Goal: Information Seeking & Learning: Learn about a topic

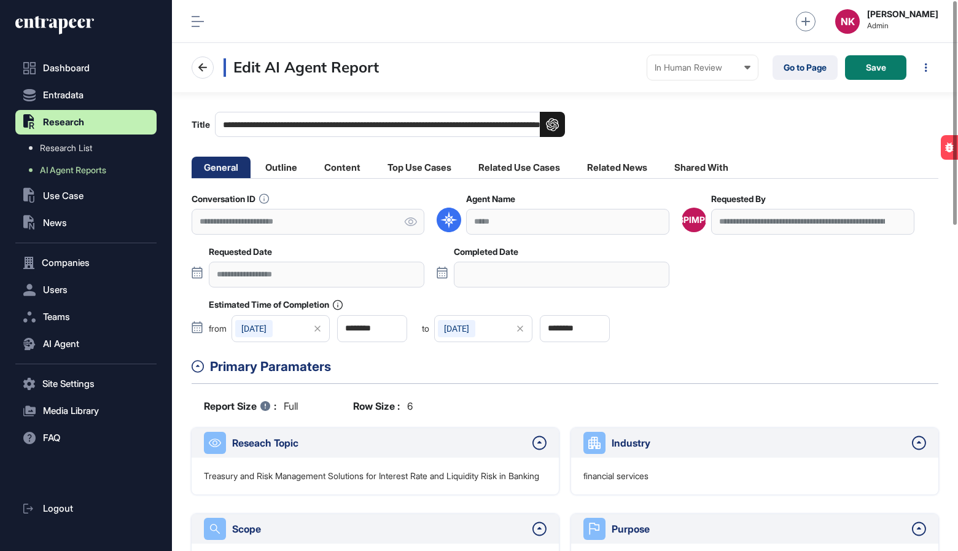
scroll to position [1, 1]
click at [796, 72] on link "Go to Page" at bounding box center [805, 67] width 65 height 25
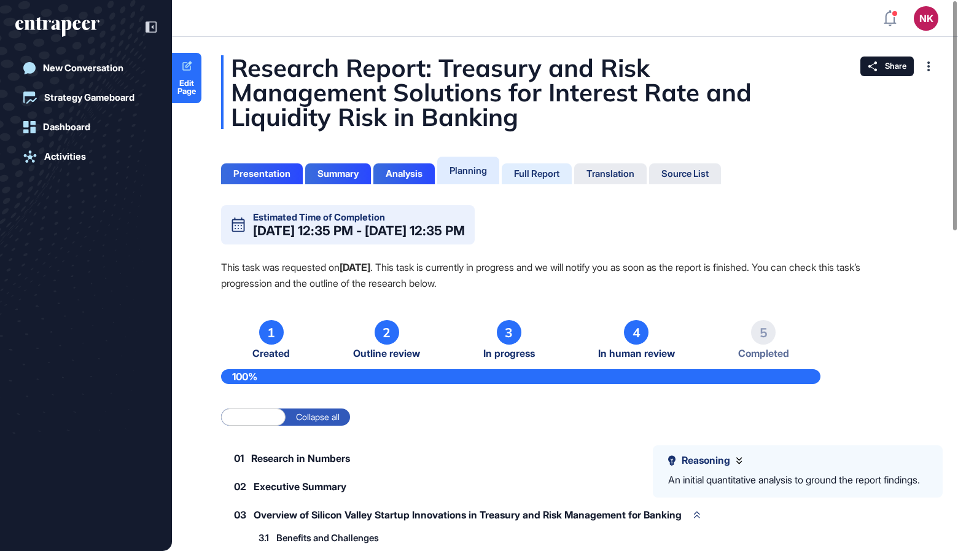
click at [545, 168] on div "Full Report" at bounding box center [536, 173] width 45 height 11
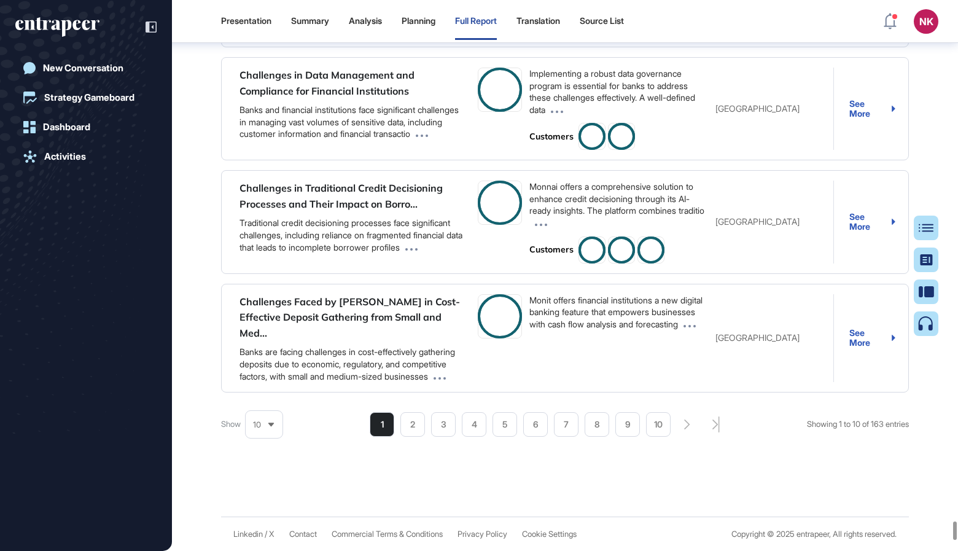
scroll to position [82494, 0]
click at [921, 253] on div at bounding box center [931, 260] width 25 height 25
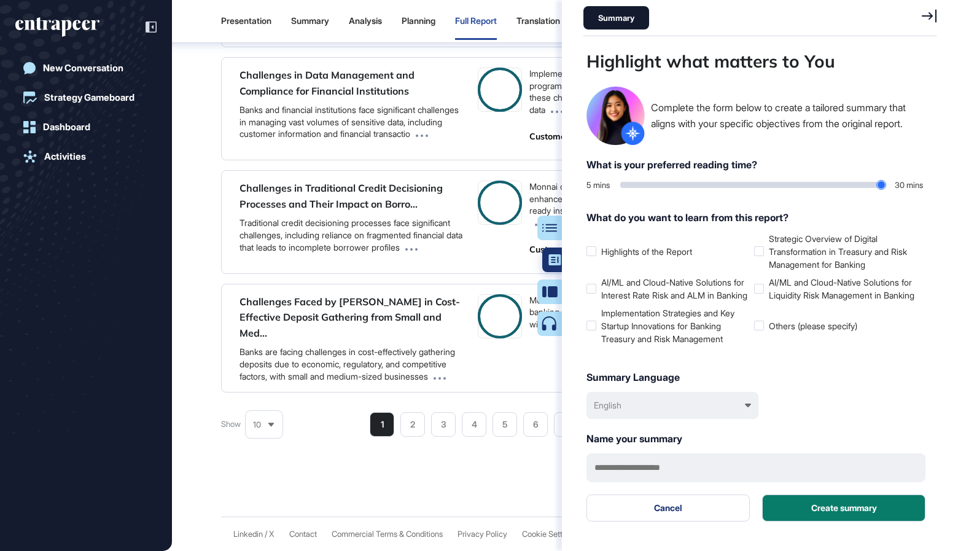
scroll to position [490, 356]
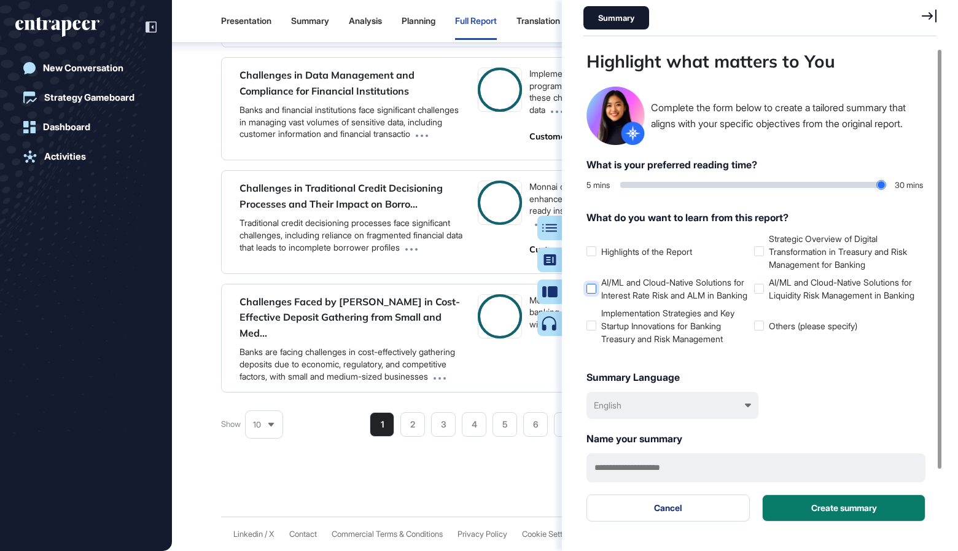
click at [604, 286] on label "AI/ML and Cloud-Native Solutions for Interest Rate Risk and ALM in Banking" at bounding box center [668, 289] width 163 height 26
click at [607, 320] on label "Implementation Strategies and Key Startup Innovations for Banking Treasury and …" at bounding box center [668, 325] width 163 height 39
click at [787, 249] on label "Strategic Overview of Digital Transformation in Treasury and Risk Management fo…" at bounding box center [835, 251] width 163 height 39
click at [776, 290] on label "AI/ML and Cloud-Native Solutions for Liquidity Risk Management in Banking" at bounding box center [835, 289] width 163 height 26
type input "**"
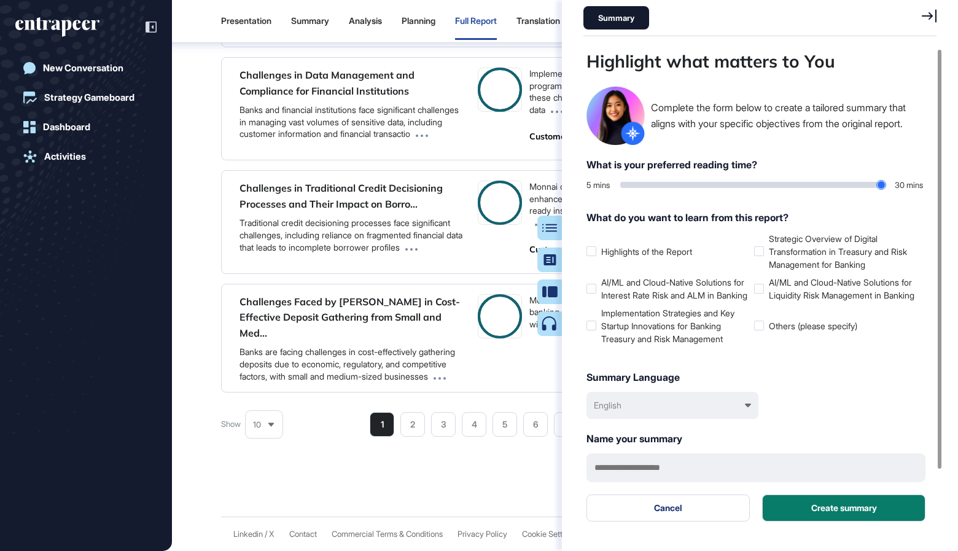
click at [756, 185] on input "range" at bounding box center [752, 185] width 265 height 6
click at [782, 520] on button "Create summary" at bounding box center [843, 507] width 163 height 27
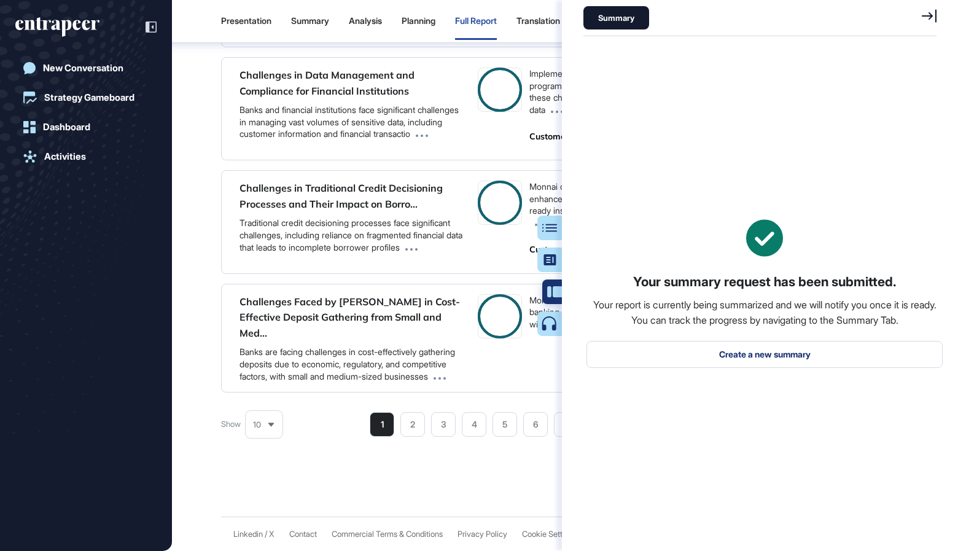
click at [553, 293] on icon at bounding box center [554, 291] width 15 height 11
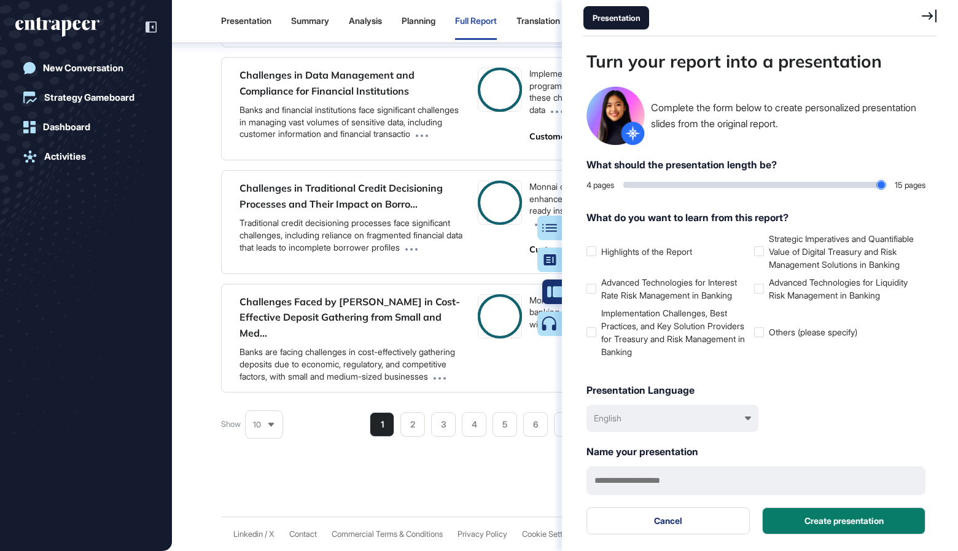
scroll to position [490, 2]
click at [555, 321] on icon at bounding box center [554, 323] width 15 height 15
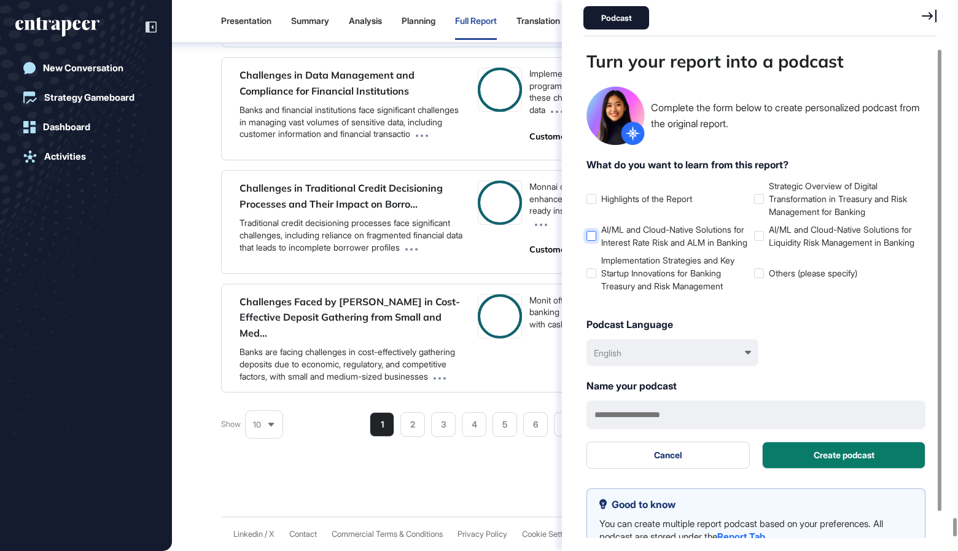
click at [628, 237] on label "AI/ML and Cloud-Native Solutions for Interest Rate Risk and ALM in Banking" at bounding box center [668, 236] width 163 height 26
click at [618, 305] on div "Highlights of the Report Strategic Overview of Digital Transformation in Treasu…" at bounding box center [756, 241] width 339 height 125
click at [767, 197] on label "Strategic Overview of Digital Transformation in Treasury and Risk Management fo…" at bounding box center [835, 198] width 163 height 39
click at [767, 242] on label "AI/ML and Cloud-Native Solutions for Liquidity Risk Management in Banking" at bounding box center [835, 236] width 163 height 26
click at [681, 286] on label "Implementation Strategies and Key Startup Innovations for Banking Treasury and …" at bounding box center [668, 273] width 163 height 39
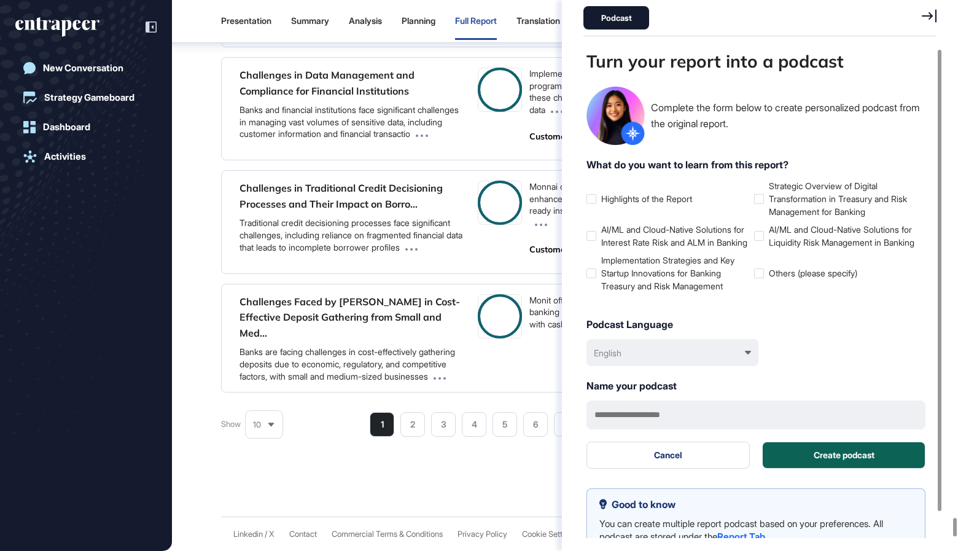
click at [813, 469] on button "Create podcast" at bounding box center [843, 455] width 163 height 27
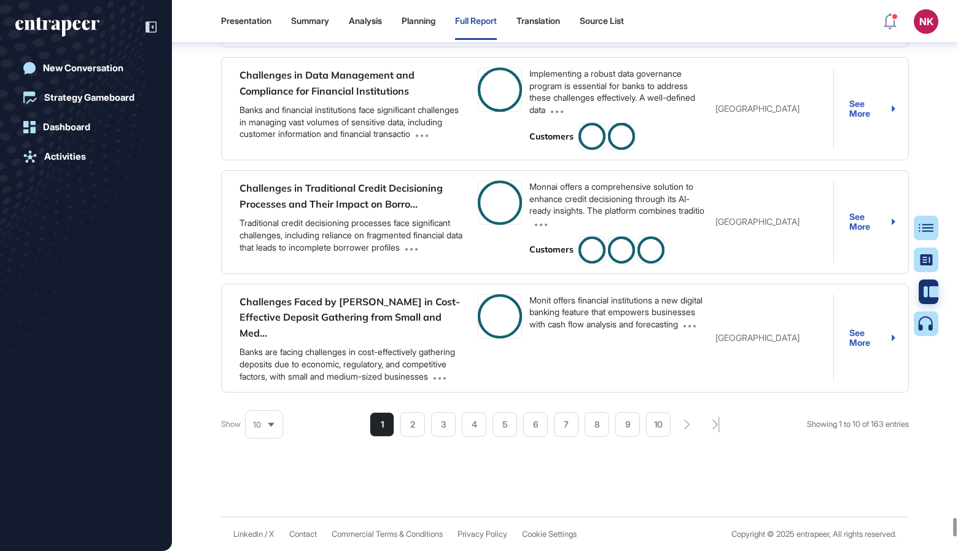
click at [921, 289] on div at bounding box center [931, 291] width 25 height 25
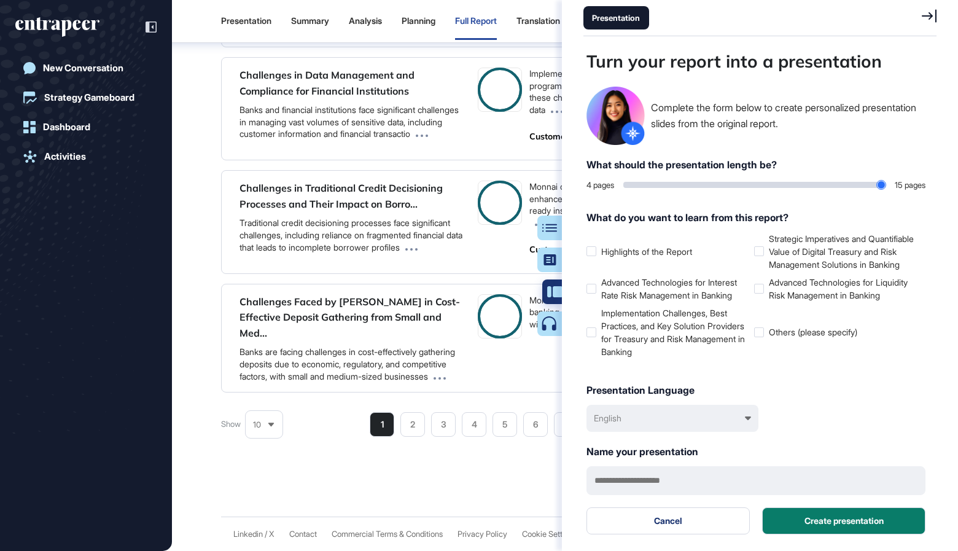
scroll to position [490, 356]
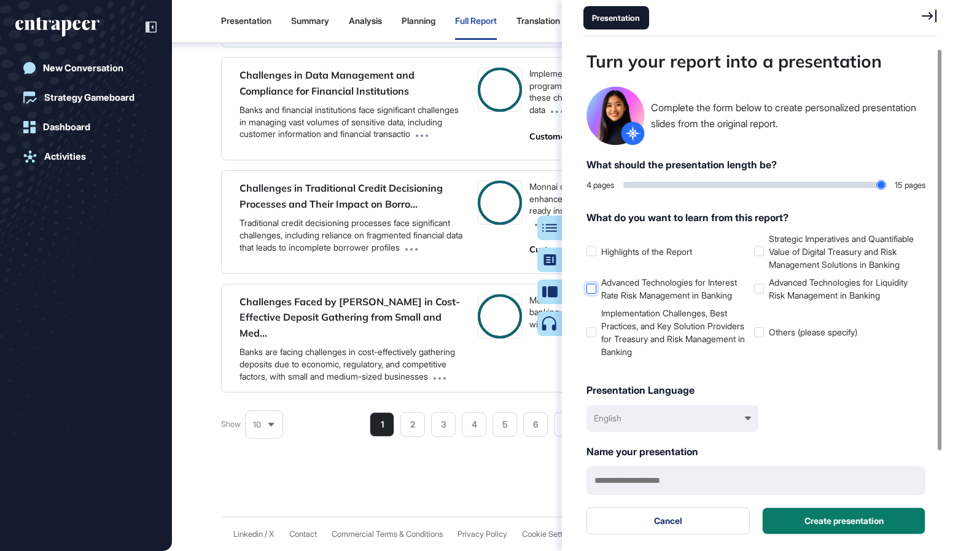
click at [610, 302] on label "Advanced Technologies for Interest Rate Risk Management in Banking" at bounding box center [668, 289] width 163 height 26
click at [611, 357] on label "Implementation Challenges, Best Practices, and Key Solution Providers for Treas…" at bounding box center [668, 332] width 163 height 52
click at [798, 258] on label "Strategic Imperatives and Quantifiable Value of Digital Treasury and Risk Manag…" at bounding box center [835, 251] width 163 height 39
click at [789, 302] on label "Advanced Technologies for Liquidity Risk Management in Banking" at bounding box center [835, 289] width 163 height 26
type input "**"
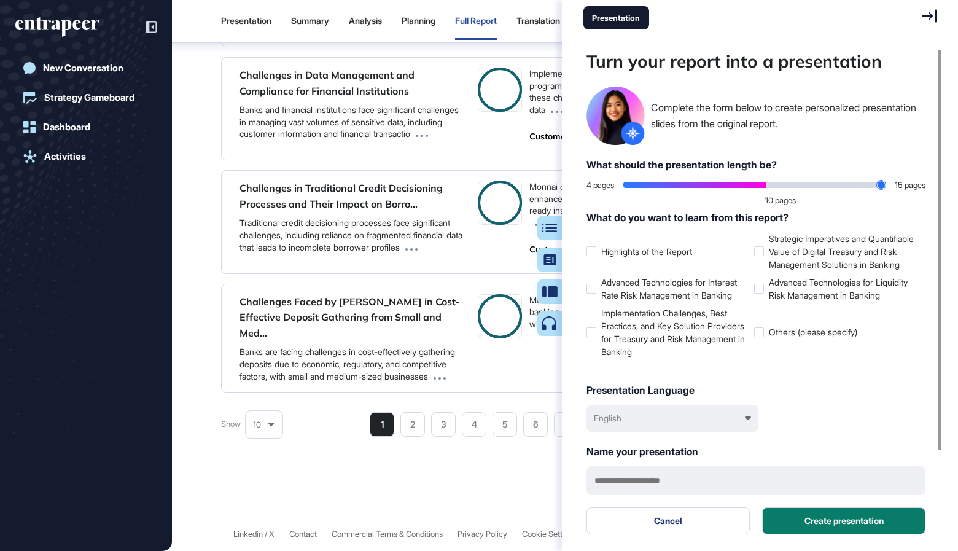
click at [759, 187] on input "range" at bounding box center [754, 185] width 262 height 6
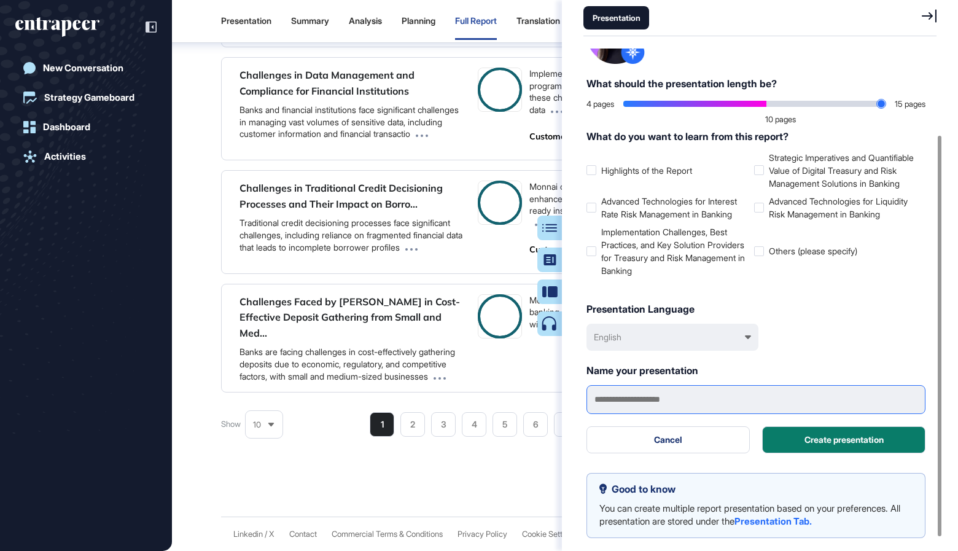
scroll to position [106, 0]
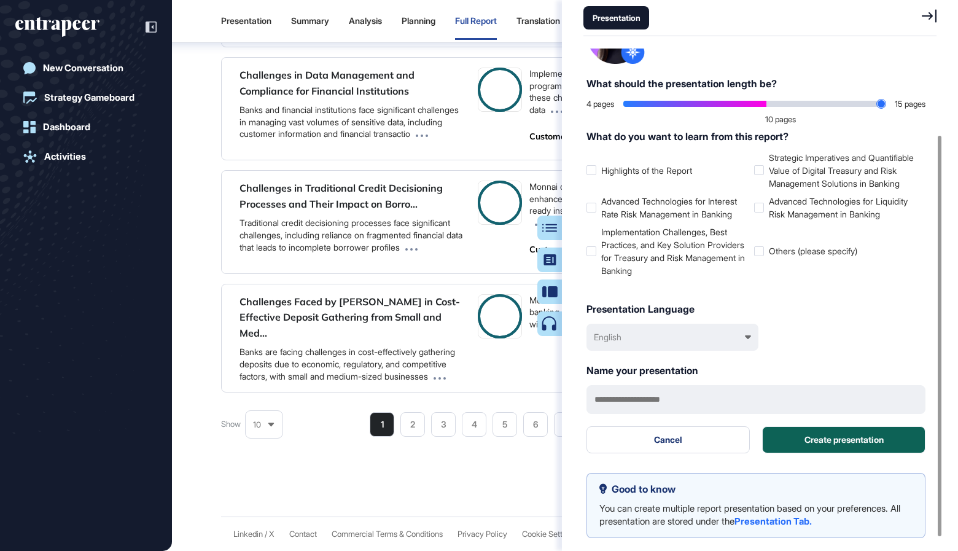
click at [809, 439] on button "Create presentation" at bounding box center [843, 439] width 163 height 27
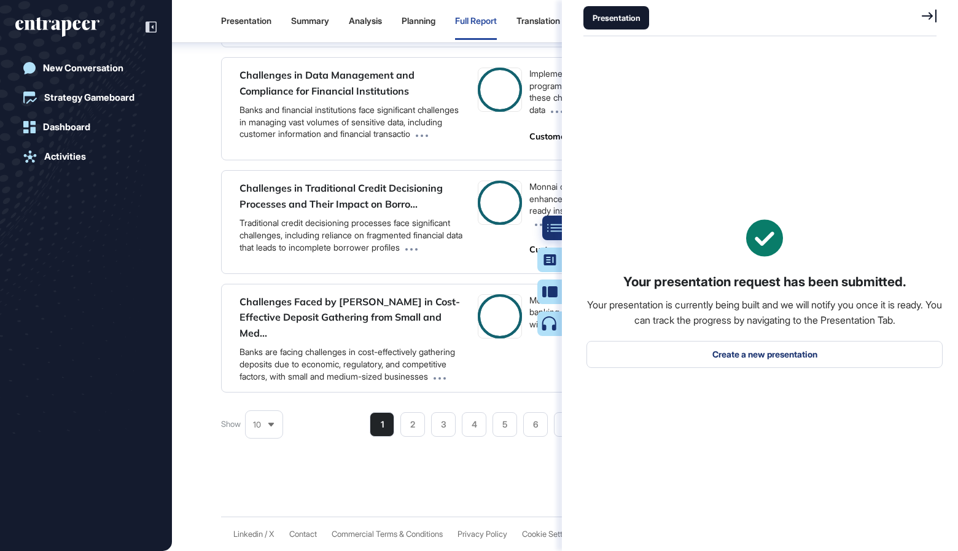
click at [553, 225] on icon at bounding box center [554, 228] width 15 height 9
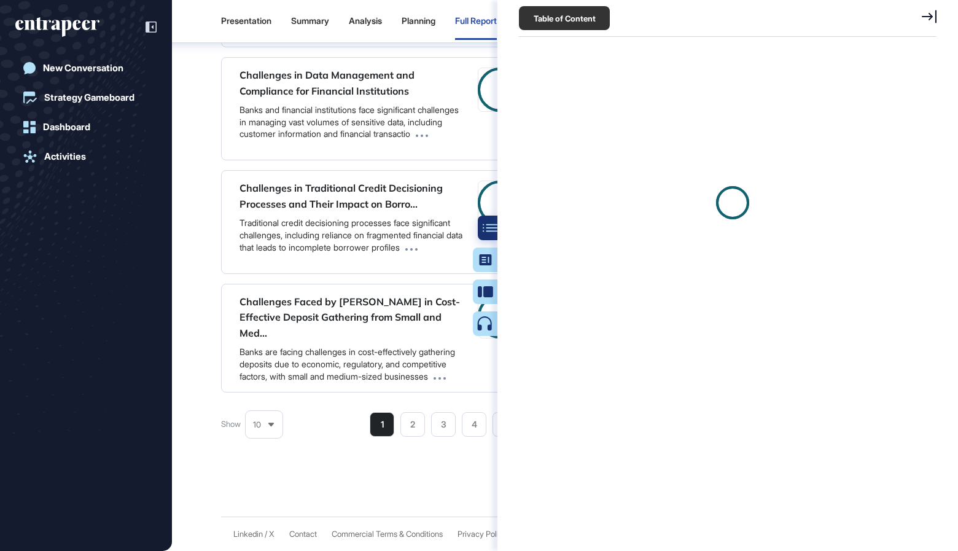
scroll to position [490, 2]
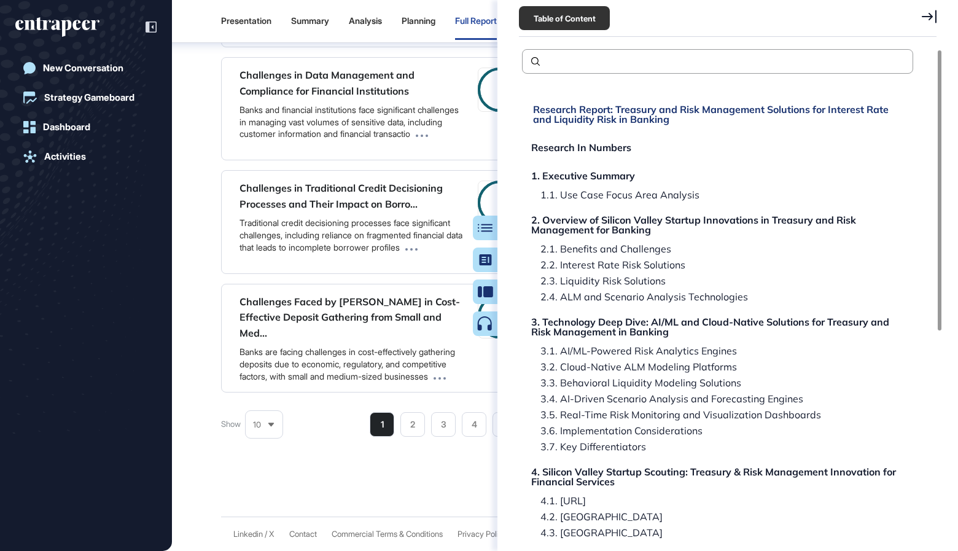
click at [705, 107] on div "Research Report: Treasury and Risk Management Solutions for Interest Rate and L…" at bounding box center [719, 114] width 373 height 20
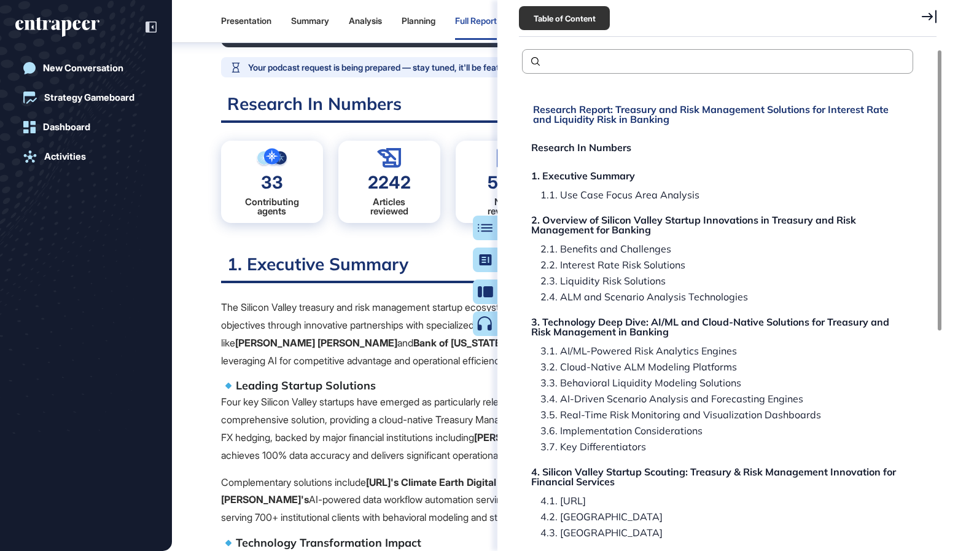
scroll to position [197, 0]
click at [567, 115] on div "Research Report: Treasury and Risk Management Solutions for Interest Rate and L…" at bounding box center [719, 114] width 373 height 20
click at [482, 222] on div at bounding box center [490, 228] width 25 height 25
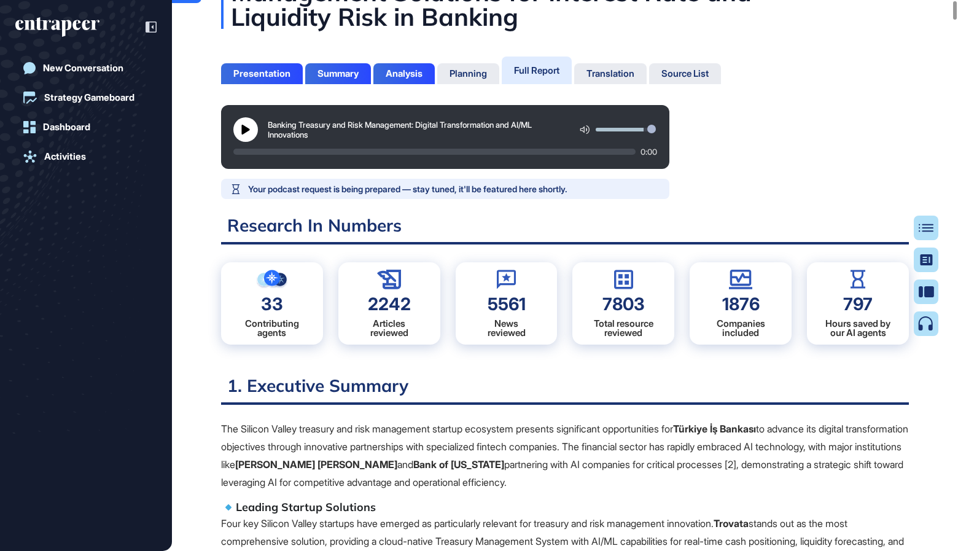
scroll to position [0, 0]
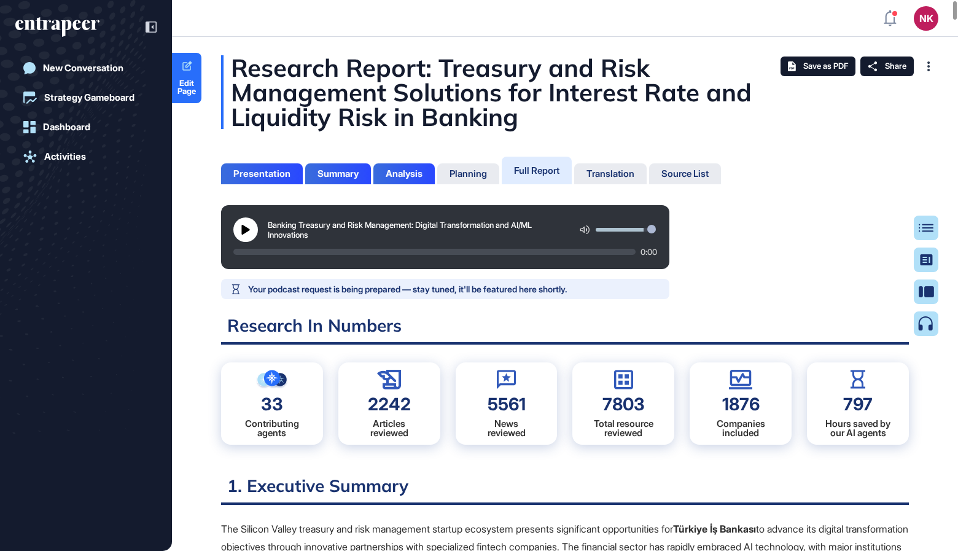
click at [415, 289] on p "Your podcast request is being prepared — stay tuned, it'll be featured here sho…" at bounding box center [407, 289] width 319 height 10
click at [291, 168] on div "Presentation" at bounding box center [262, 173] width 82 height 21
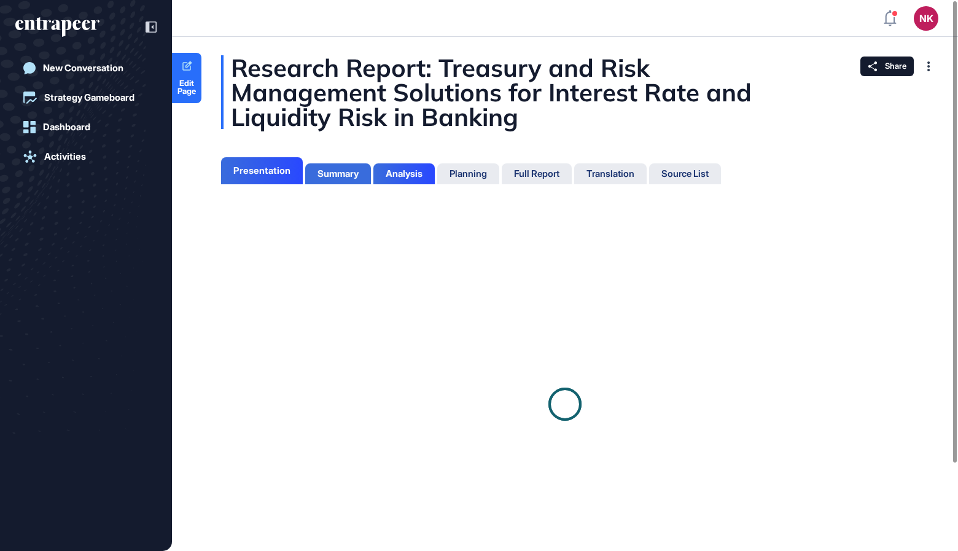
scroll to position [5, 1]
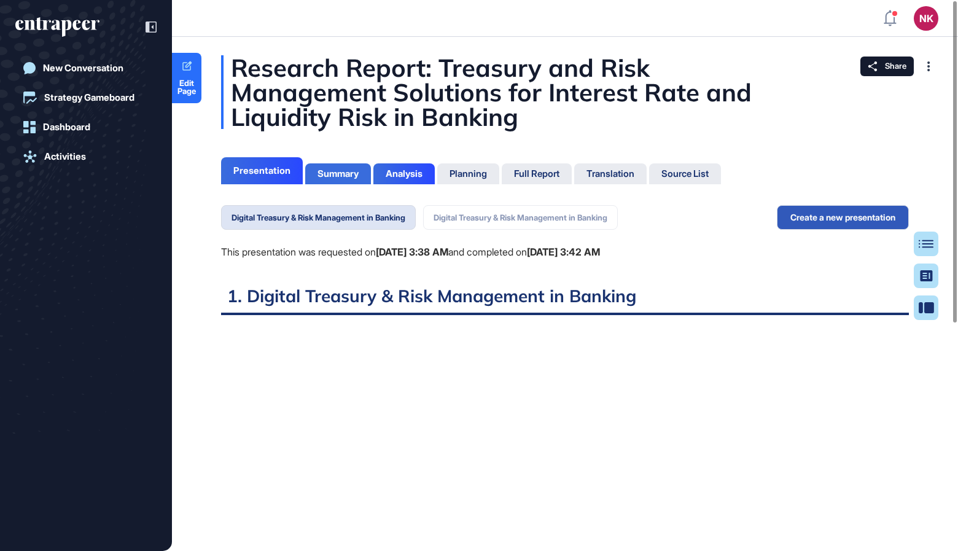
scroll to position [5, 1]
click at [333, 173] on div "Summary" at bounding box center [338, 173] width 41 height 11
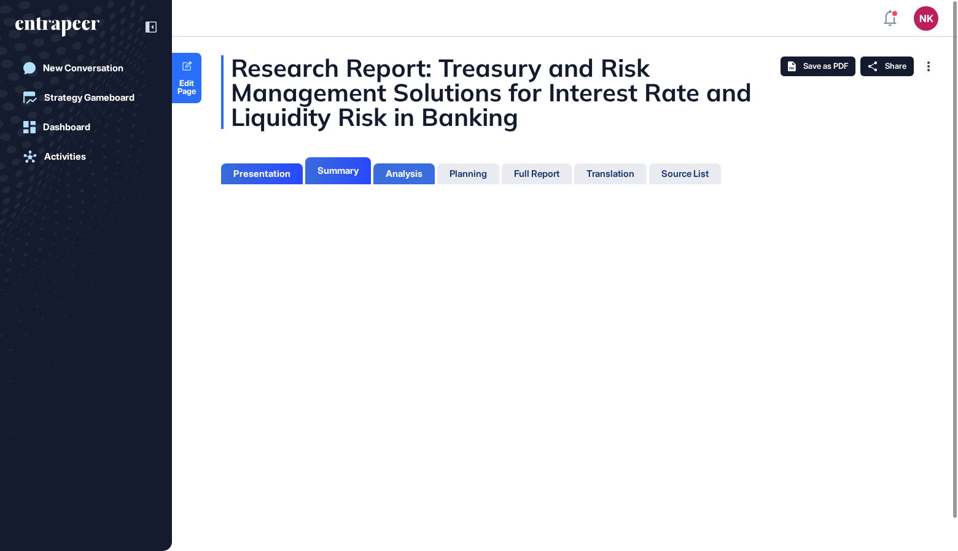
scroll to position [5, 1]
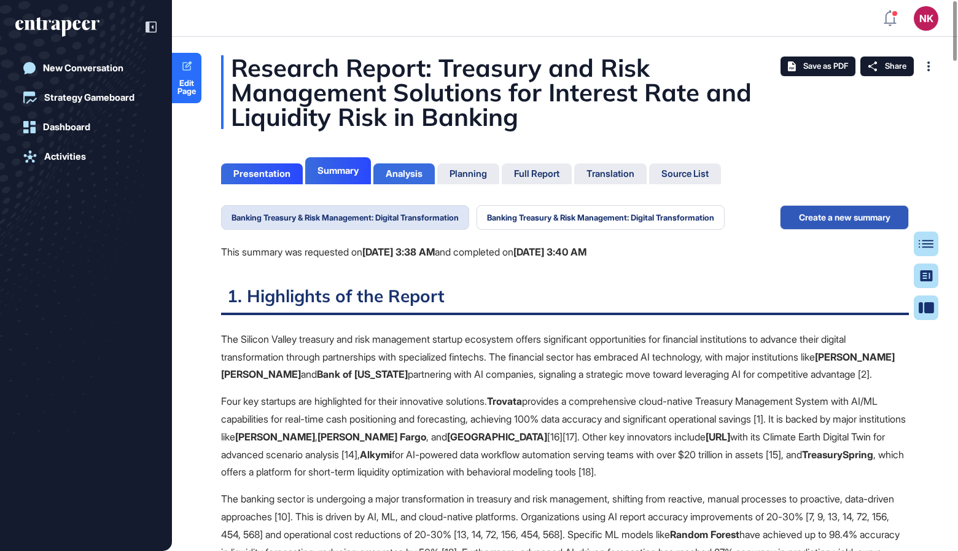
scroll to position [5, 1]
click at [412, 173] on div "Analysis" at bounding box center [404, 173] width 37 height 11
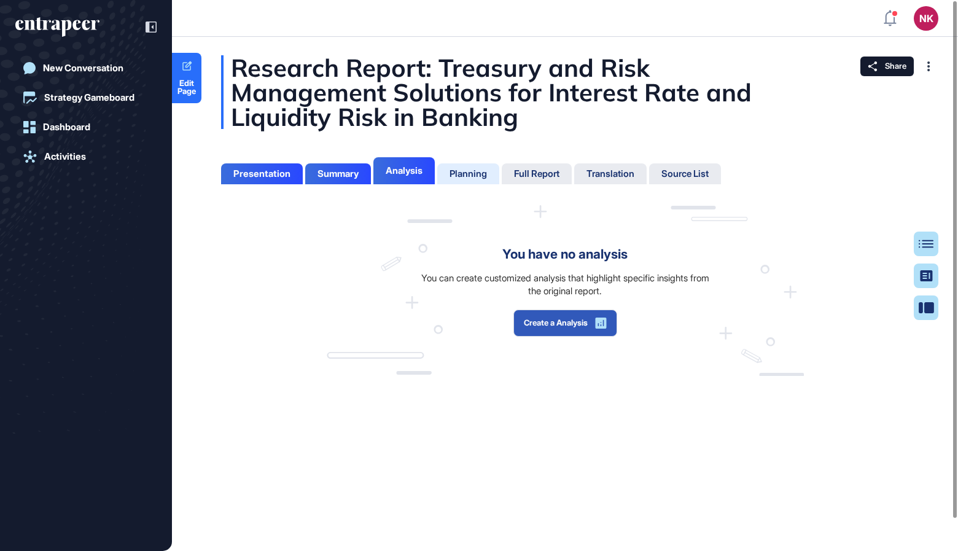
scroll to position [5, 1]
click at [547, 173] on div "Full Report" at bounding box center [536, 173] width 45 height 11
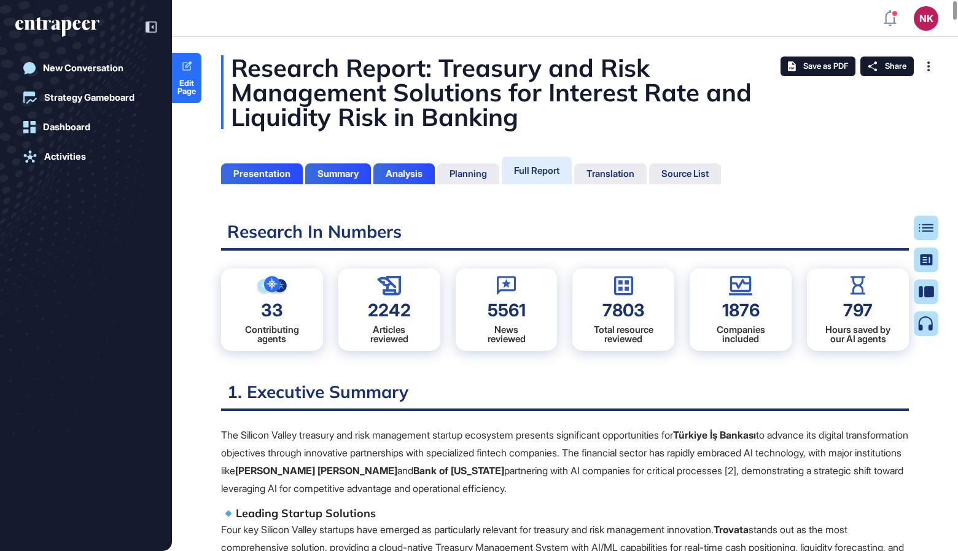
scroll to position [5, 1]
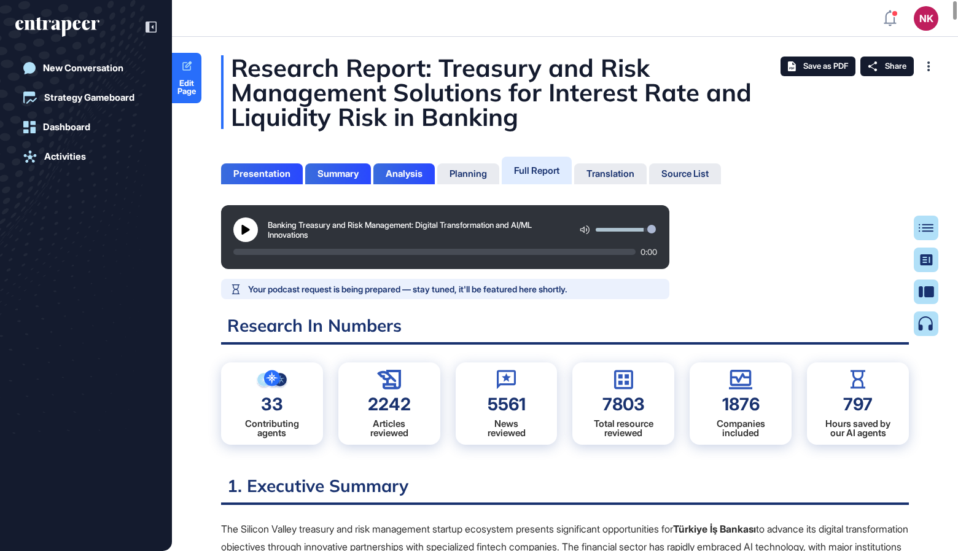
click at [520, 289] on p "Your podcast request is being prepared — stay tuned, it'll be featured here sho…" at bounding box center [407, 289] width 319 height 10
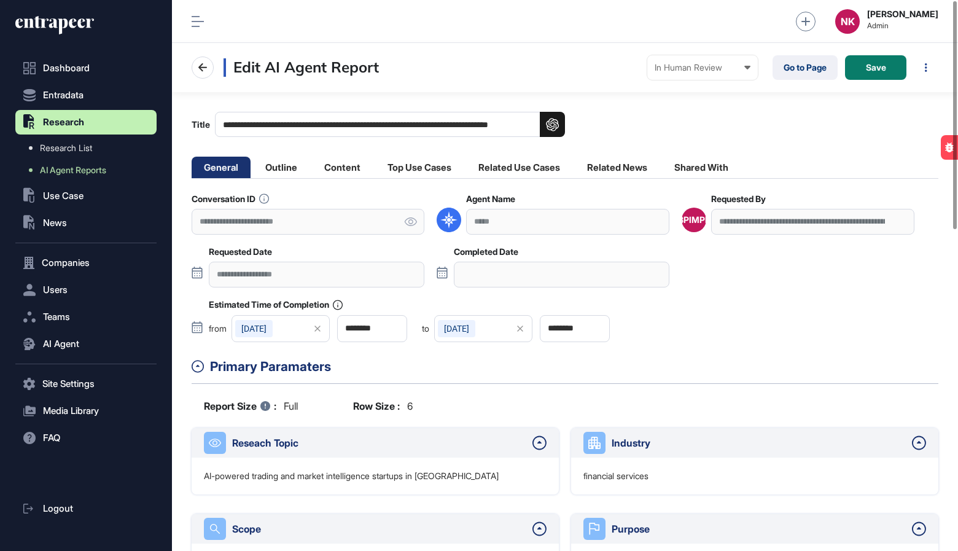
scroll to position [551, 786]
click at [797, 76] on link "Go to Page" at bounding box center [805, 67] width 65 height 25
click at [412, 219] on icon at bounding box center [411, 221] width 12 height 9
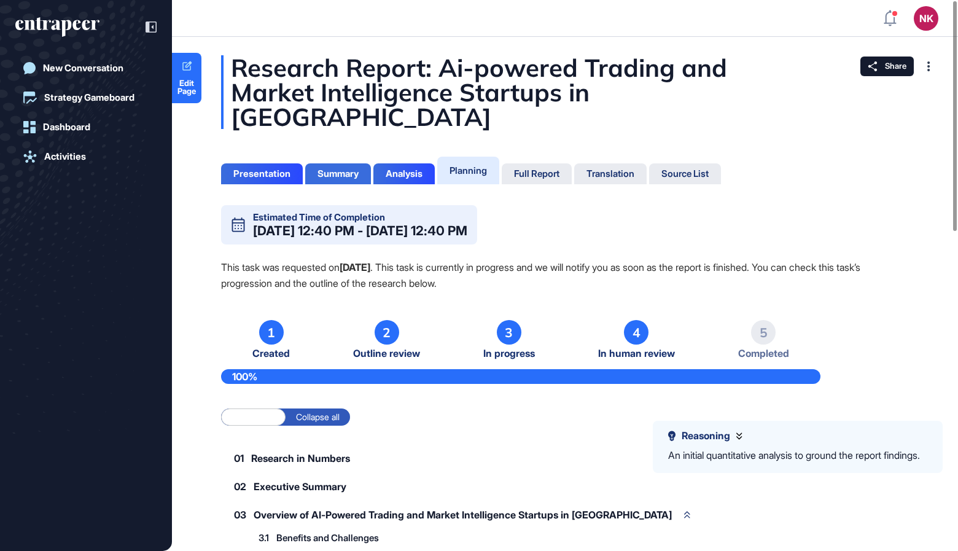
click at [337, 168] on div "Summary" at bounding box center [338, 173] width 41 height 11
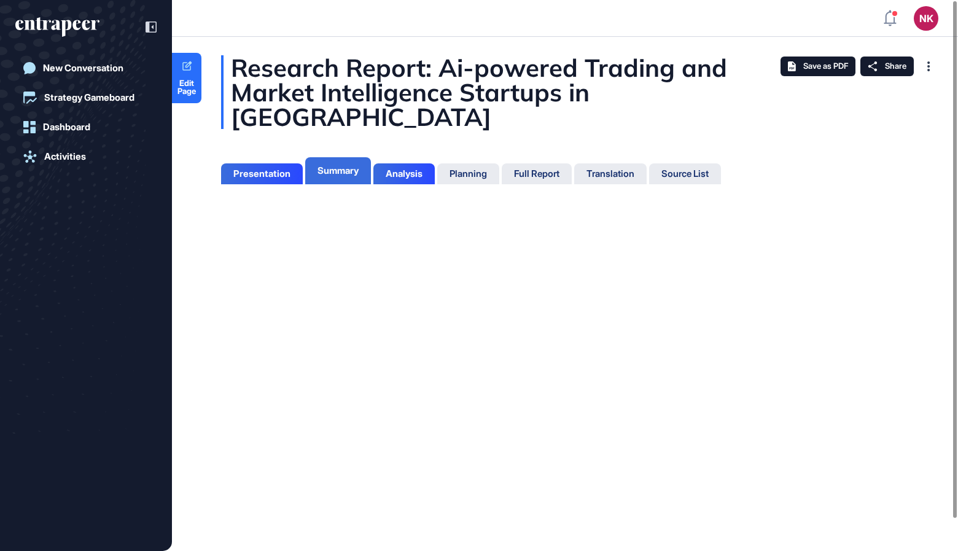
scroll to position [5, 1]
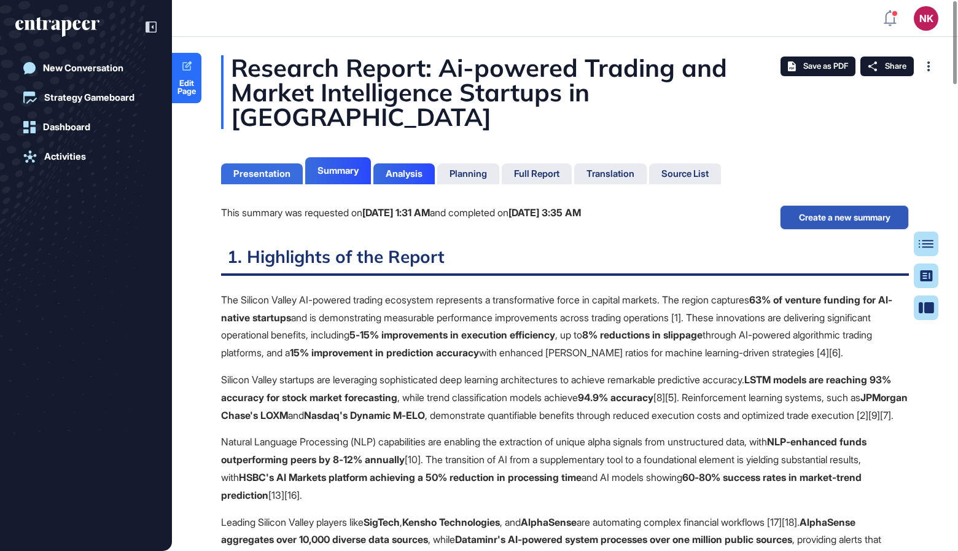
scroll to position [5, 1]
click at [274, 168] on div "Presentation" at bounding box center [261, 173] width 57 height 11
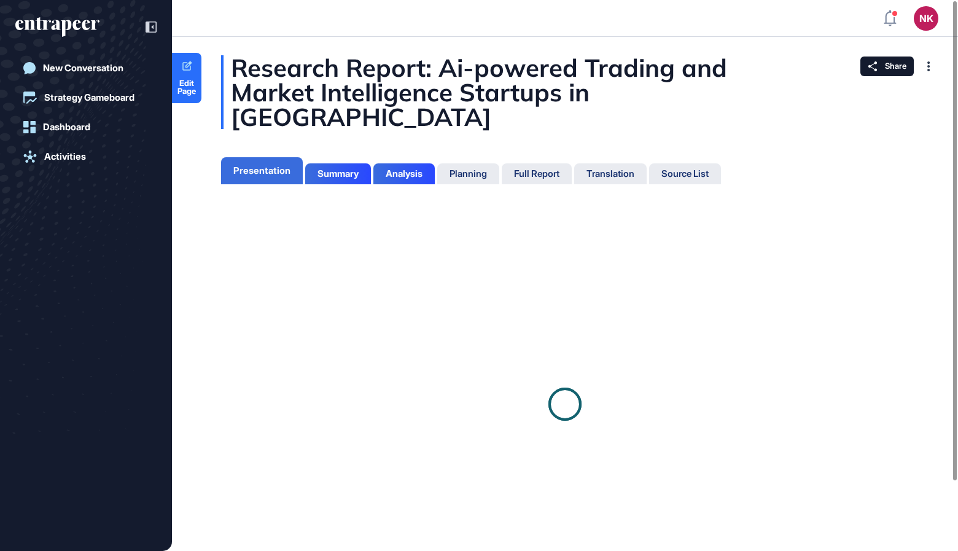
scroll to position [5, 1]
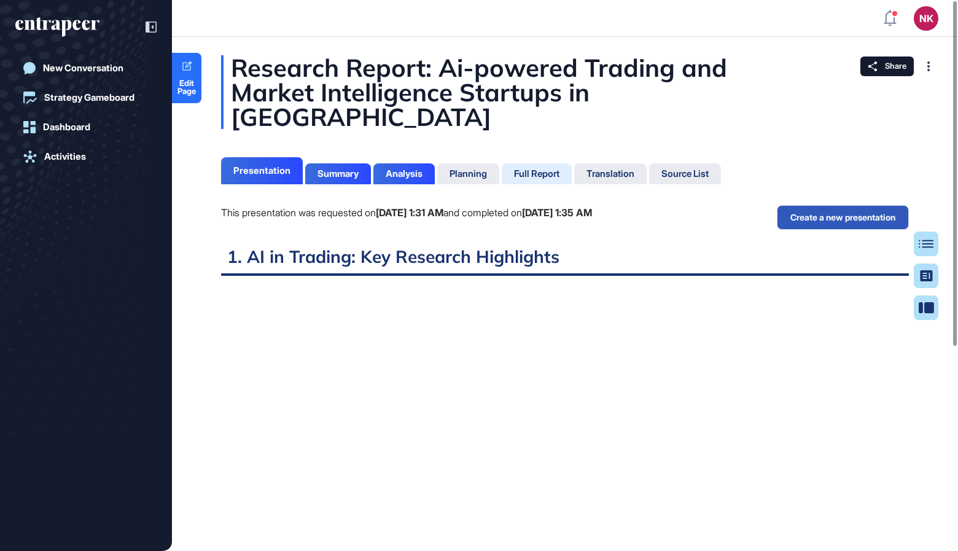
scroll to position [5, 1]
click at [540, 168] on div "Full Report" at bounding box center [536, 173] width 45 height 11
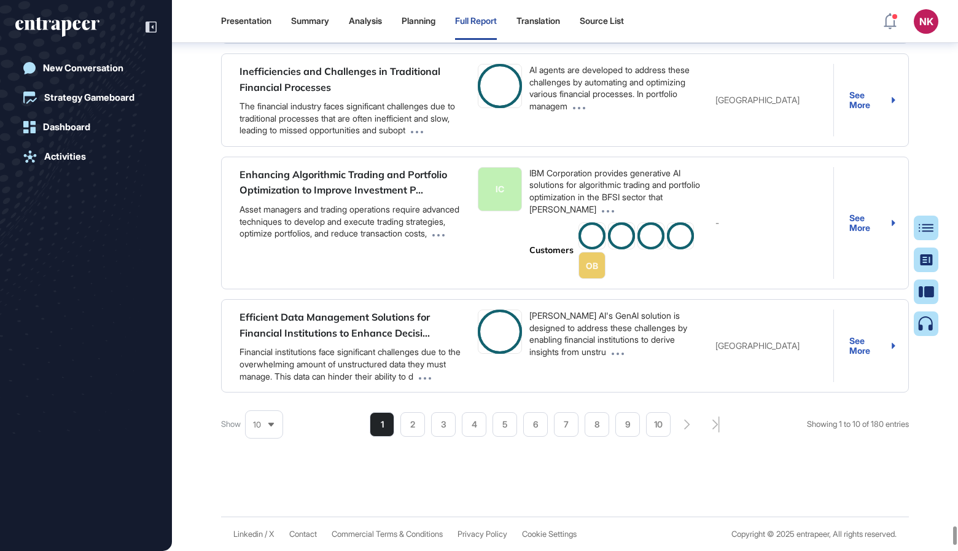
scroll to position [90280, 0]
click at [929, 228] on icon at bounding box center [931, 228] width 15 height 8
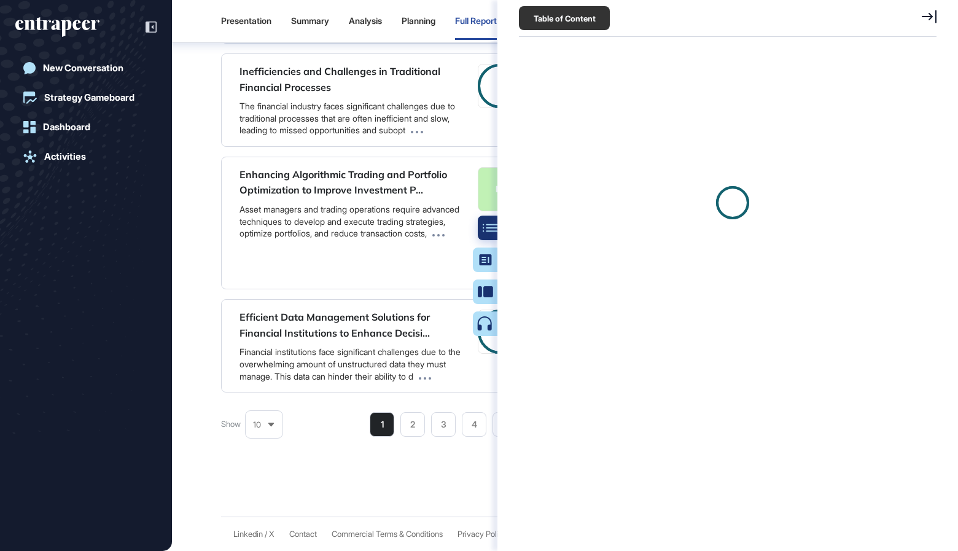
scroll to position [5, 1]
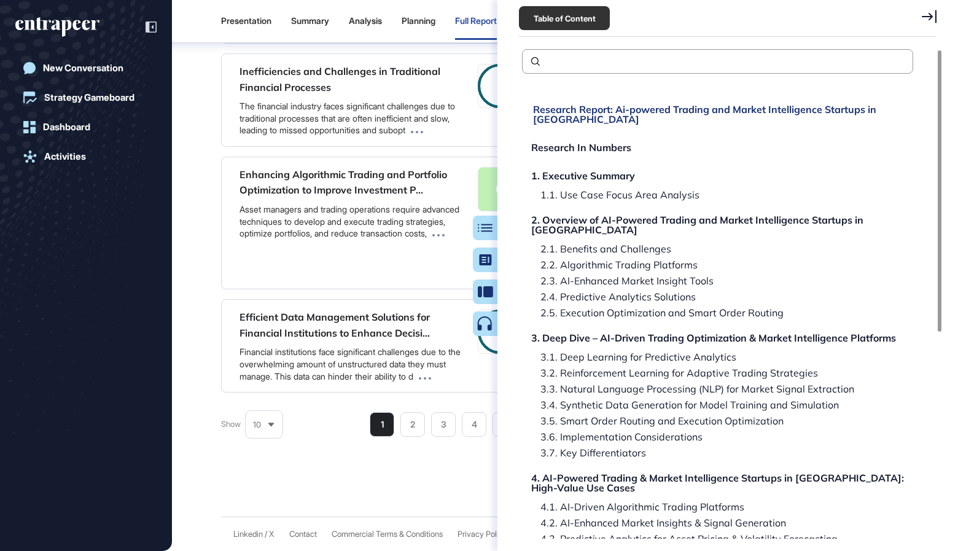
click at [794, 115] on div "Research Report: Ai-powered Trading and Market Intelligence Startups in Silicon…" at bounding box center [719, 114] width 373 height 20
click at [788, 107] on div "Research Report: Ai-powered Trading and Market Intelligence Startups in Silicon…" at bounding box center [717, 114] width 373 height 20
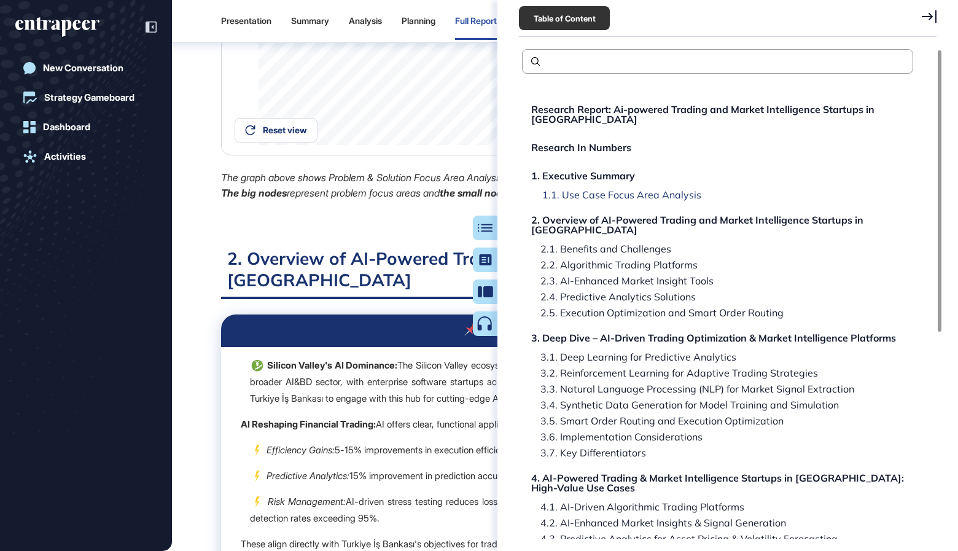
scroll to position [142, 0]
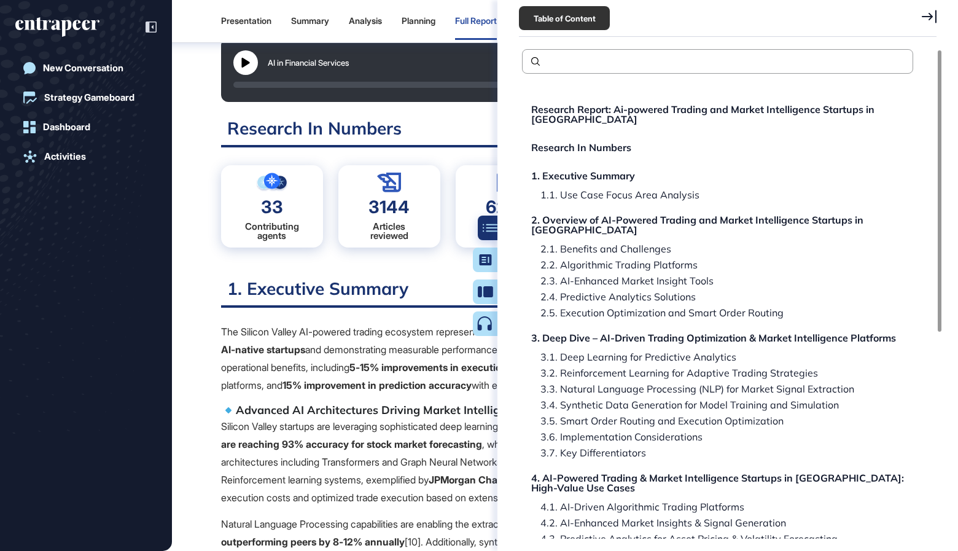
click at [488, 225] on icon at bounding box center [490, 228] width 15 height 9
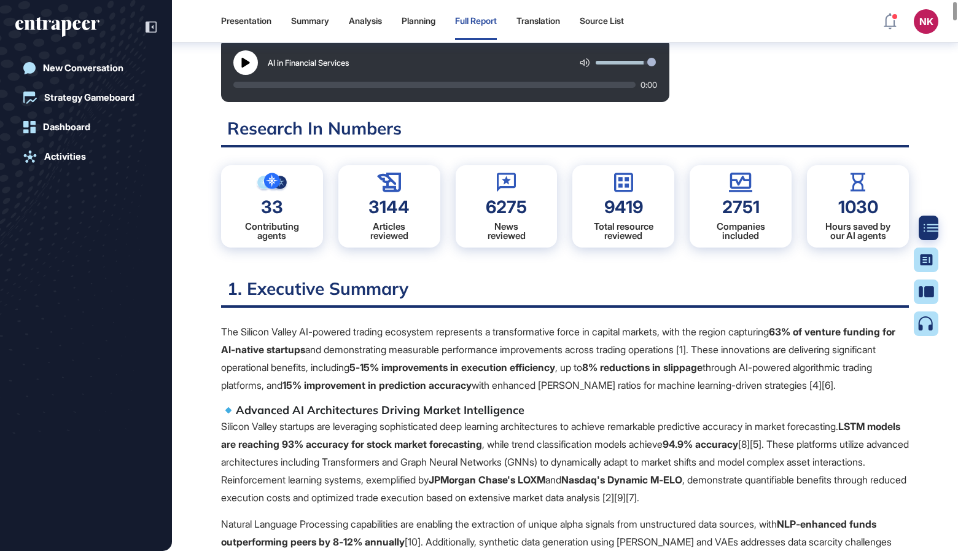
scroll to position [0, 0]
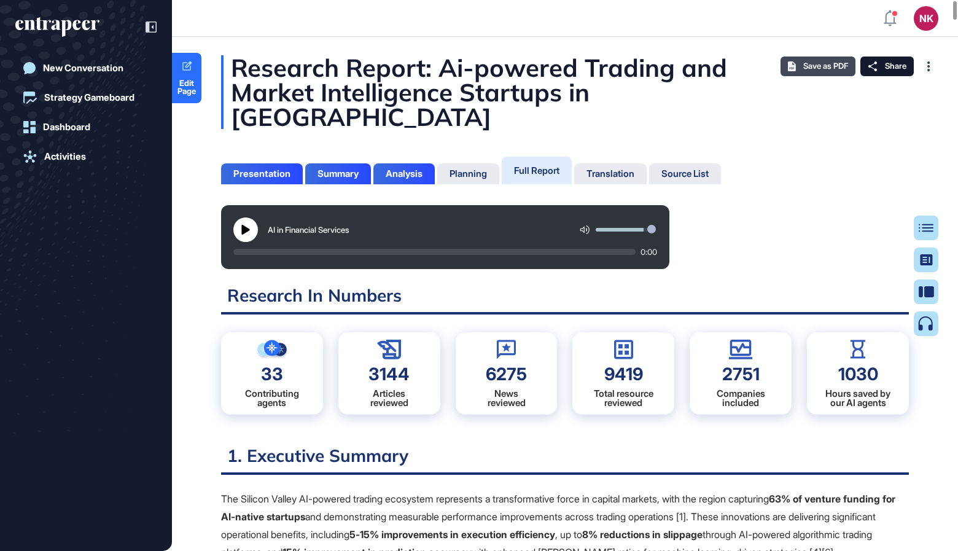
click at [829, 68] on span "Save as PDF" at bounding box center [825, 66] width 45 height 10
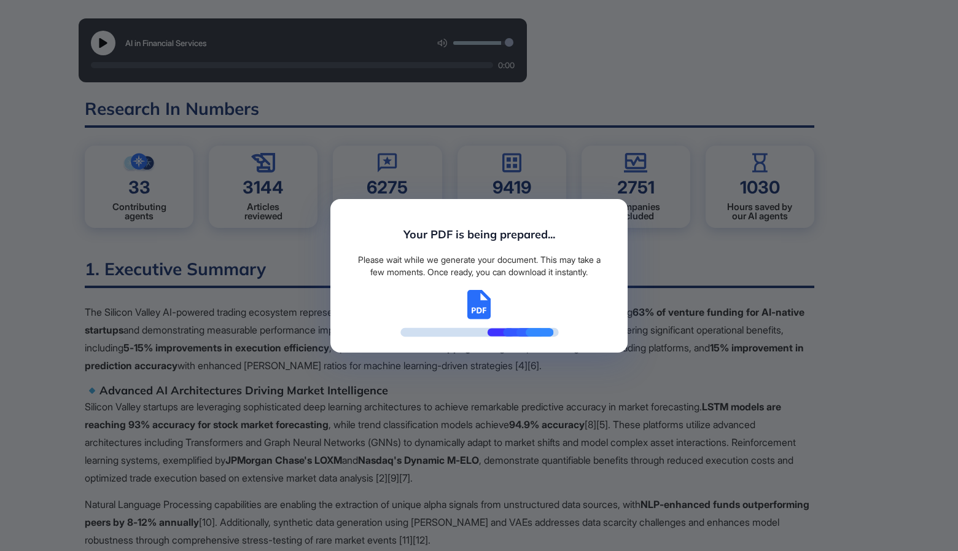
scroll to position [5, 1]
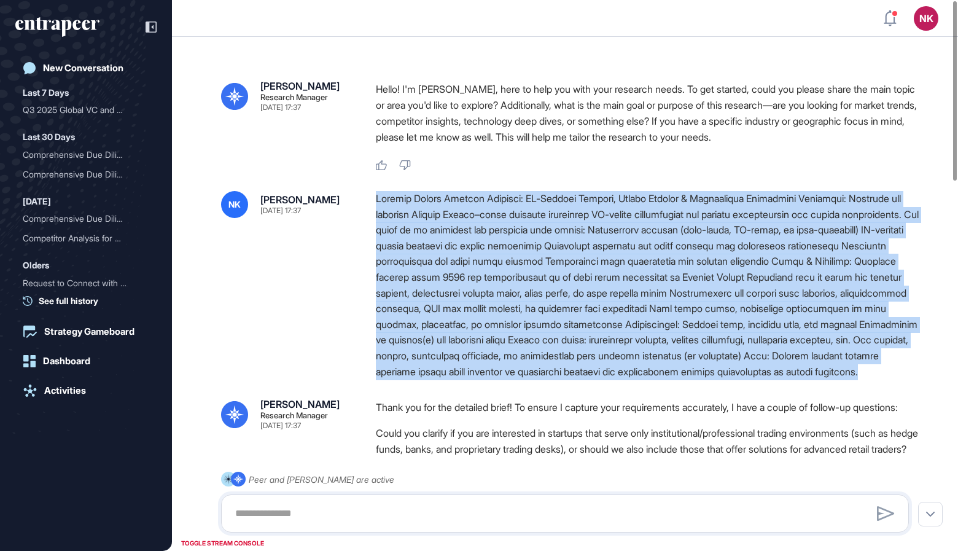
drag, startPoint x: 374, startPoint y: 197, endPoint x: 574, endPoint y: 398, distance: 283.6
copy div "Silicon Valley Startup Scouting: AI-Powered Trading, Market Insight & Algorithm…"
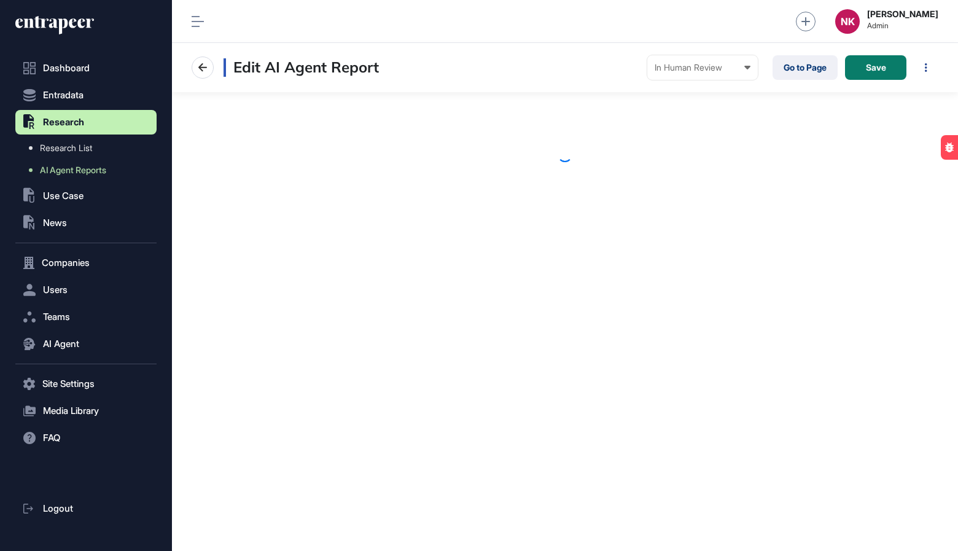
scroll to position [551, 786]
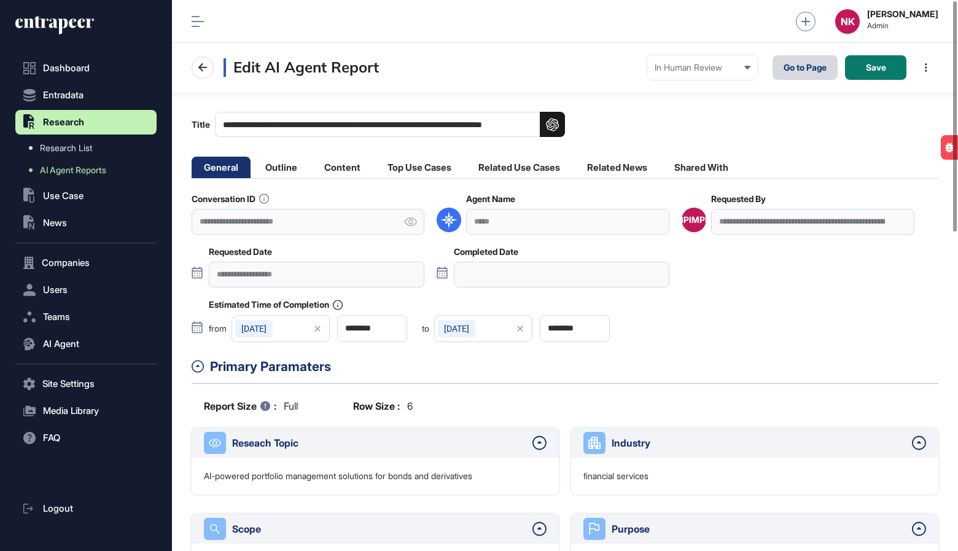
click at [802, 67] on link "Go to Page" at bounding box center [805, 67] width 65 height 25
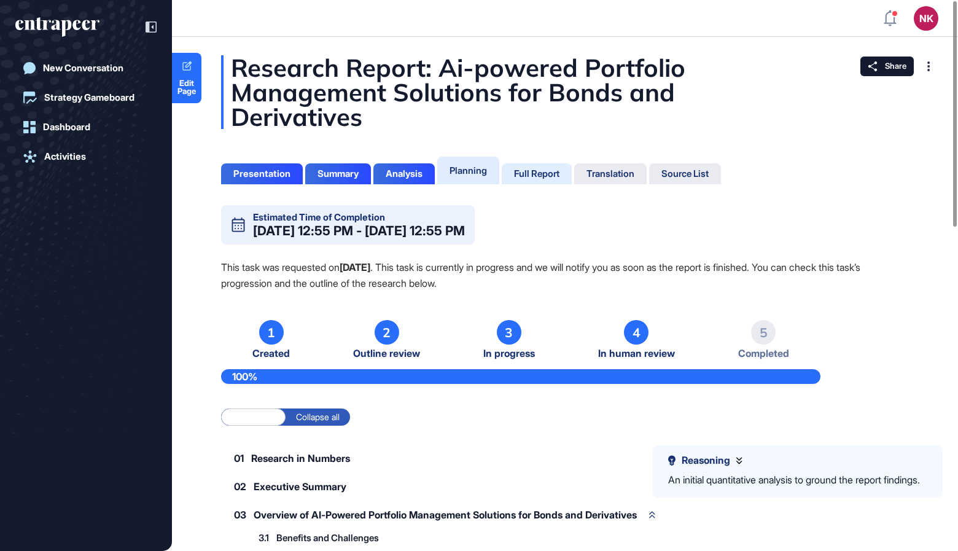
click at [552, 171] on div "Full Report" at bounding box center [536, 173] width 45 height 11
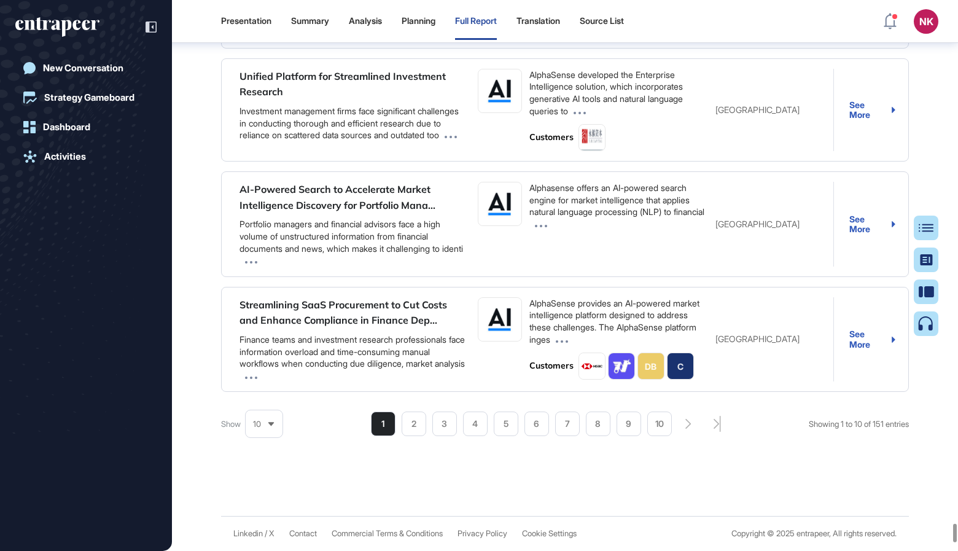
scroll to position [89688, 0]
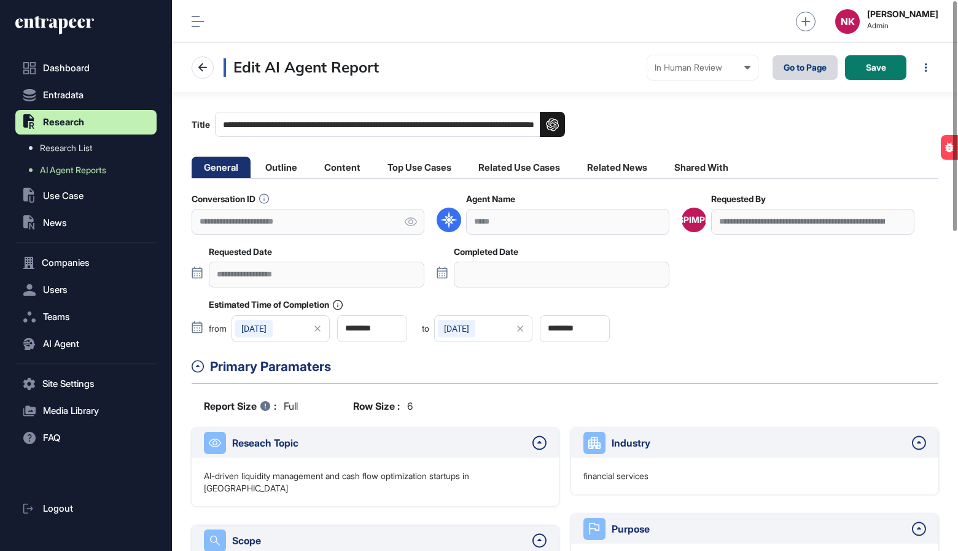
click at [793, 68] on link "Go to Page" at bounding box center [805, 67] width 65 height 25
click at [338, 172] on li "Content" at bounding box center [342, 167] width 61 height 21
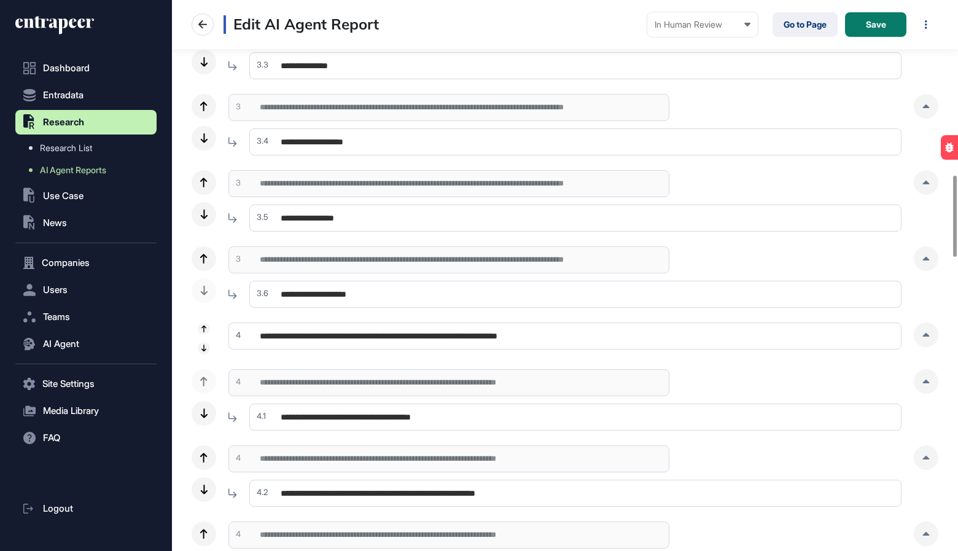
scroll to position [1179, 0]
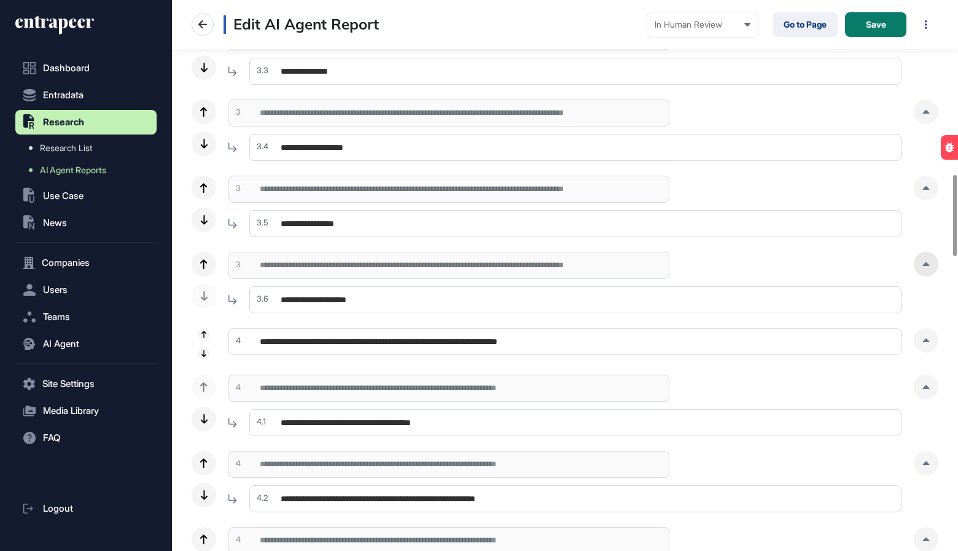
click at [924, 269] on div at bounding box center [926, 264] width 25 height 25
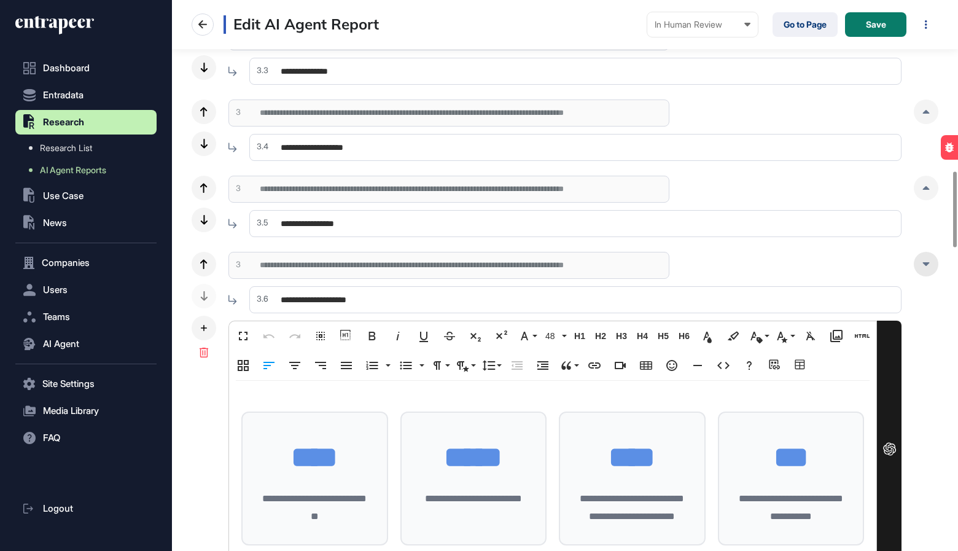
scroll to position [1238, 0]
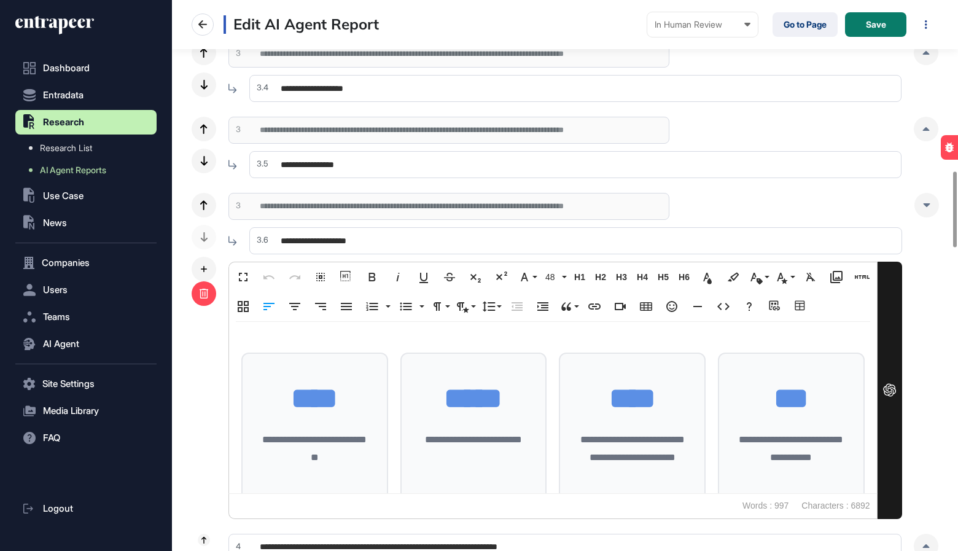
click at [209, 290] on div at bounding box center [204, 293] width 25 height 25
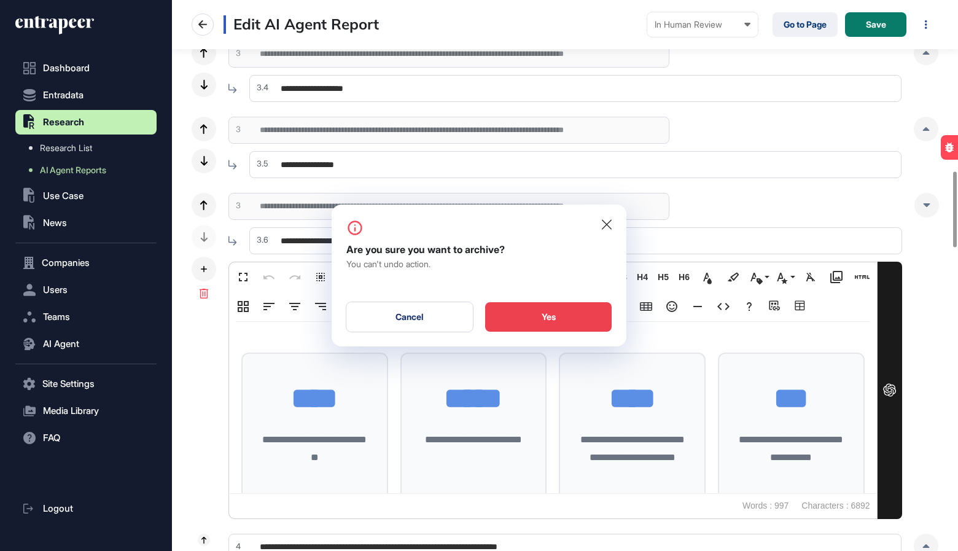
click at [545, 313] on div "Yes" at bounding box center [548, 316] width 127 height 29
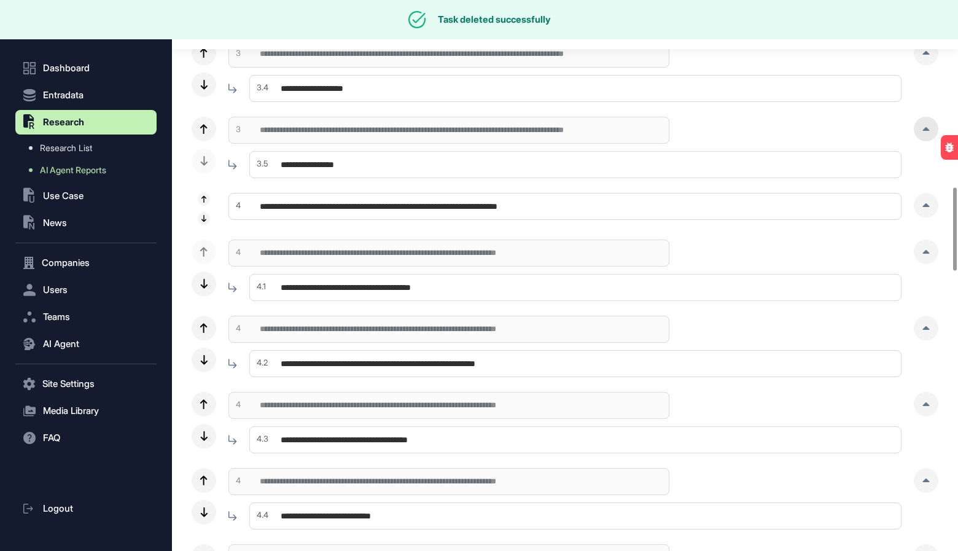
click at [926, 122] on div at bounding box center [926, 129] width 25 height 25
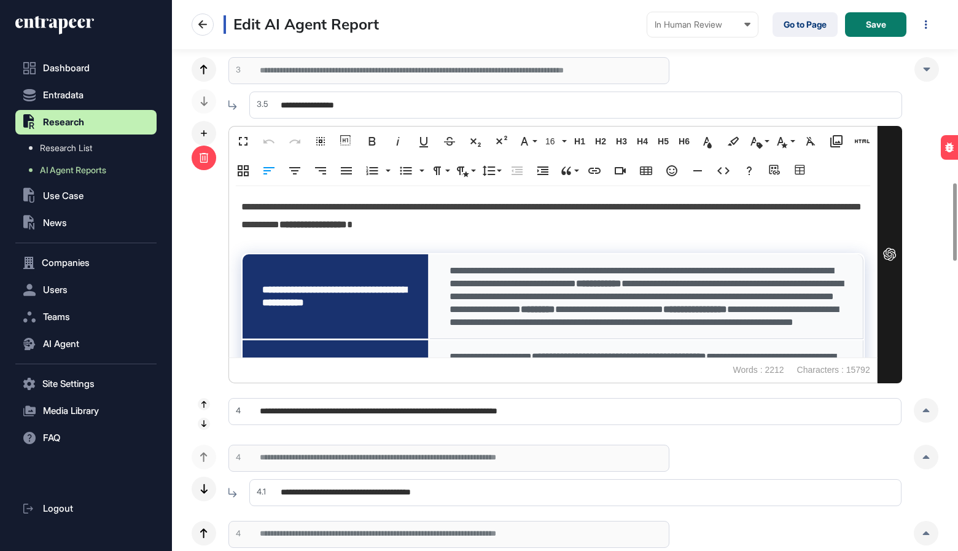
click at [206, 159] on icon at bounding box center [204, 158] width 10 height 10
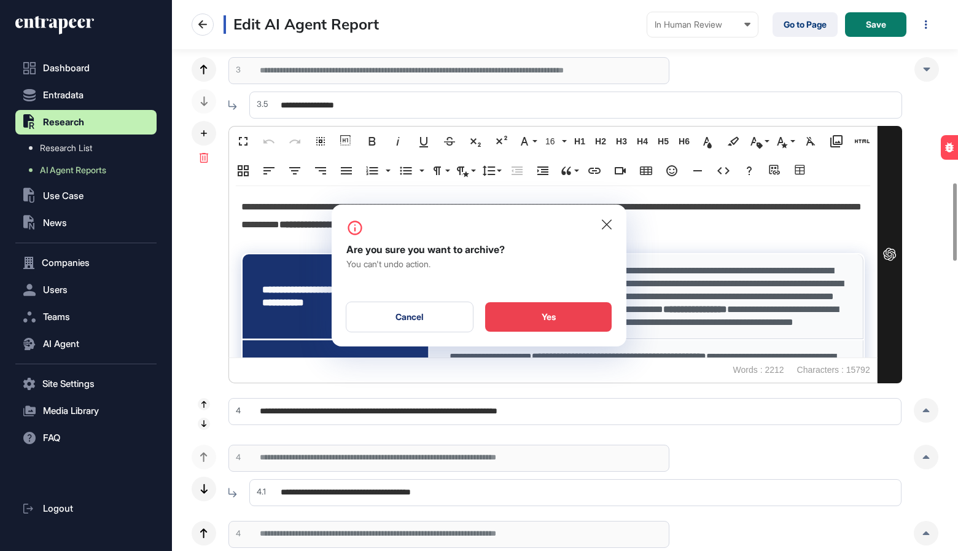
click at [509, 311] on div "Yes" at bounding box center [548, 316] width 127 height 29
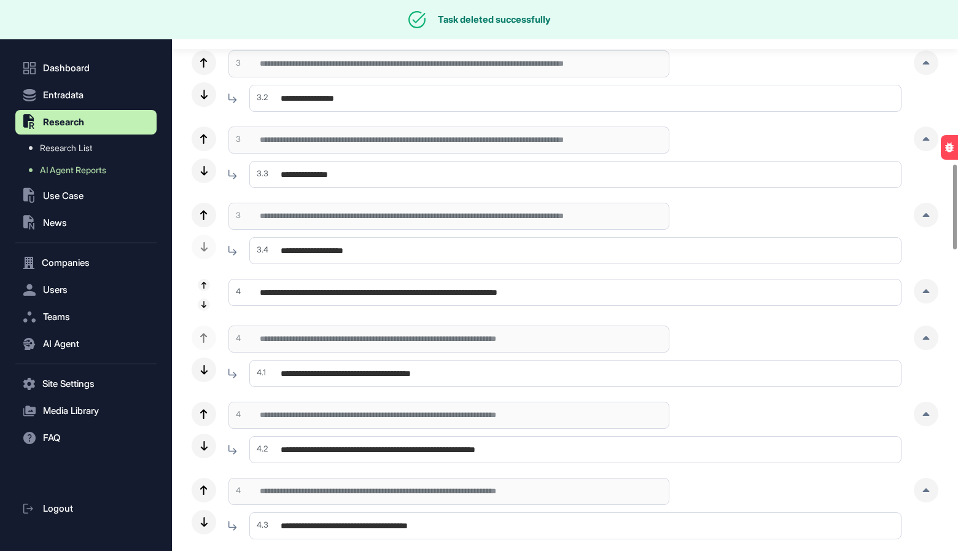
scroll to position [1063, 0]
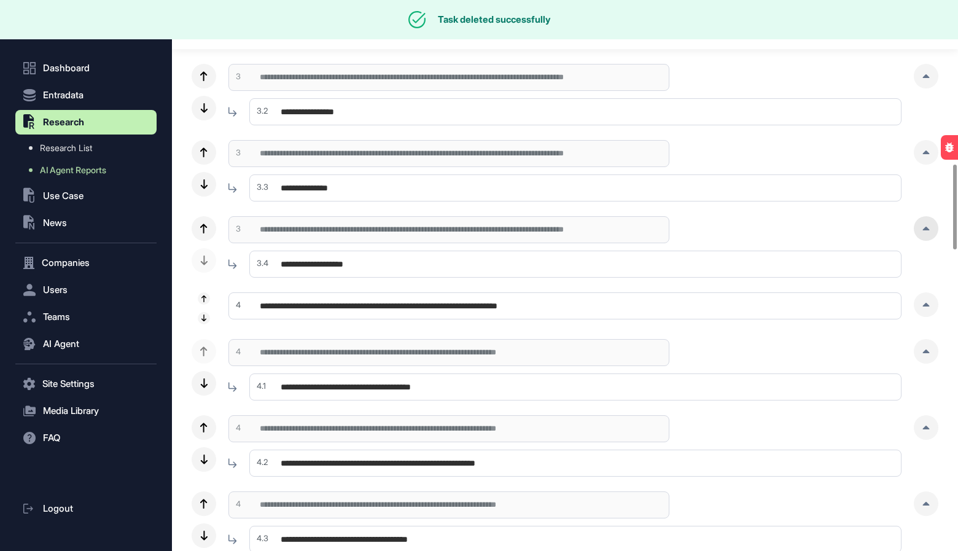
click at [930, 237] on div at bounding box center [926, 228] width 25 height 25
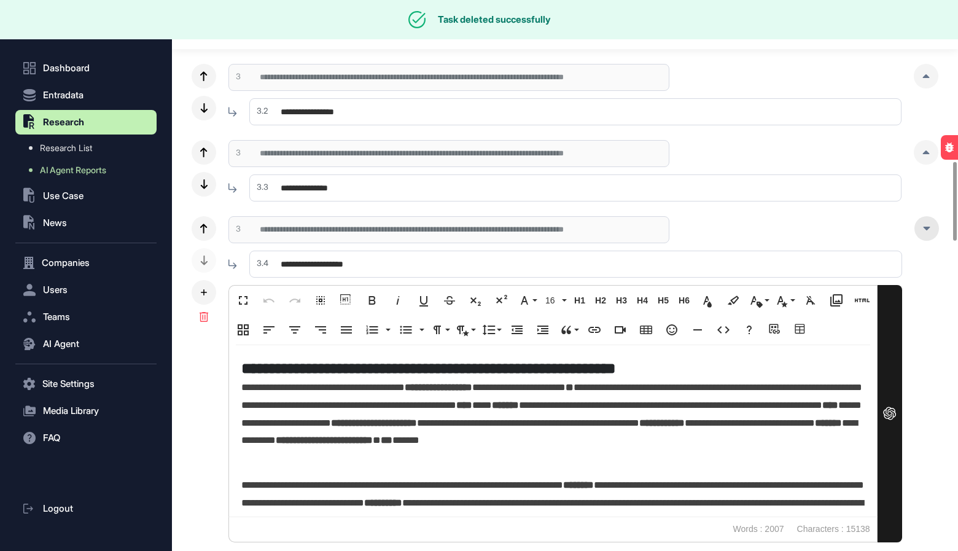
scroll to position [1122, 0]
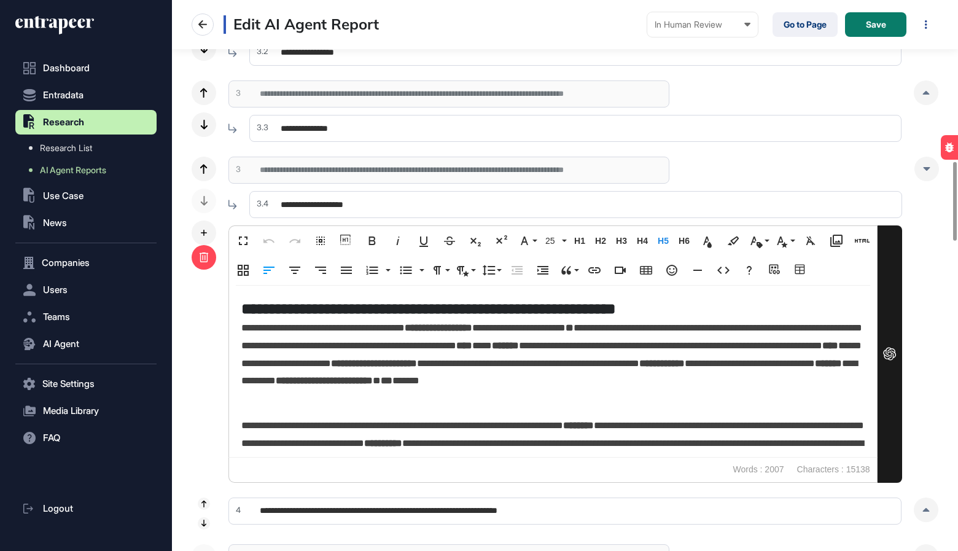
click at [205, 249] on div at bounding box center [204, 257] width 25 height 25
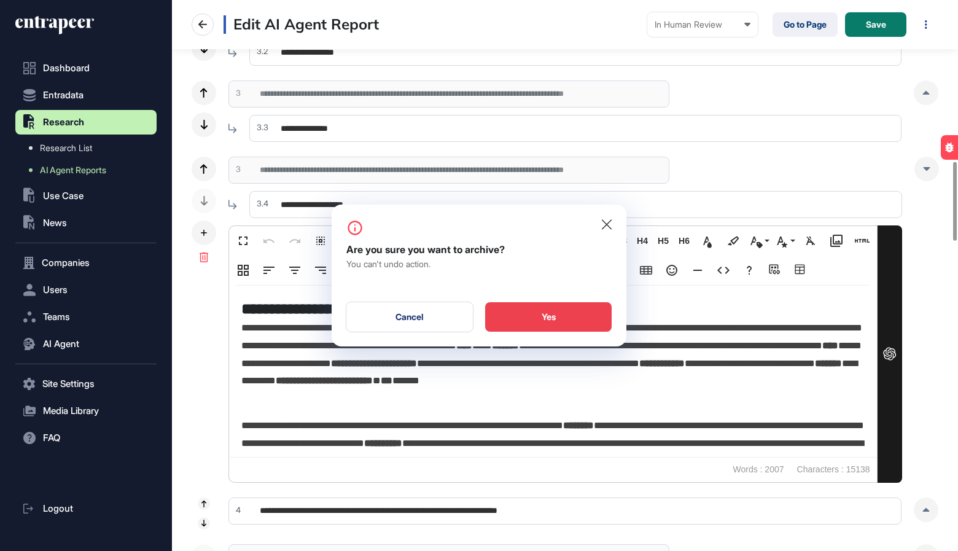
click at [555, 324] on div "Yes" at bounding box center [548, 316] width 127 height 29
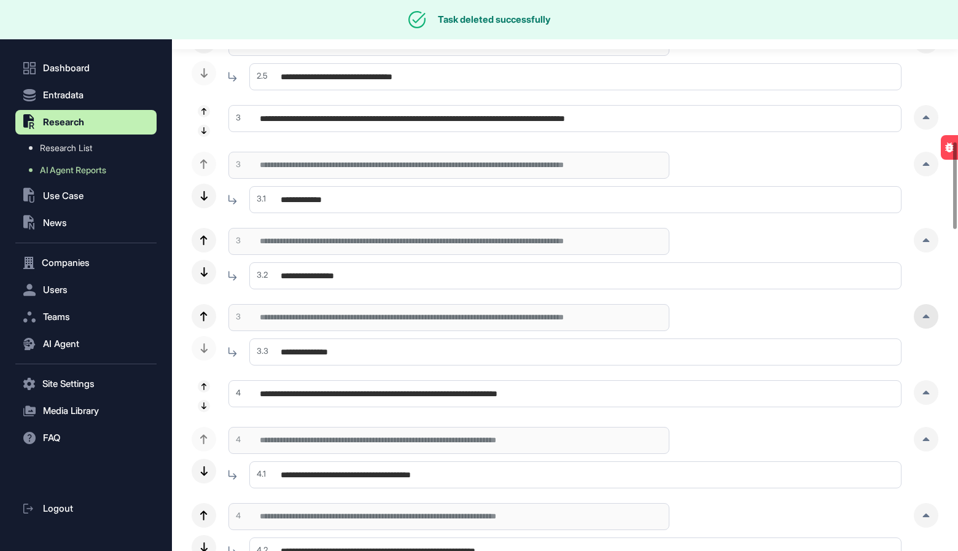
click at [926, 311] on div at bounding box center [926, 316] width 25 height 25
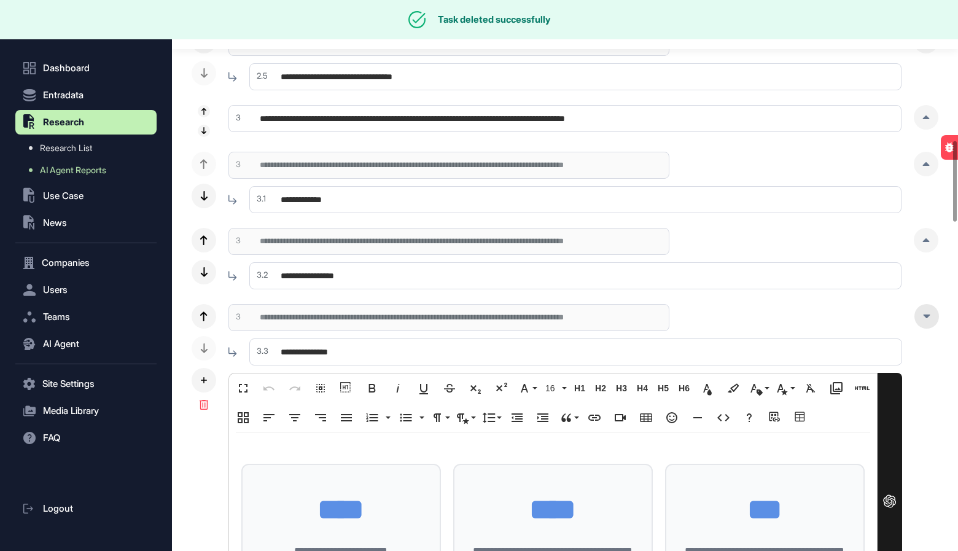
scroll to position [958, 0]
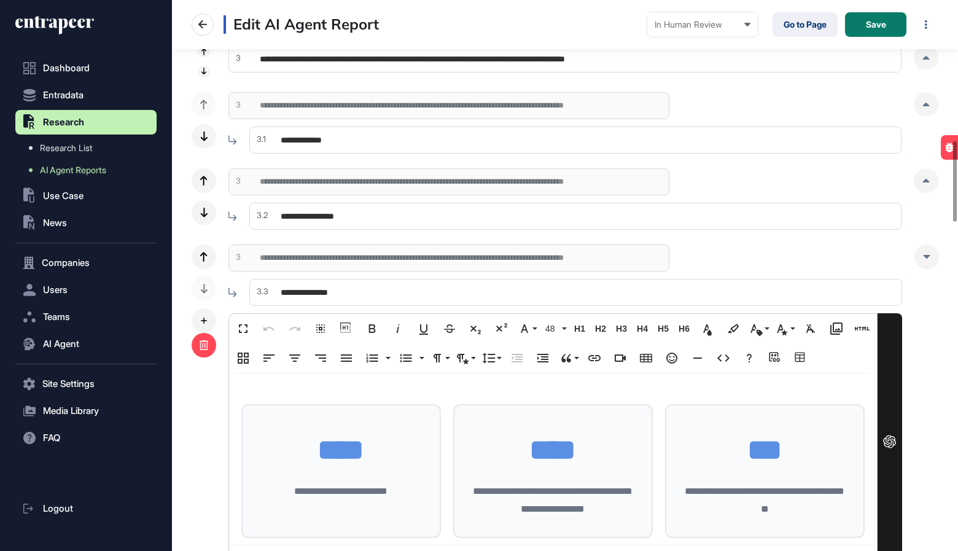
click at [199, 354] on div at bounding box center [204, 345] width 25 height 25
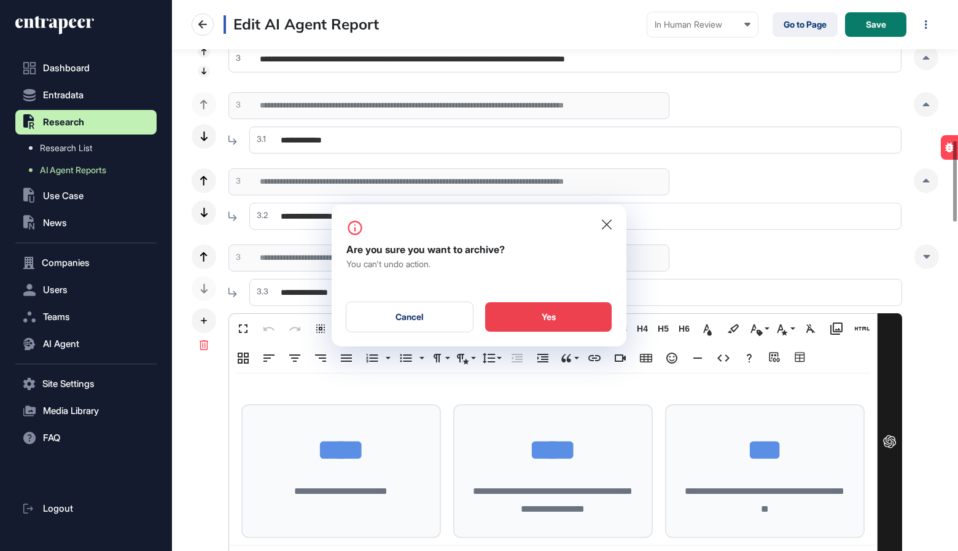
click at [563, 316] on div "Yes" at bounding box center [548, 316] width 127 height 29
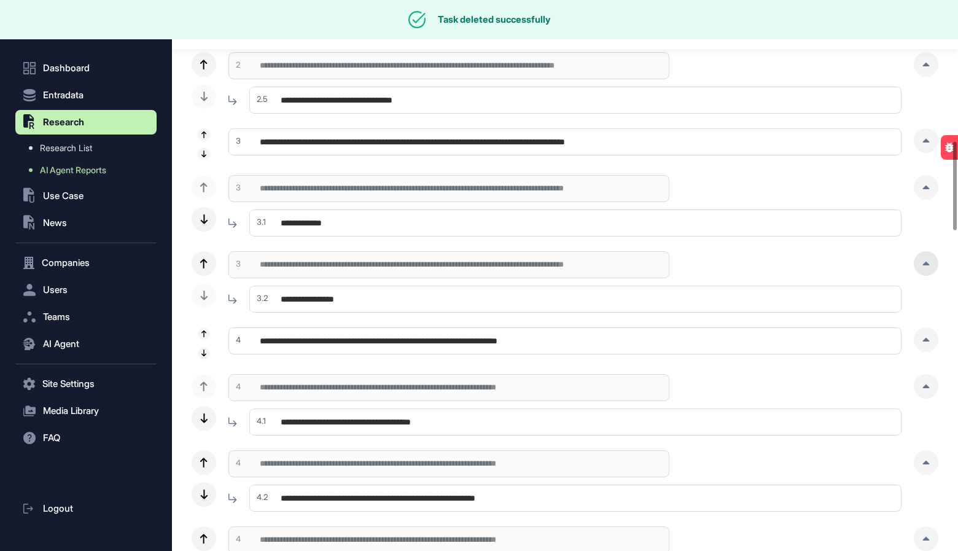
click at [928, 263] on icon at bounding box center [926, 264] width 7 height 4
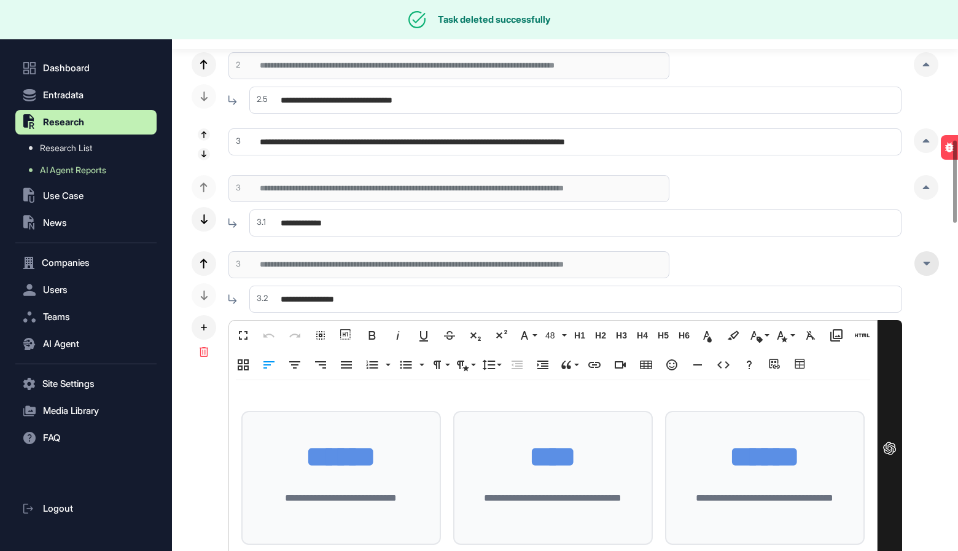
scroll to position [935, 0]
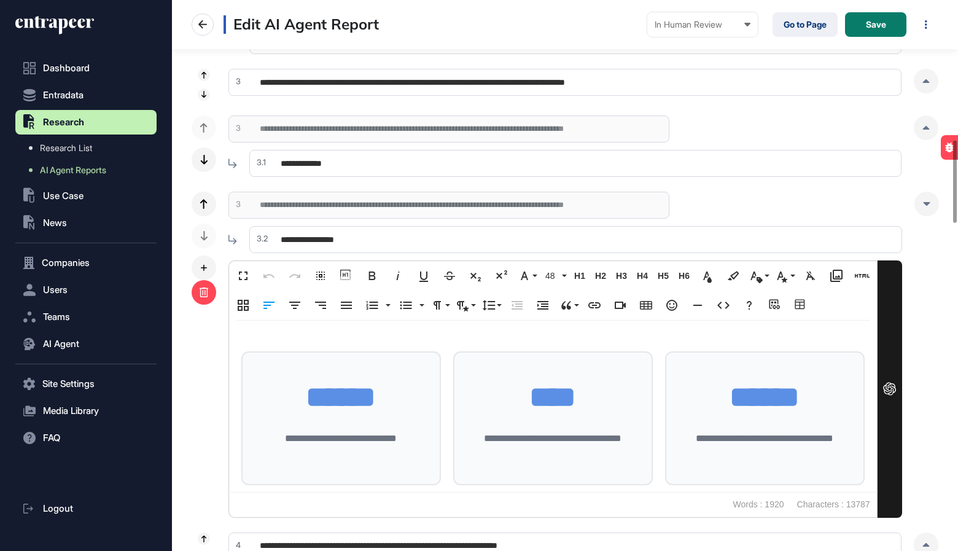
click at [205, 296] on div at bounding box center [204, 292] width 25 height 25
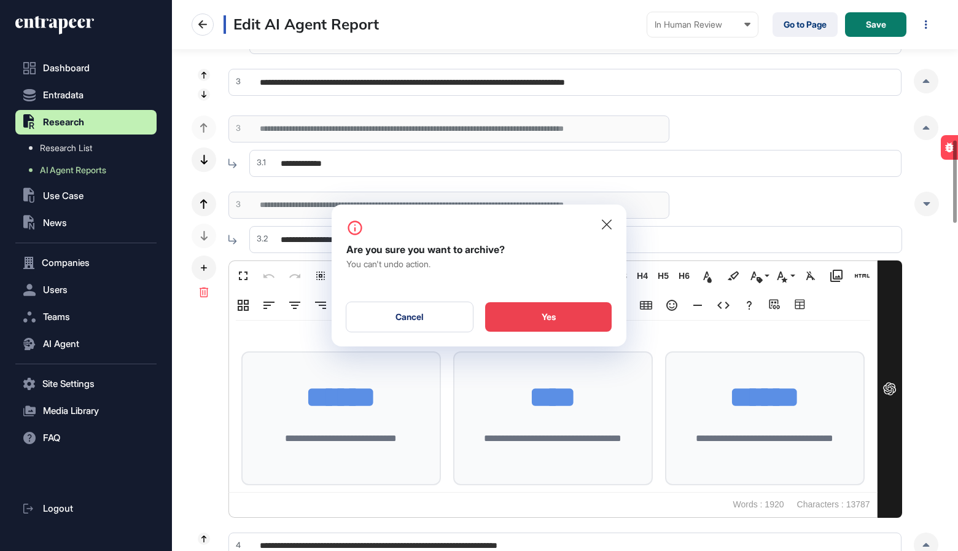
click at [516, 322] on div "Yes" at bounding box center [548, 316] width 127 height 29
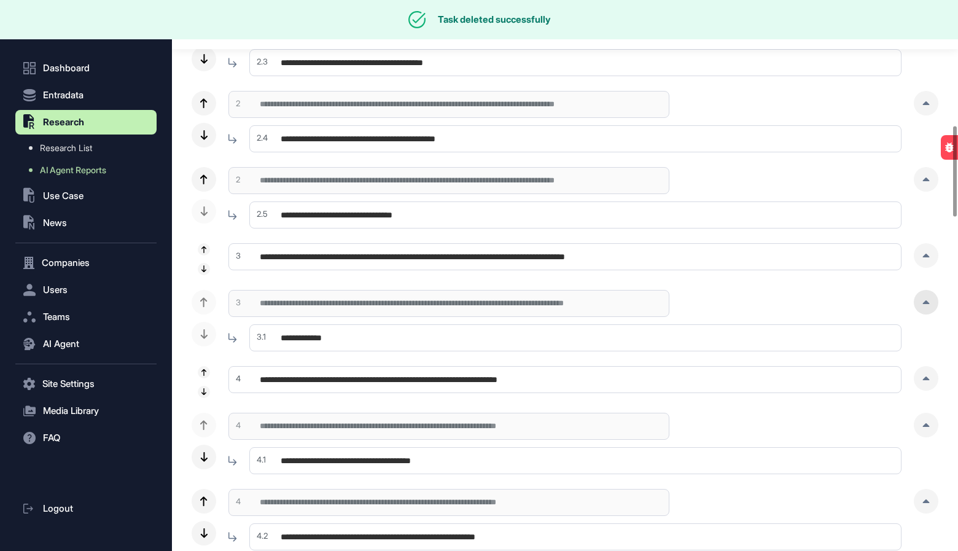
click at [930, 300] on div at bounding box center [926, 302] width 25 height 25
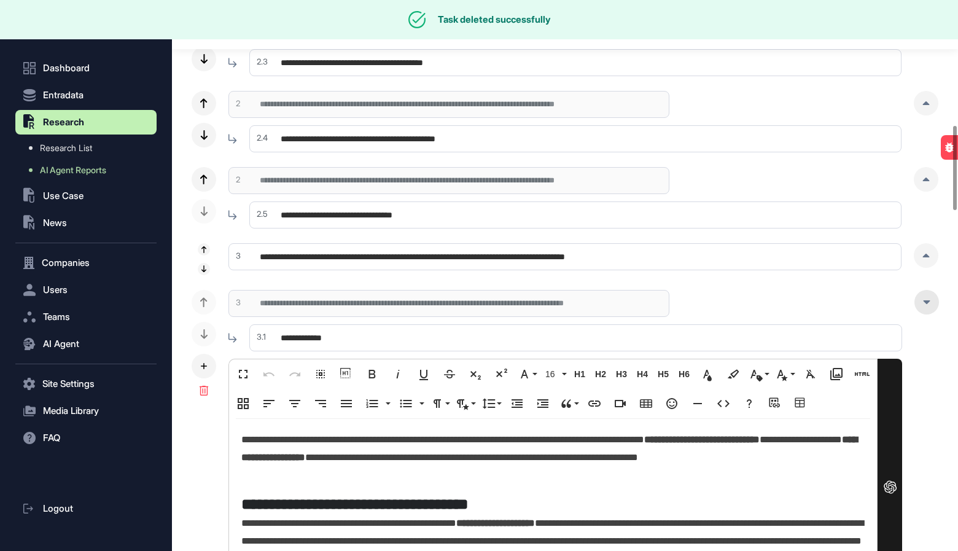
scroll to position [819, 0]
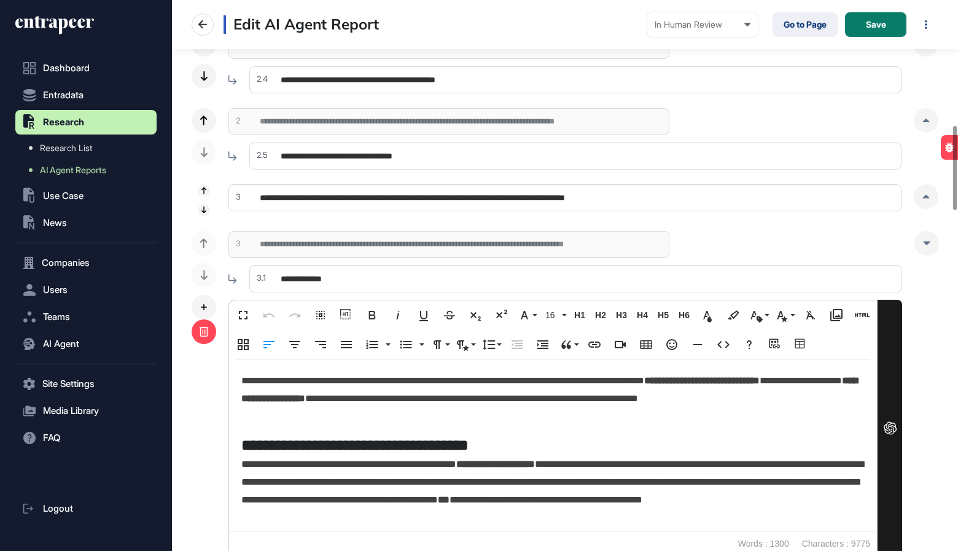
click at [206, 333] on icon at bounding box center [204, 332] width 9 height 10
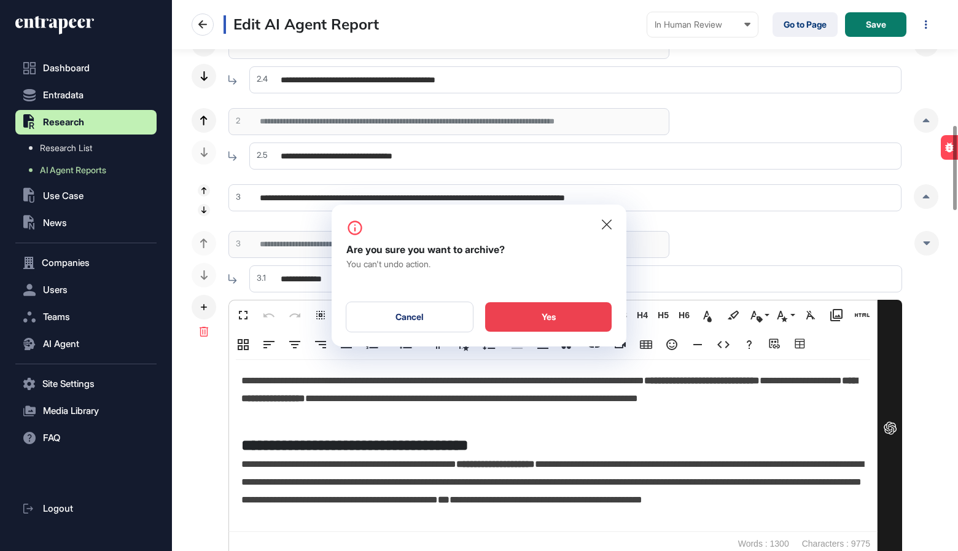
click at [519, 319] on div "Yes" at bounding box center [548, 316] width 127 height 29
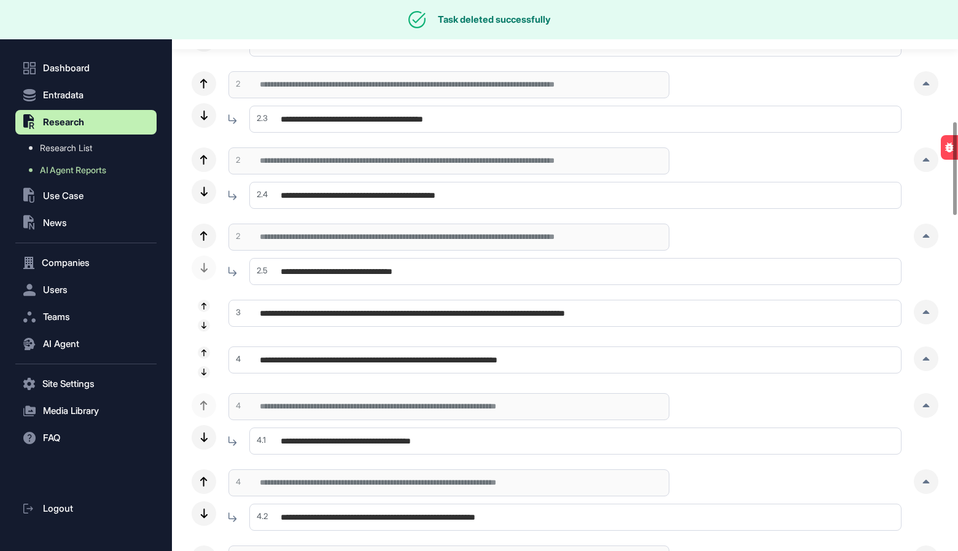
scroll to position [698, 0]
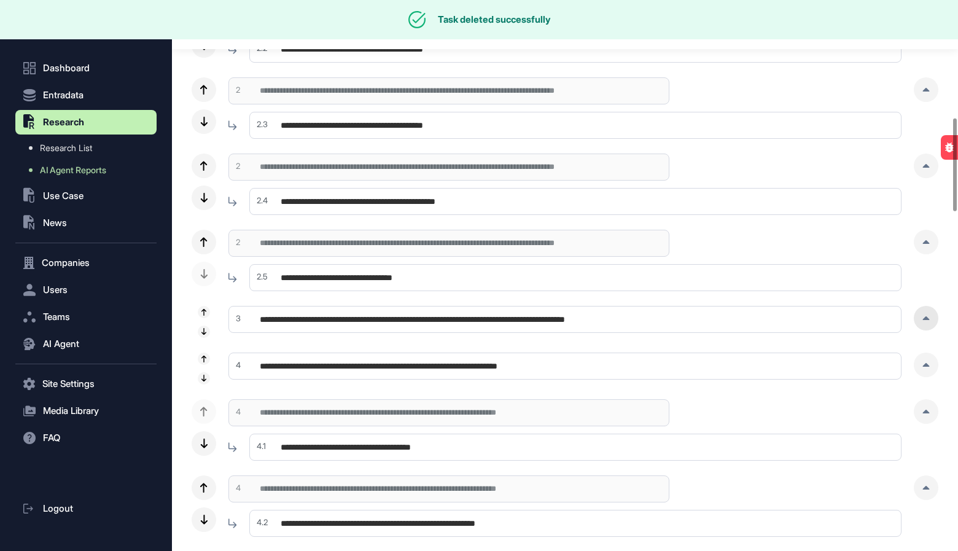
click at [925, 316] on icon at bounding box center [925, 318] width 7 height 4
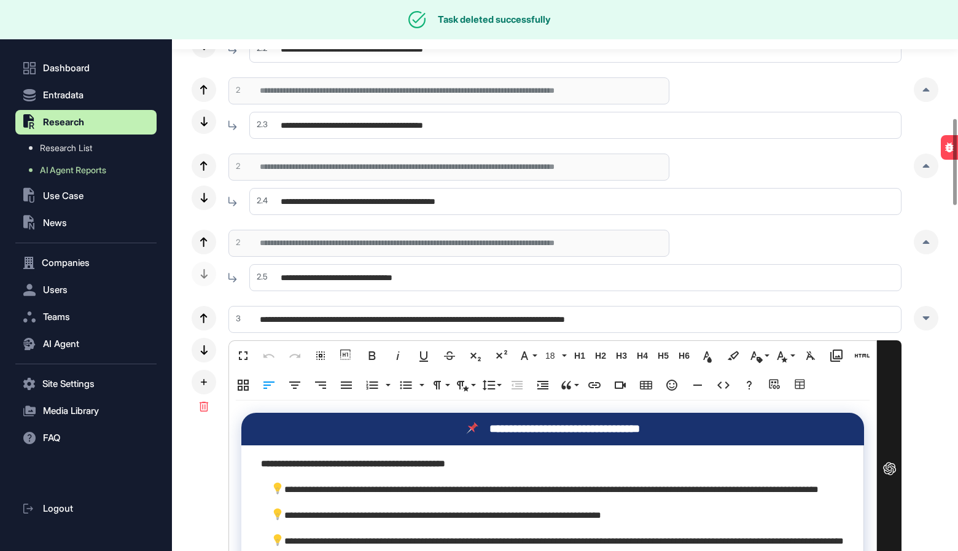
scroll to position [757, 0]
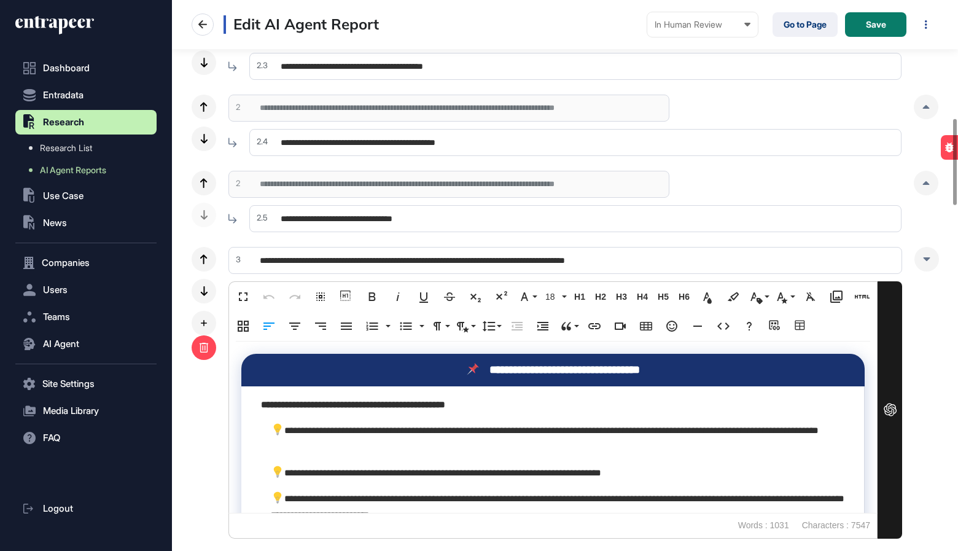
click at [207, 348] on icon at bounding box center [204, 348] width 9 height 10
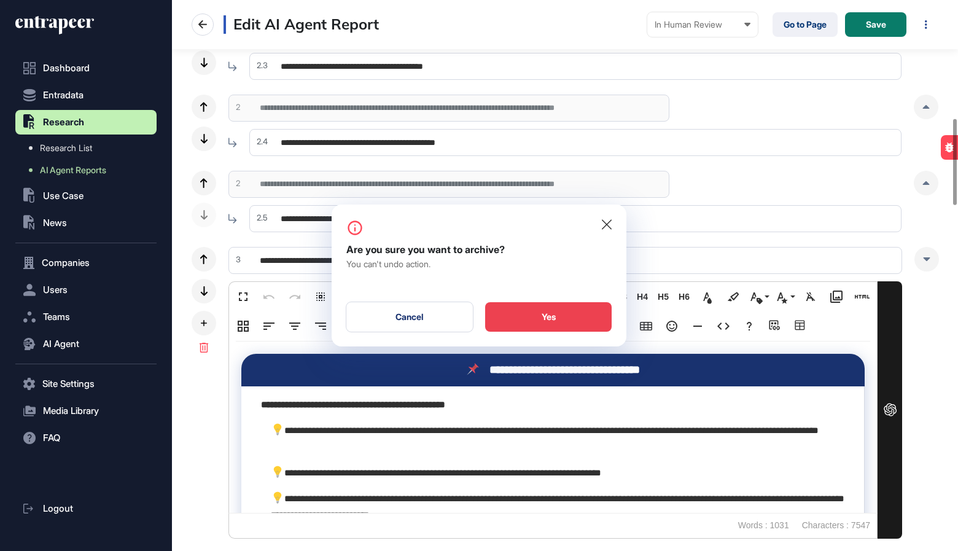
click at [540, 315] on div "Yes" at bounding box center [548, 316] width 127 height 29
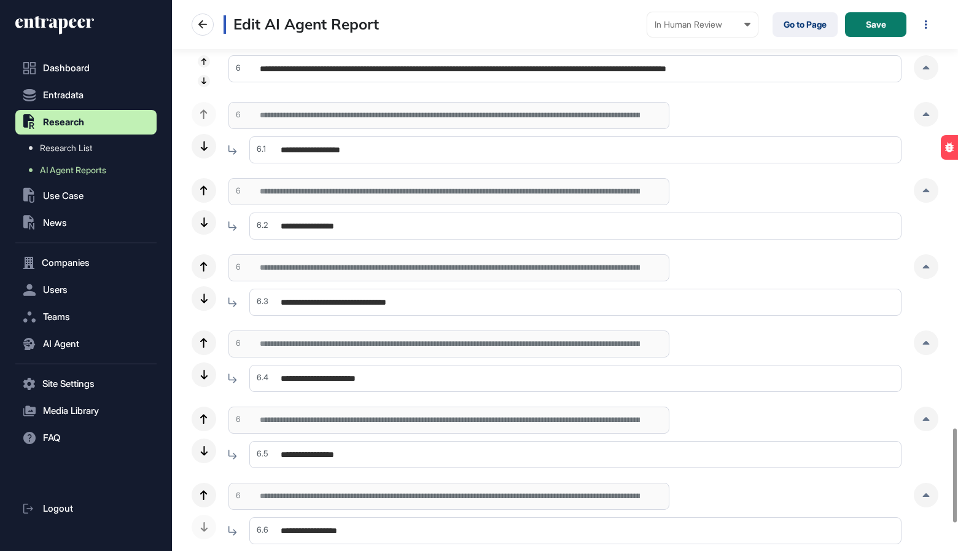
scroll to position [2666, 0]
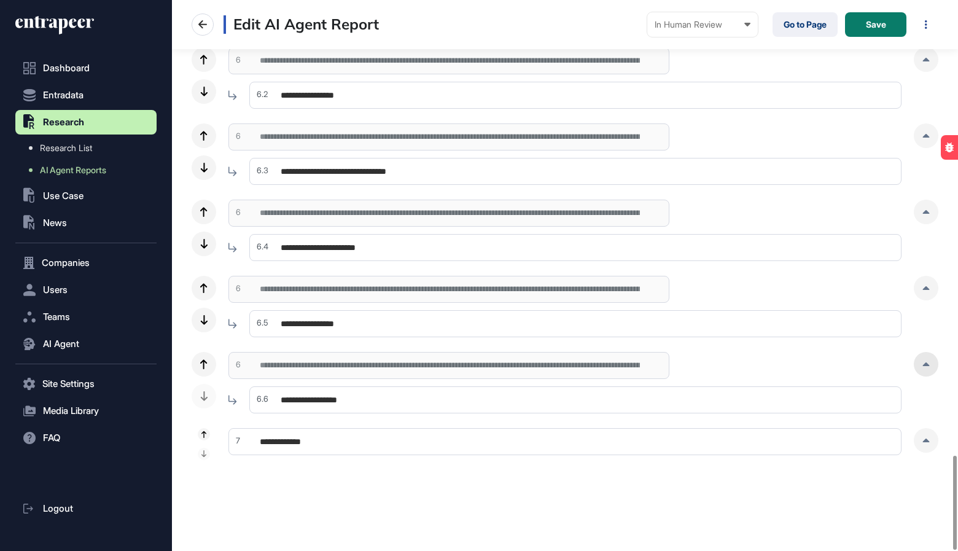
click at [923, 369] on div at bounding box center [926, 364] width 25 height 25
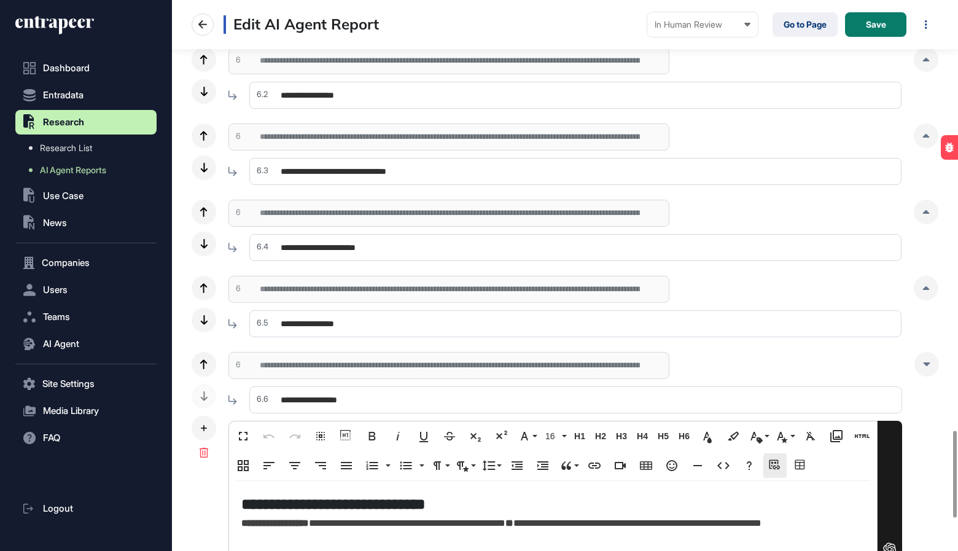
scroll to position [2726, 0]
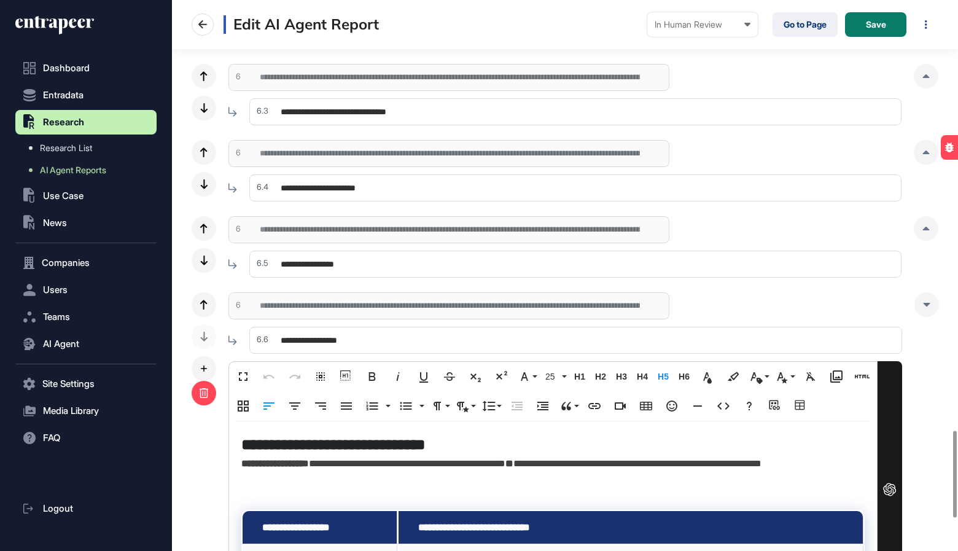
click at [207, 394] on icon at bounding box center [204, 393] width 9 height 10
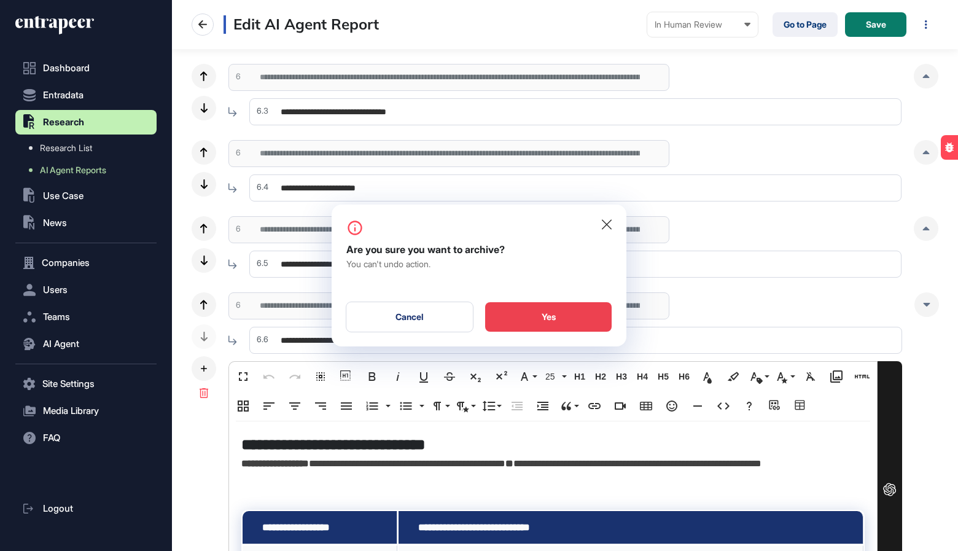
click at [541, 313] on div "Yes" at bounding box center [548, 316] width 127 height 29
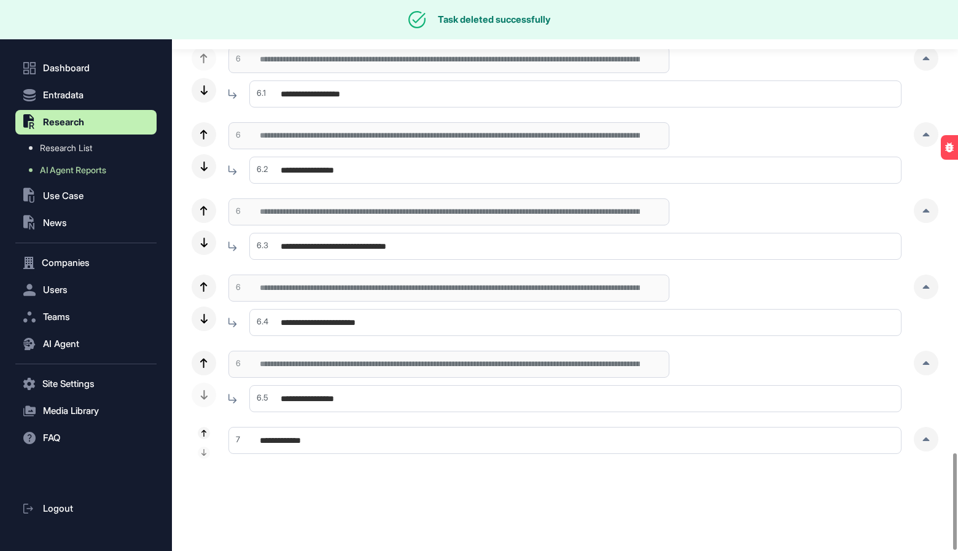
scroll to position [2590, 0]
click at [922, 364] on icon at bounding box center [925, 364] width 7 height 4
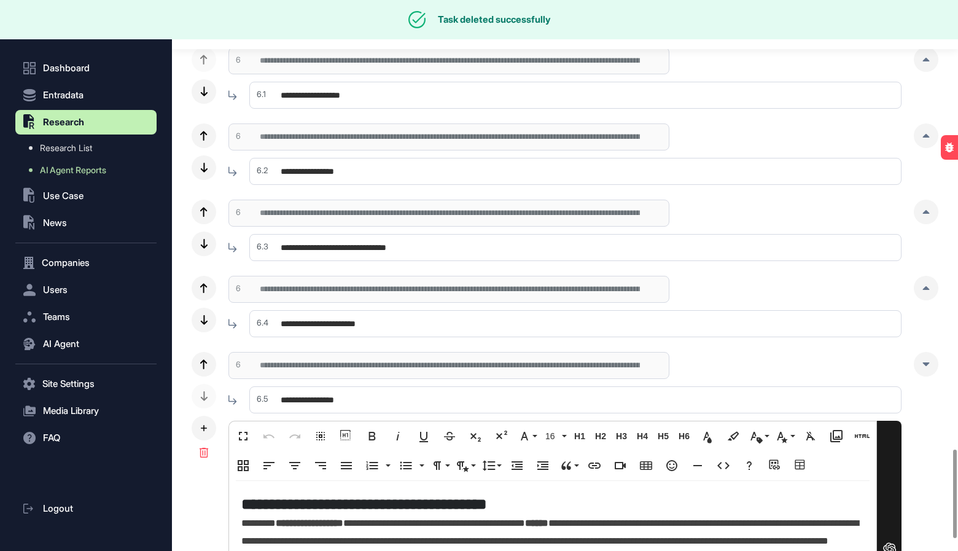
scroll to position [2785, 0]
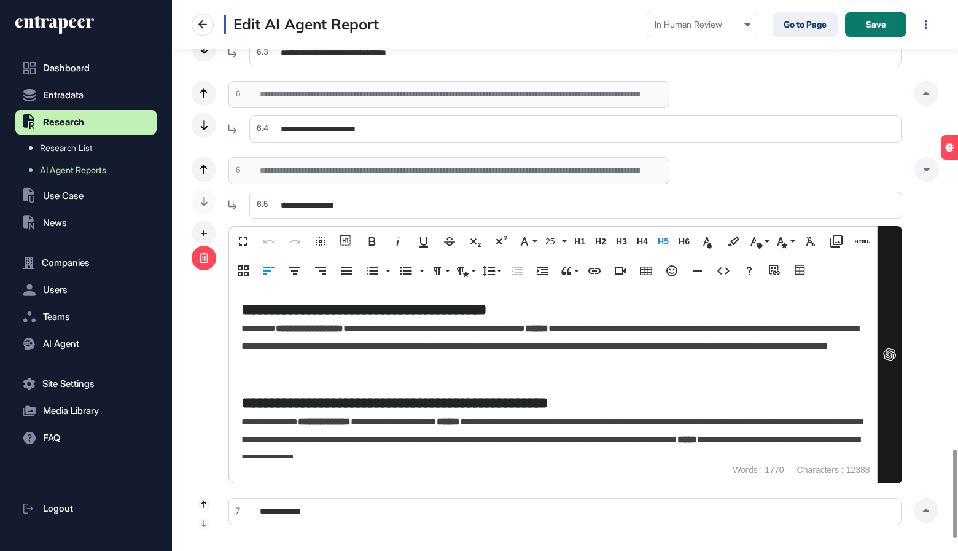
click at [208, 260] on icon at bounding box center [204, 258] width 10 height 10
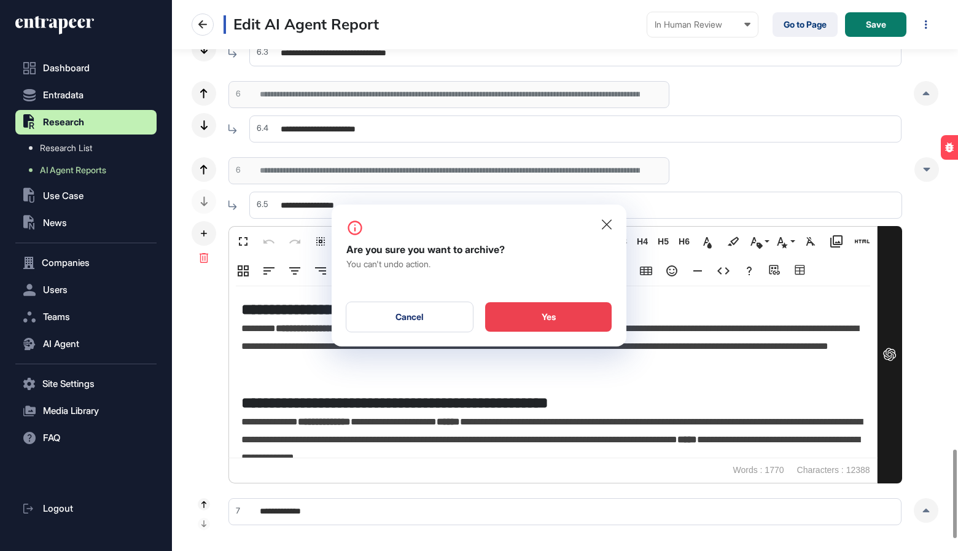
click at [569, 323] on div "Yes" at bounding box center [548, 316] width 127 height 29
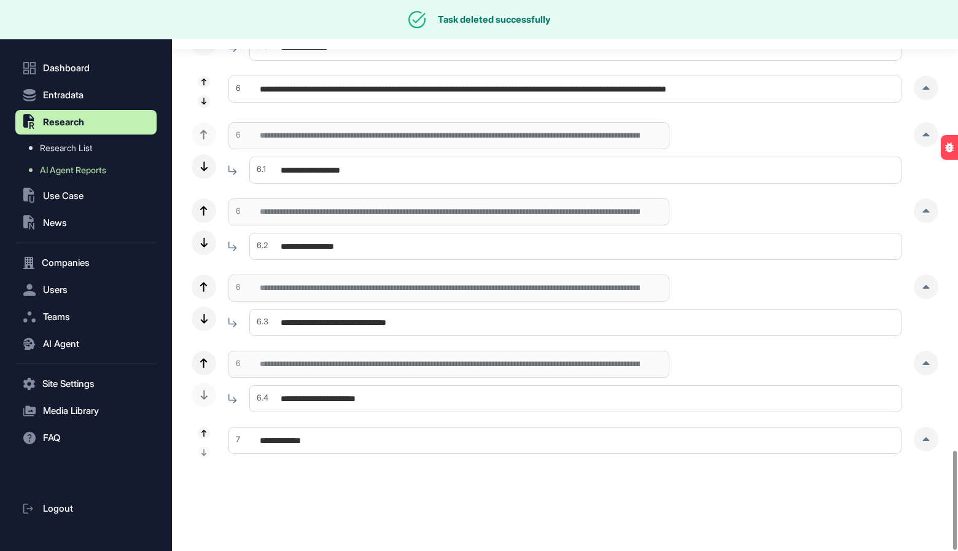
scroll to position [2514, 0]
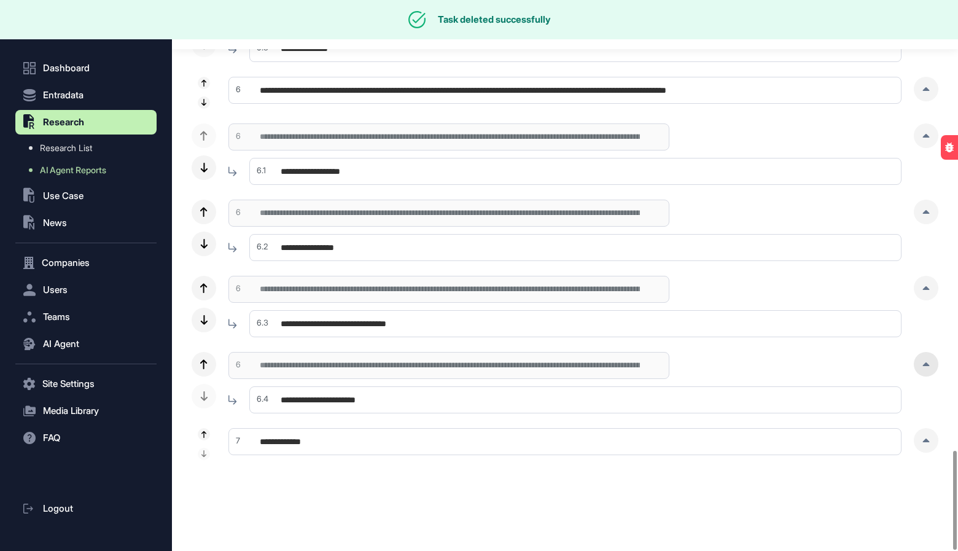
click at [922, 368] on div at bounding box center [926, 364] width 25 height 25
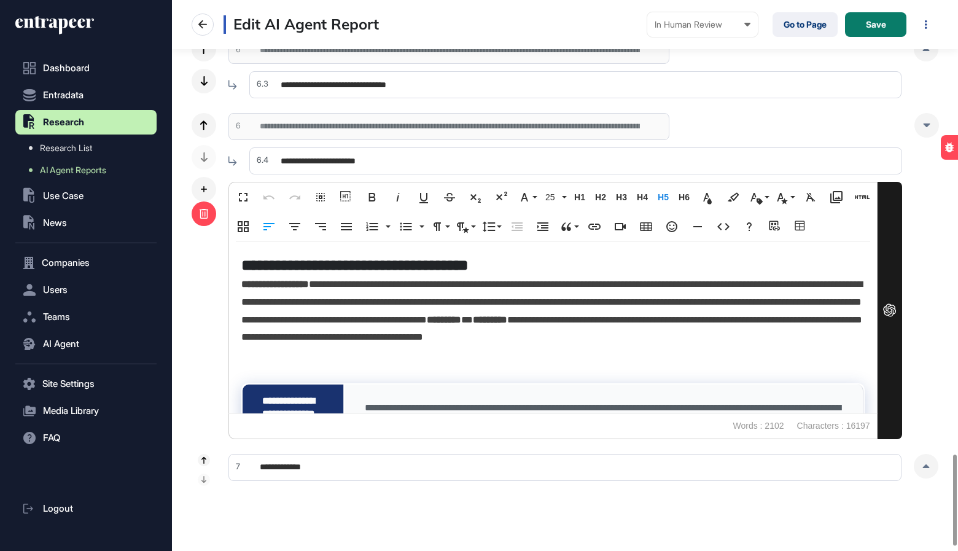
click at [206, 210] on icon at bounding box center [204, 214] width 10 height 10
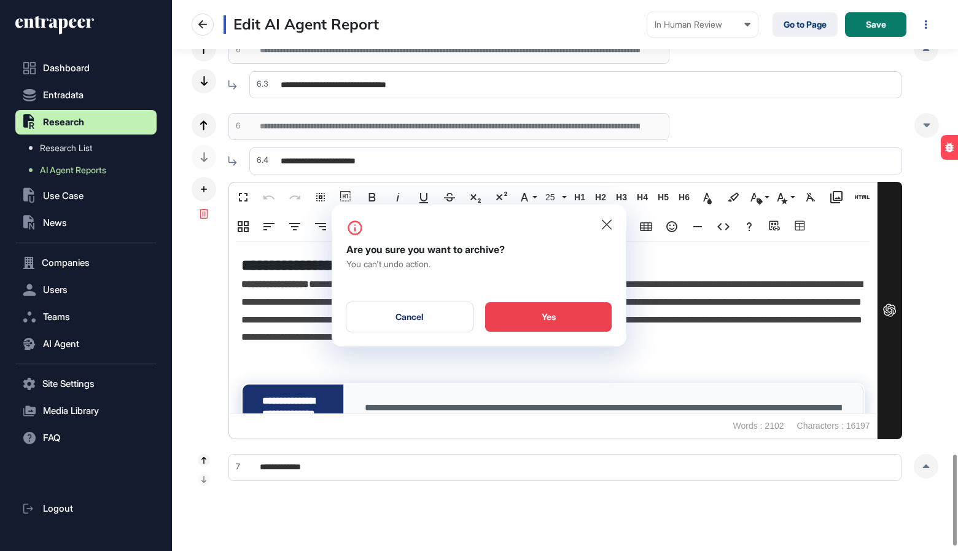
click at [534, 321] on div "Yes" at bounding box center [548, 316] width 127 height 29
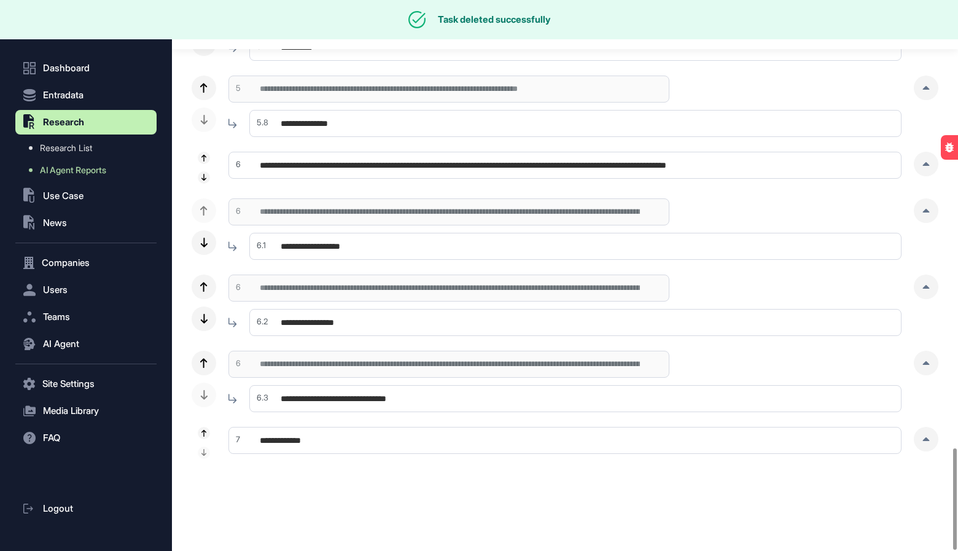
scroll to position [2438, 0]
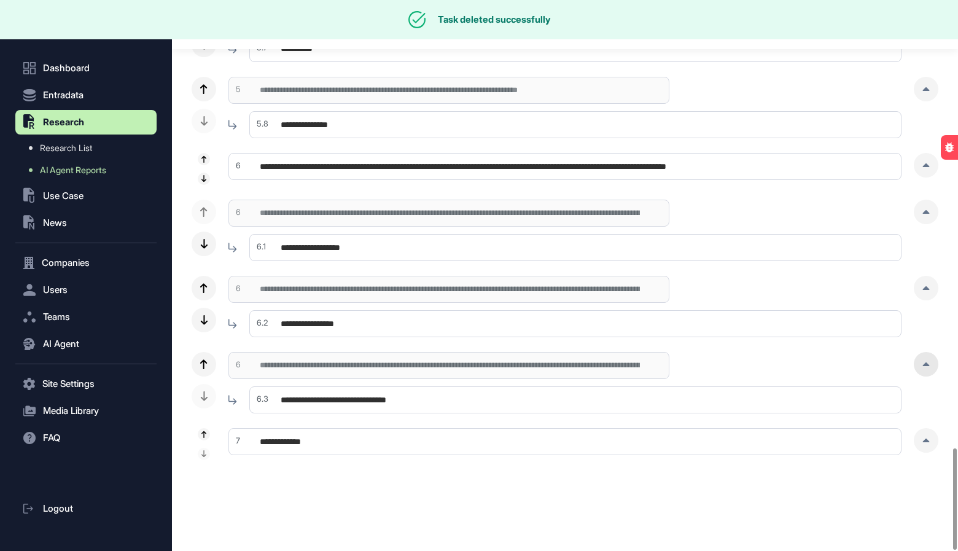
click at [922, 362] on icon at bounding box center [925, 364] width 7 height 4
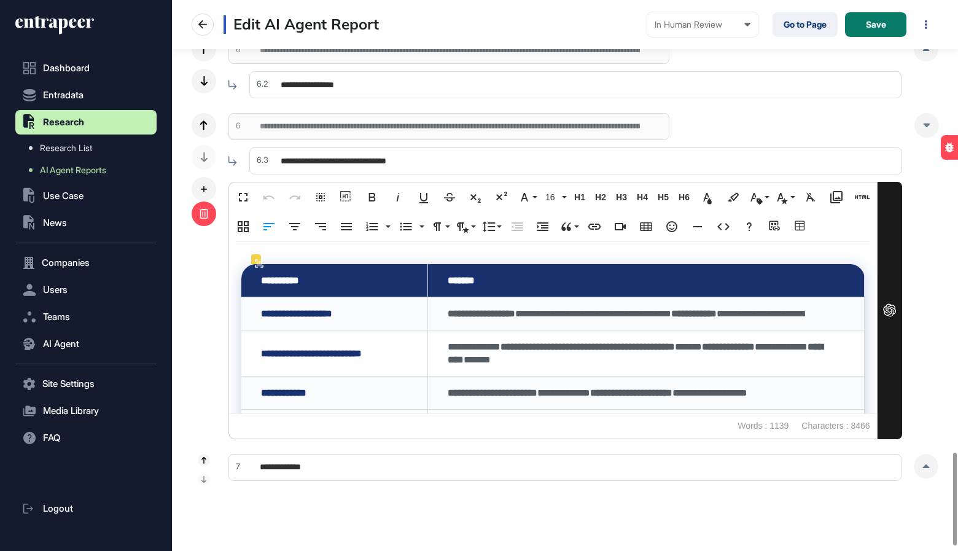
click at [208, 216] on icon at bounding box center [204, 214] width 10 height 10
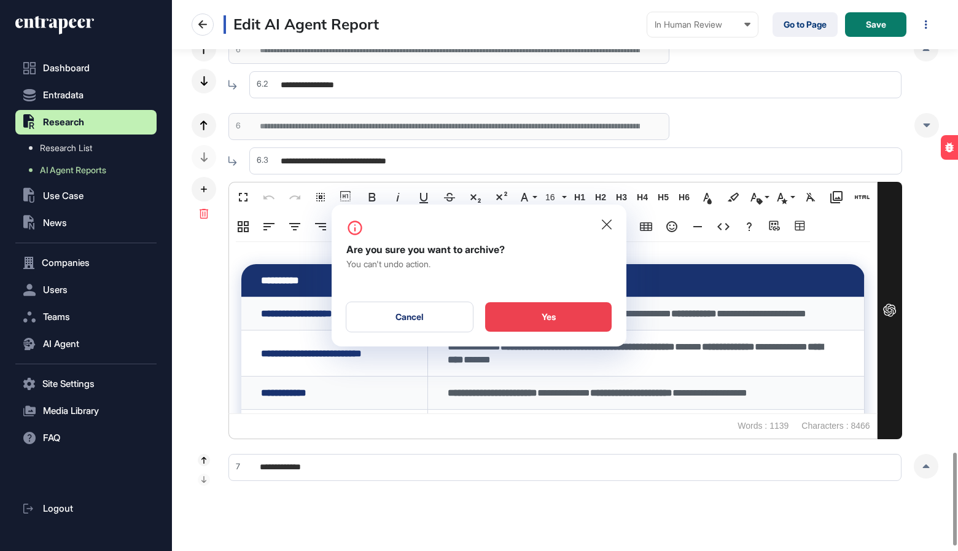
click at [554, 327] on div "Yes" at bounding box center [548, 316] width 127 height 29
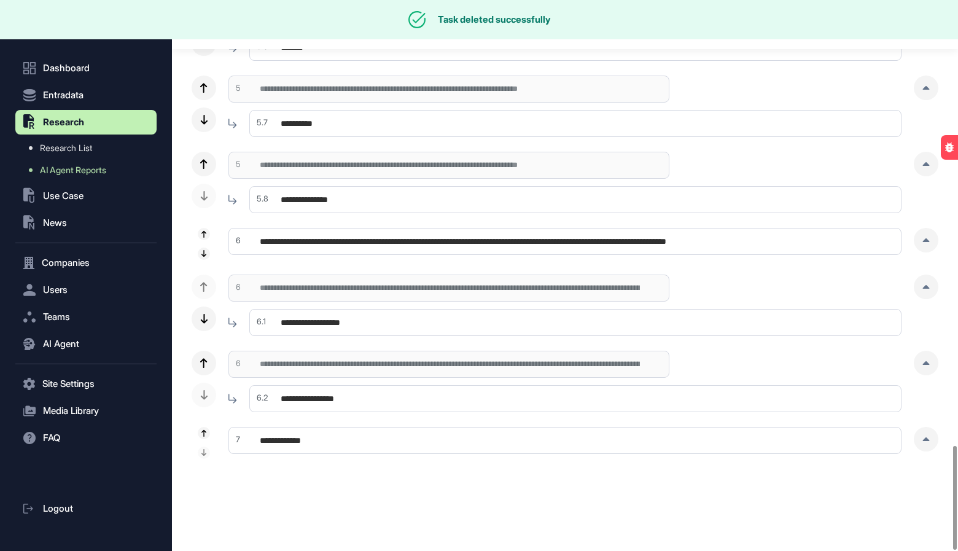
scroll to position [2362, 0]
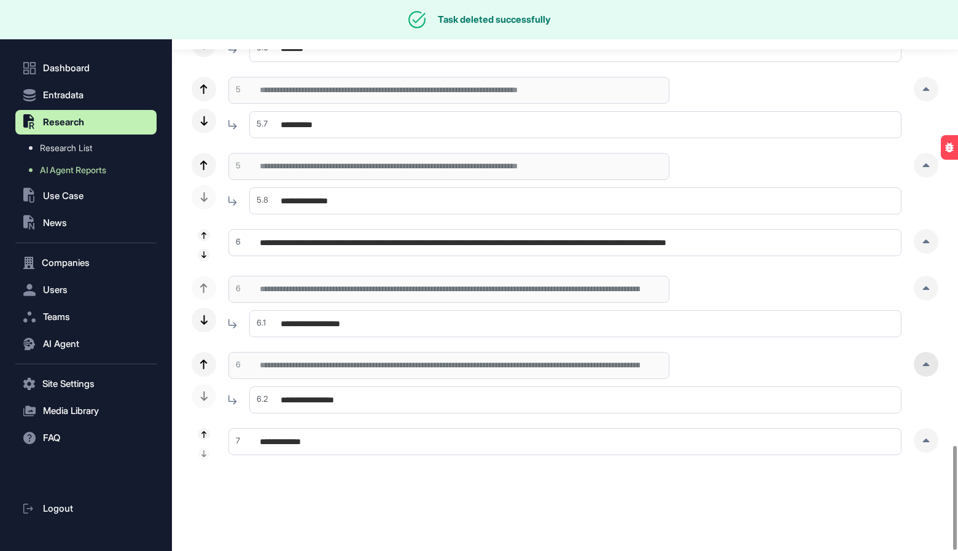
click at [932, 362] on div at bounding box center [926, 364] width 25 height 25
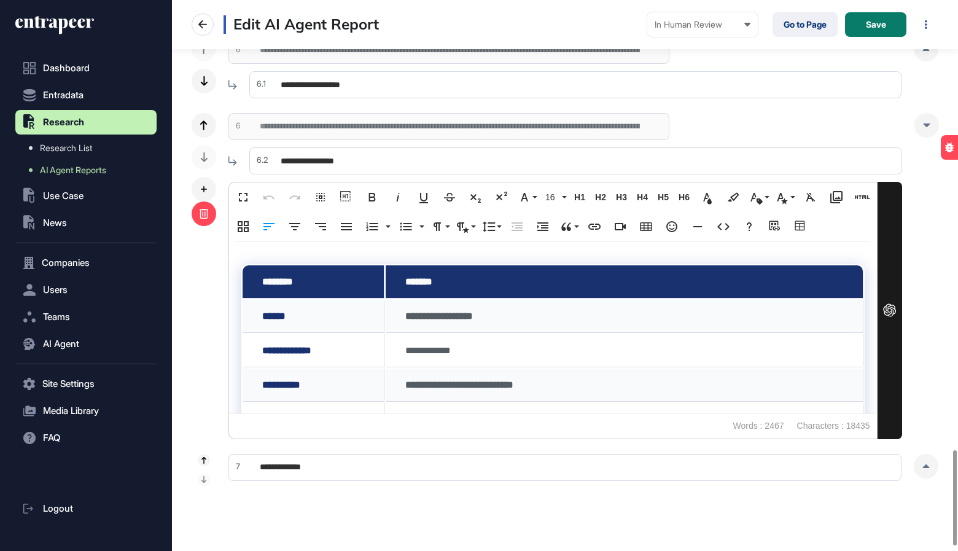
click at [206, 219] on div at bounding box center [204, 213] width 25 height 25
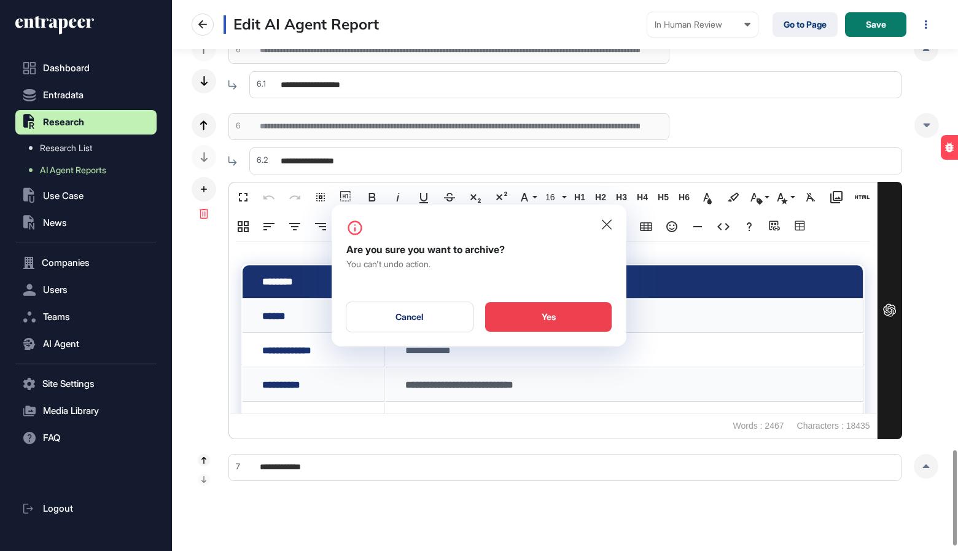
click at [526, 308] on div "Yes" at bounding box center [548, 316] width 127 height 29
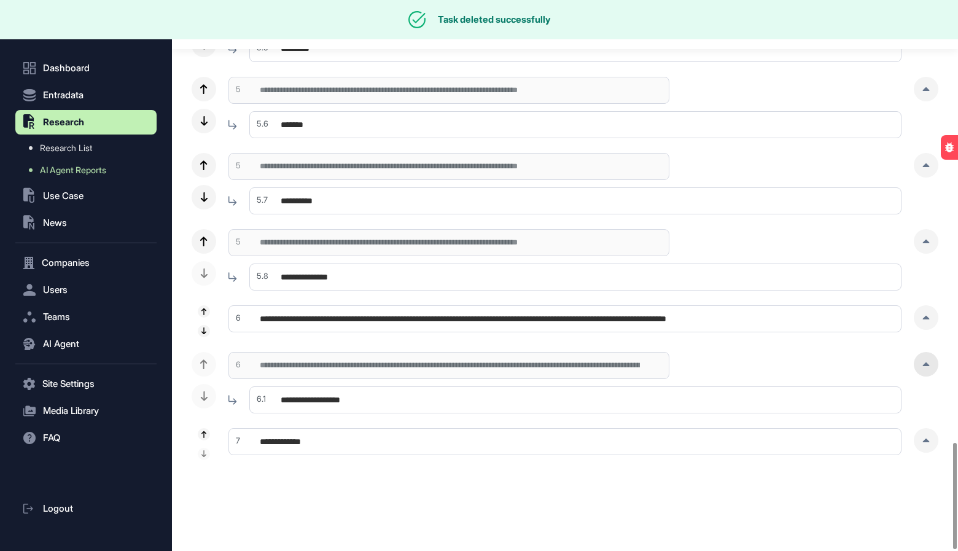
click at [930, 367] on div at bounding box center [926, 364] width 25 height 25
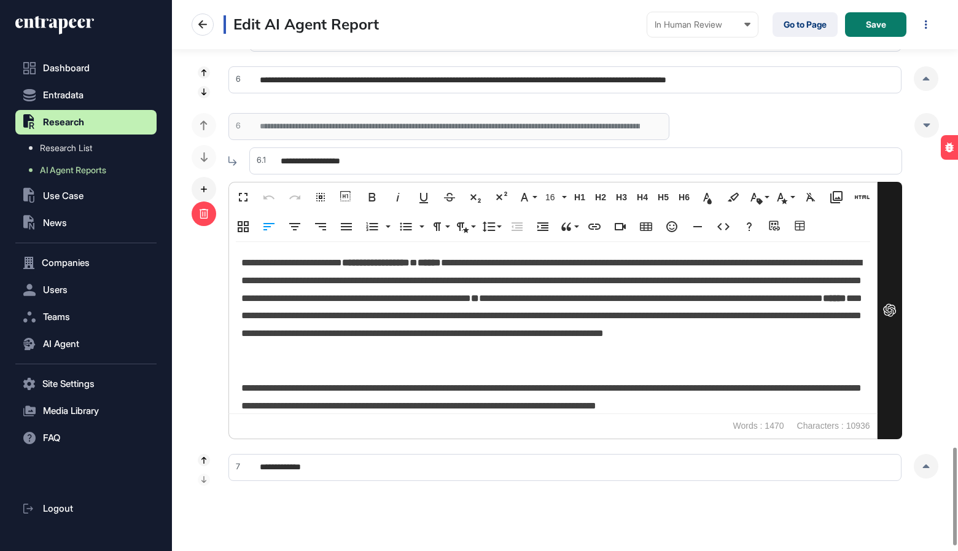
click at [193, 216] on div at bounding box center [204, 213] width 25 height 25
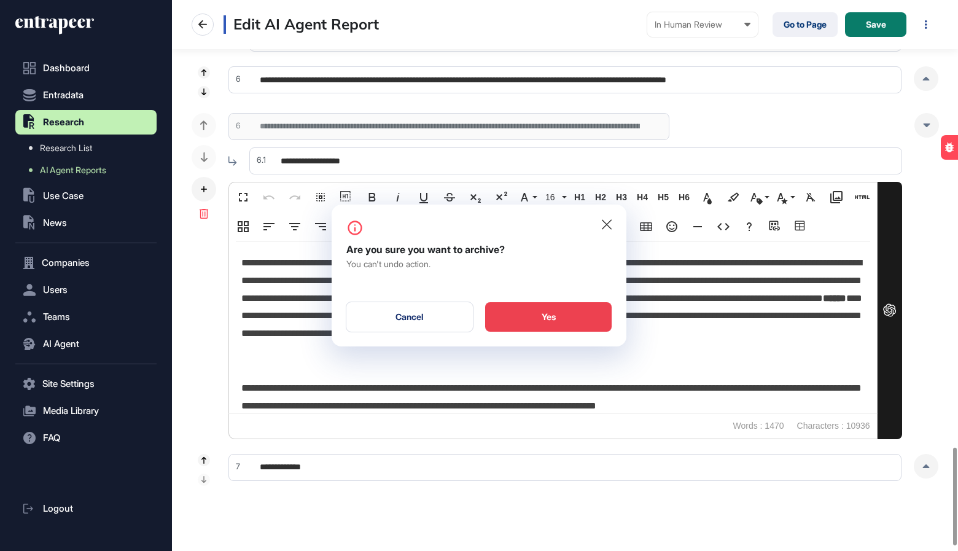
click at [553, 323] on div "Yes" at bounding box center [548, 316] width 127 height 29
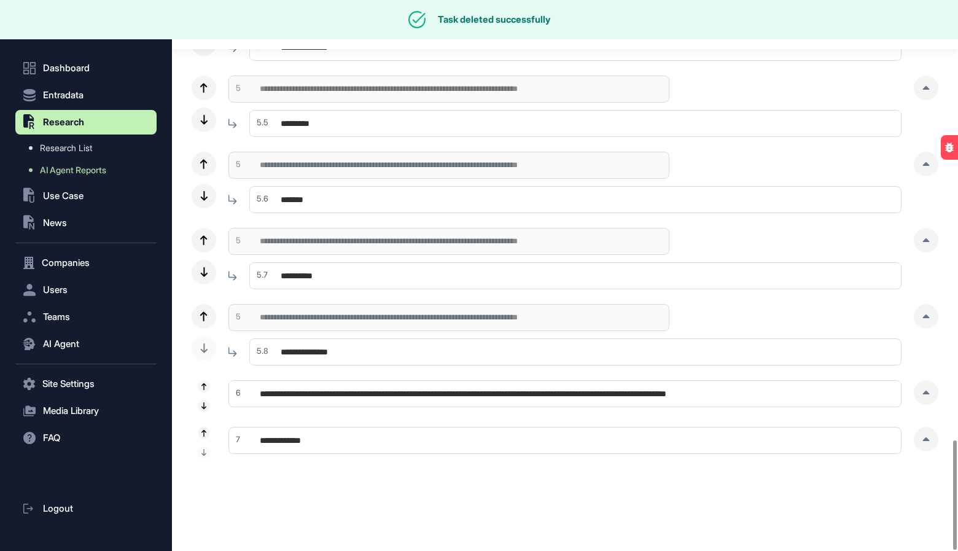
scroll to position [2209, 0]
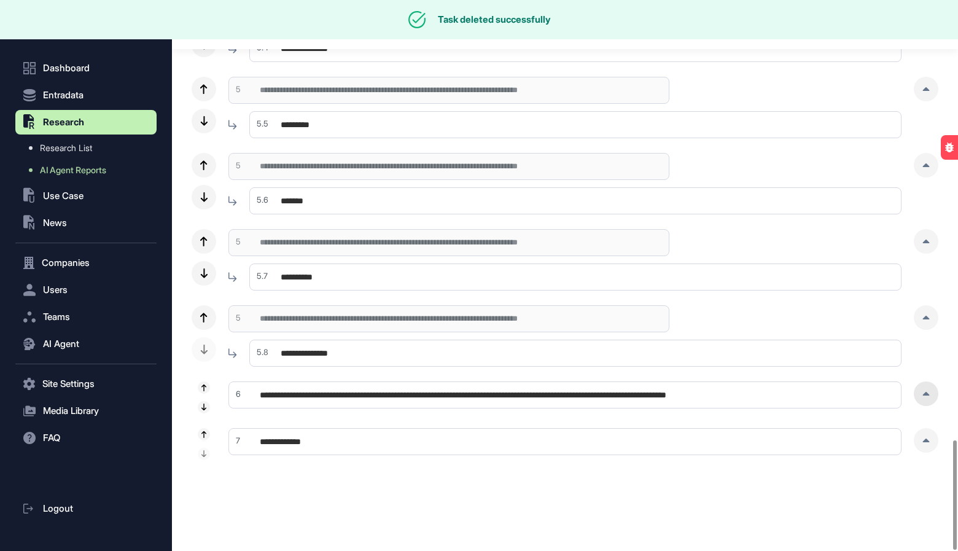
click at [931, 396] on div at bounding box center [926, 393] width 25 height 25
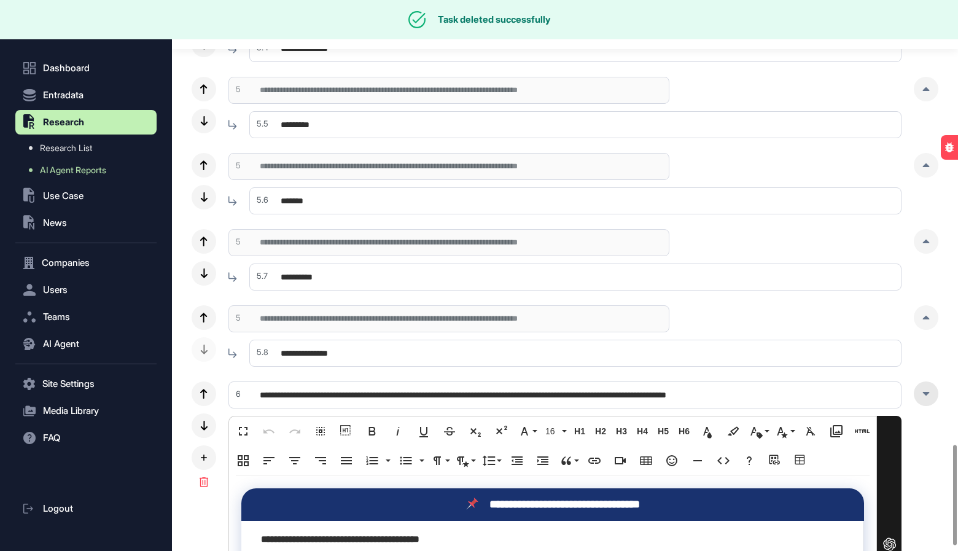
scroll to position [2443, 0]
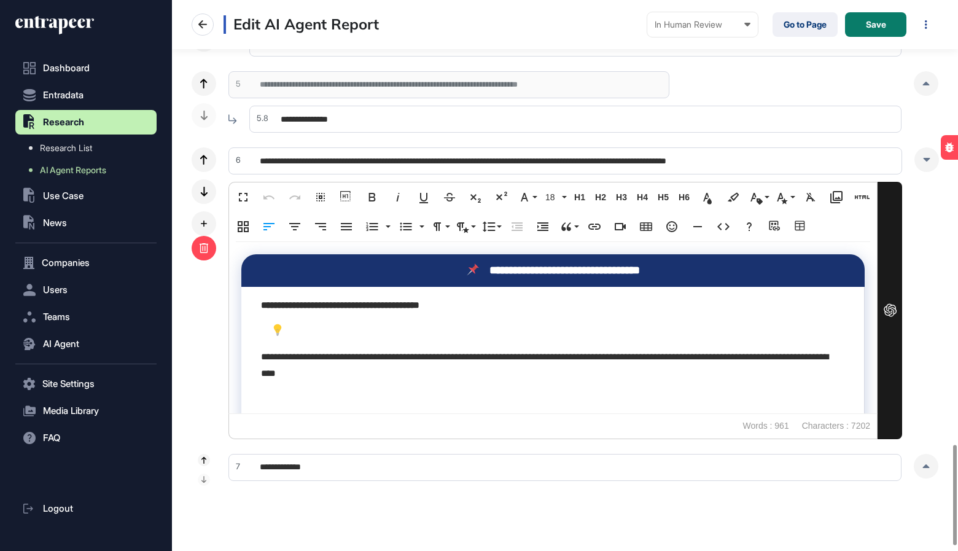
click at [199, 249] on icon at bounding box center [204, 248] width 10 height 10
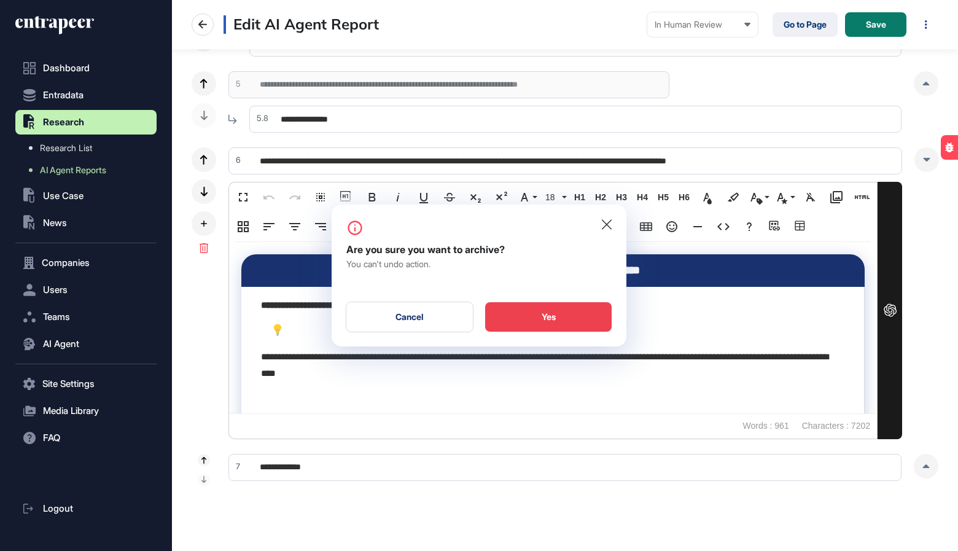
click at [525, 310] on div "Yes" at bounding box center [548, 316] width 127 height 29
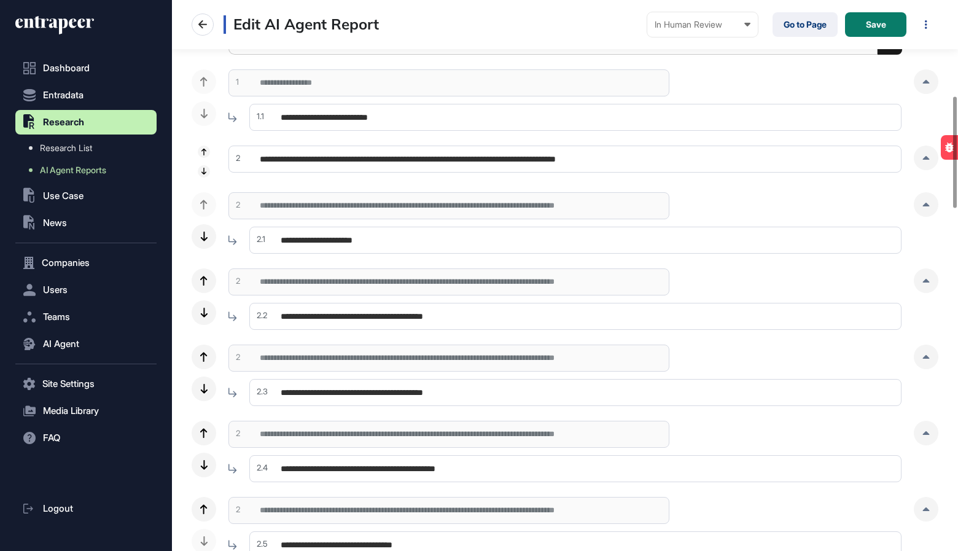
scroll to position [0, 0]
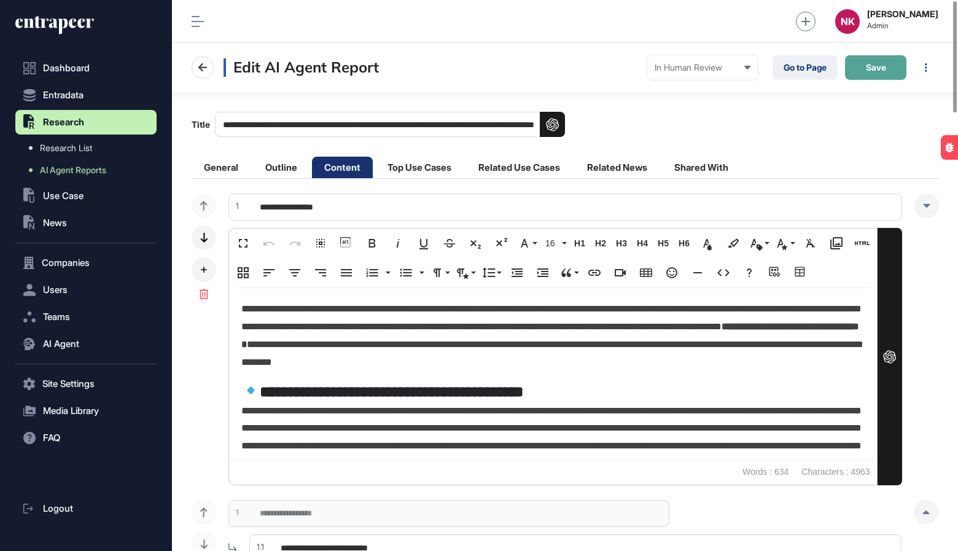
click at [880, 67] on span "Save" at bounding box center [876, 67] width 20 height 9
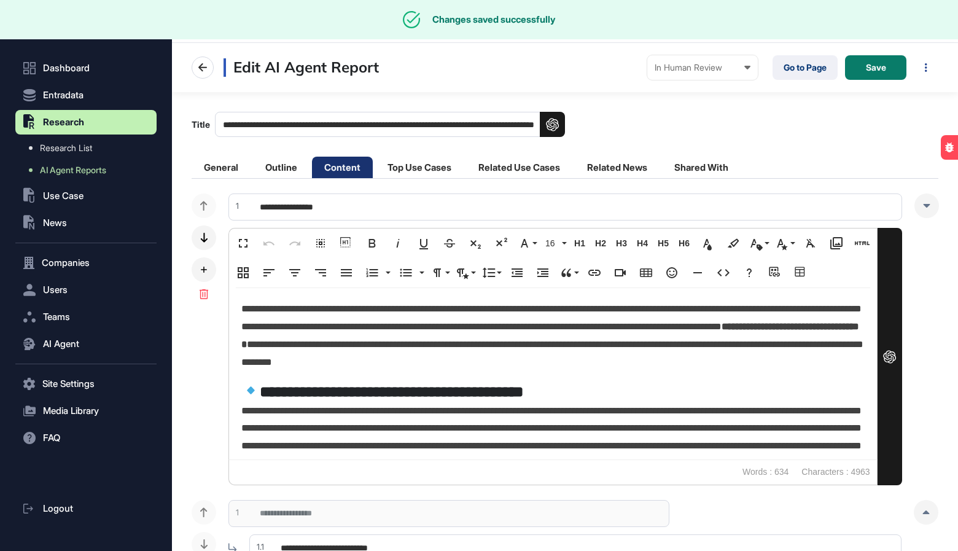
scroll to position [551, 786]
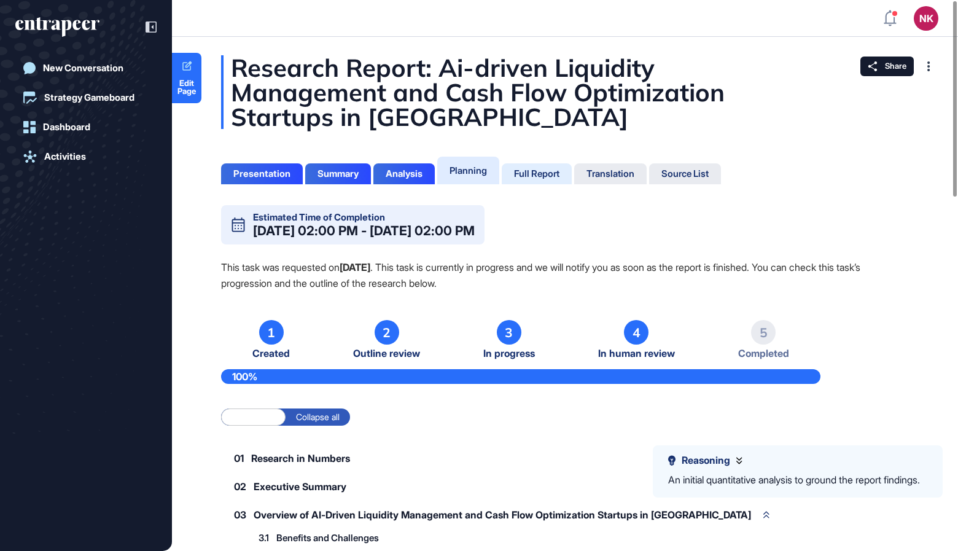
click at [531, 174] on div "Full Report" at bounding box center [536, 173] width 45 height 11
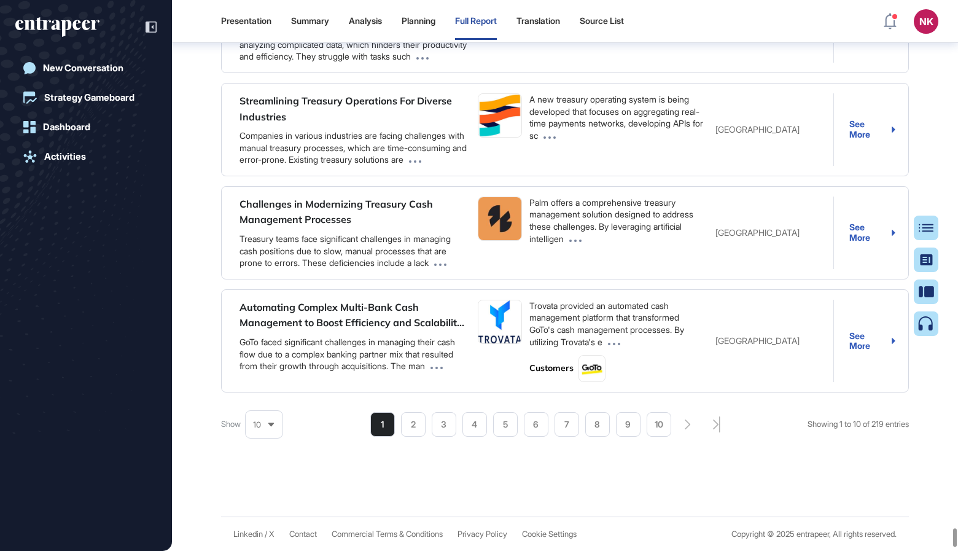
scroll to position [132838, 0]
click at [927, 217] on div at bounding box center [931, 228] width 25 height 25
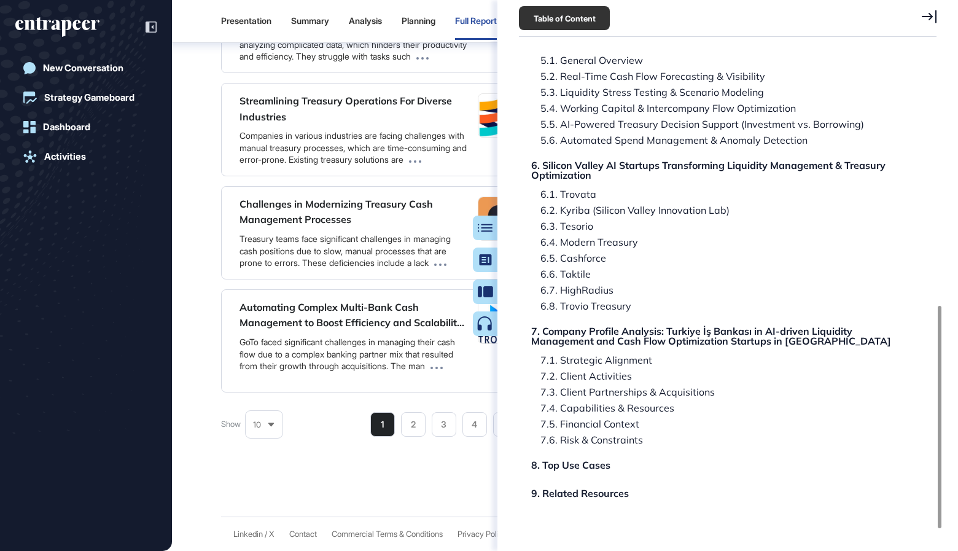
scroll to position [563, 0]
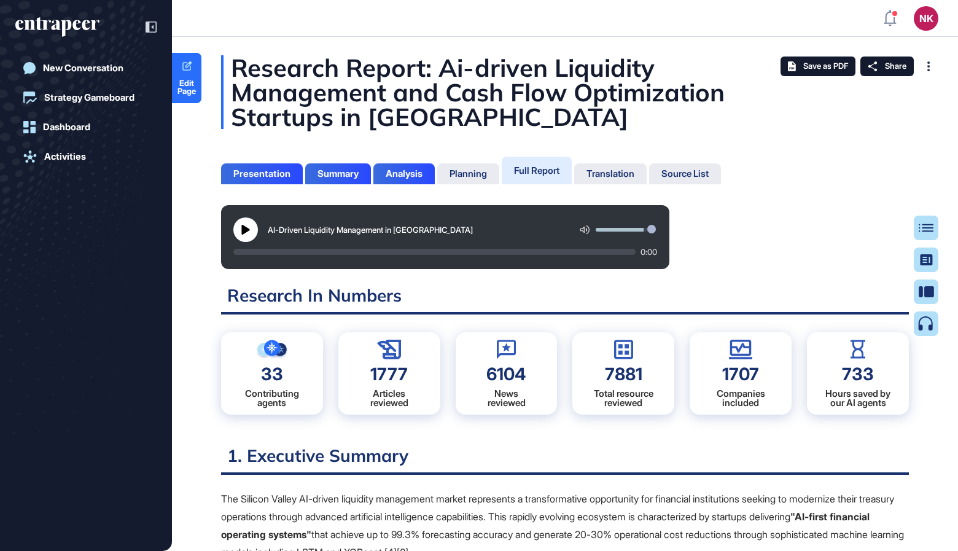
scroll to position [490, 2]
click at [924, 232] on icon at bounding box center [931, 228] width 15 height 9
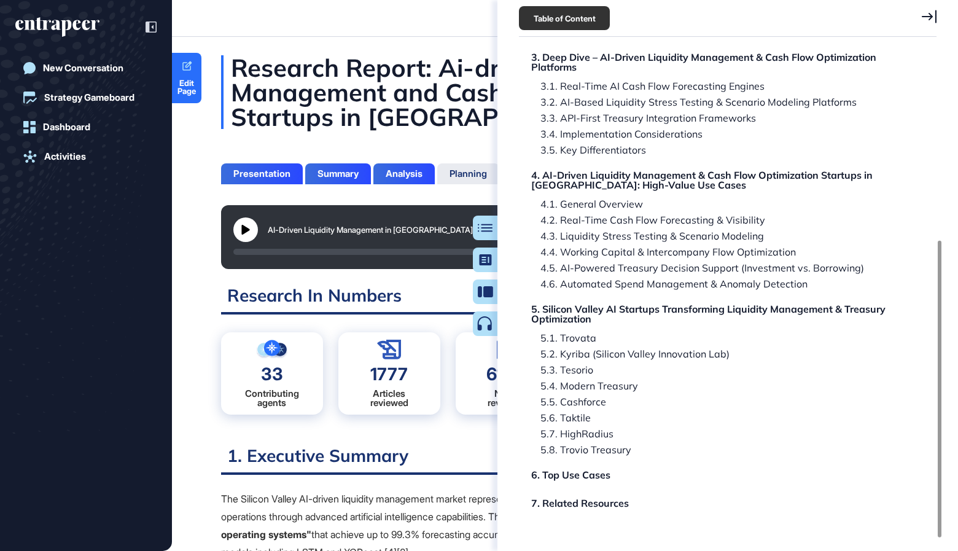
scroll to position [313, 0]
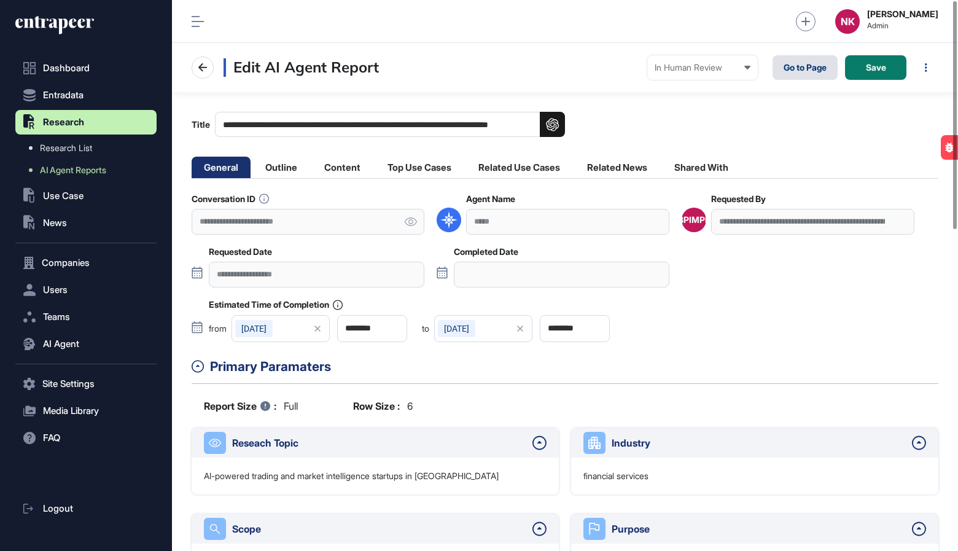
scroll to position [551, 786]
click at [795, 66] on link "Go to Page" at bounding box center [805, 67] width 65 height 25
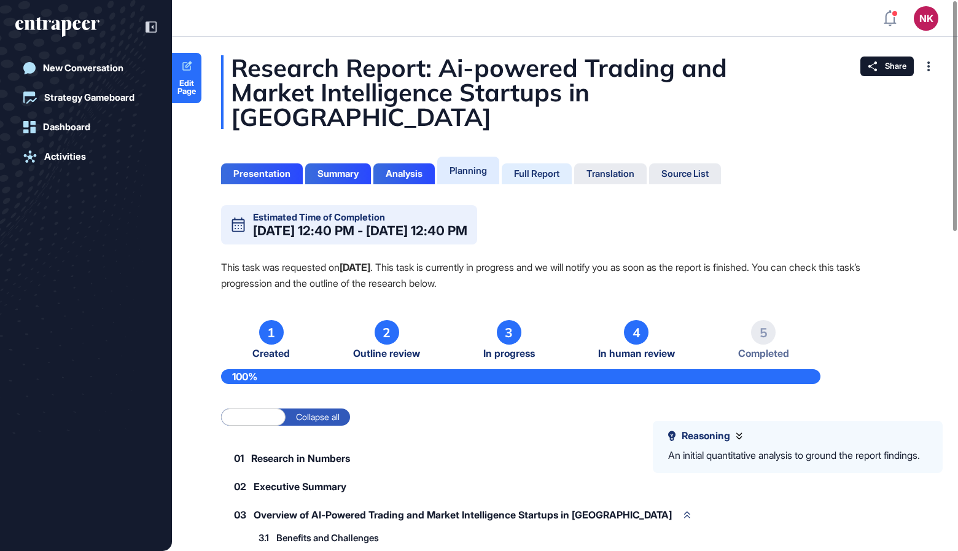
click at [507, 163] on div "Full Report" at bounding box center [537, 173] width 70 height 21
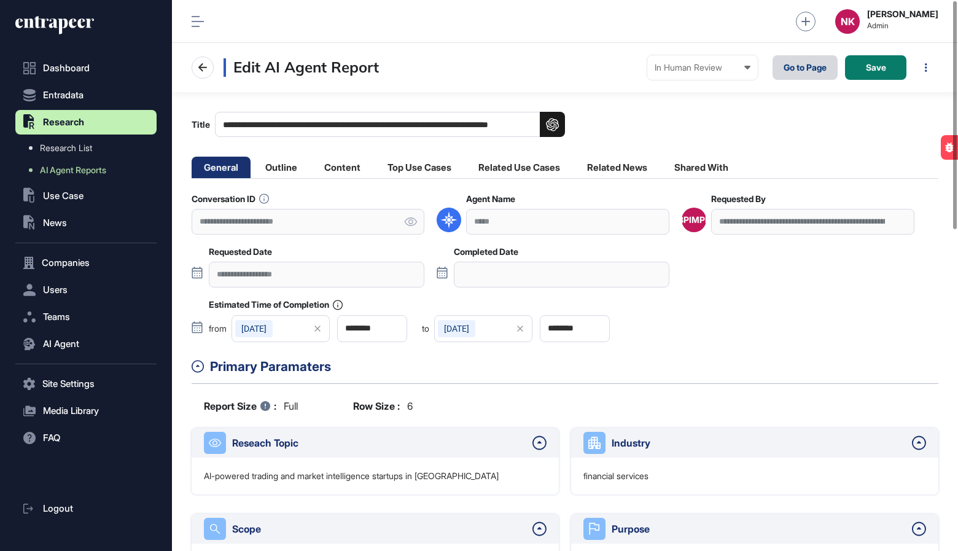
click at [790, 68] on link "Go to Page" at bounding box center [805, 67] width 65 height 25
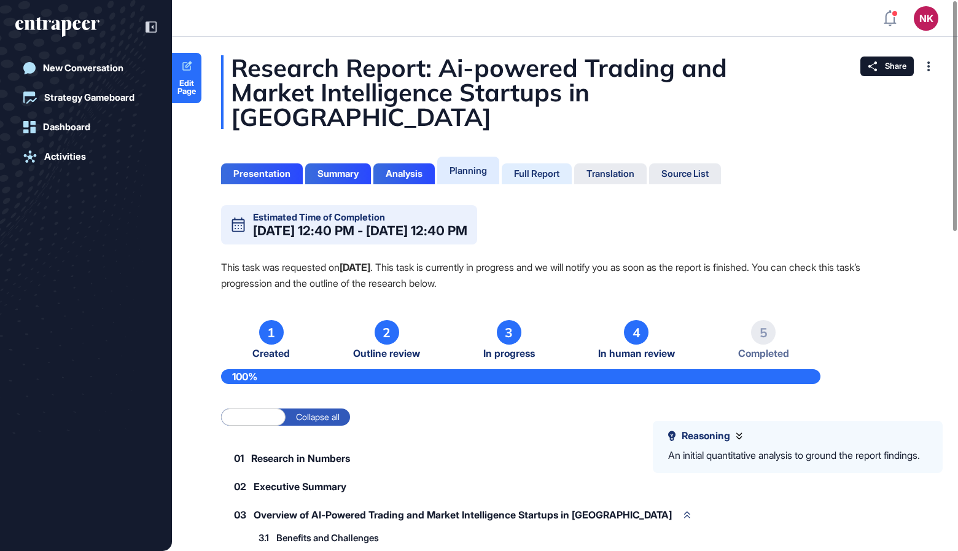
click at [544, 168] on div "Full Report" at bounding box center [536, 173] width 45 height 11
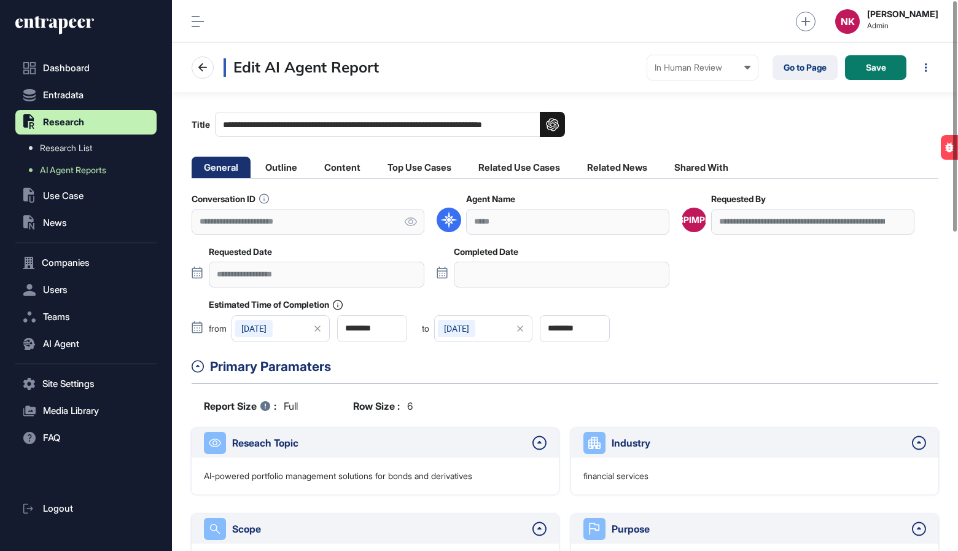
scroll to position [551, 786]
click at [787, 74] on link "Go to Page" at bounding box center [805, 67] width 65 height 25
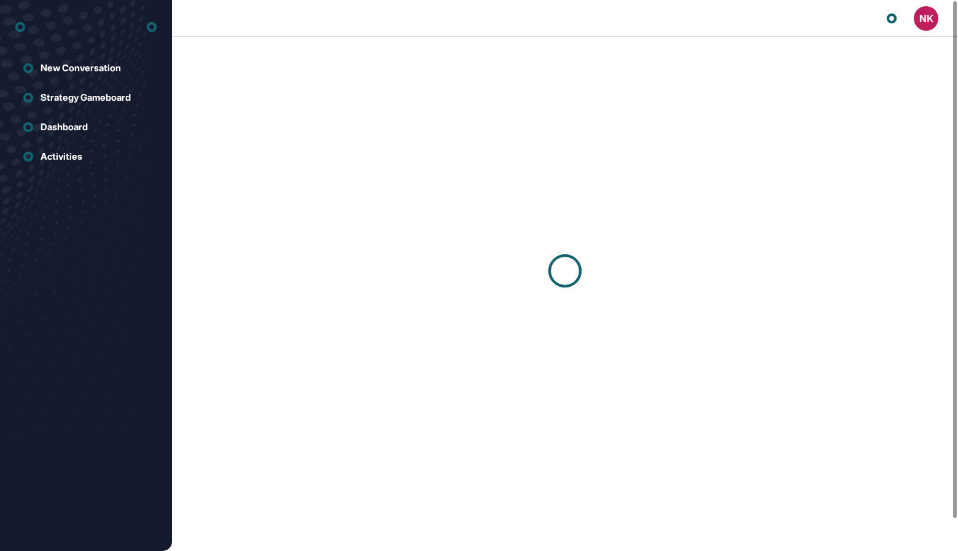
scroll to position [1, 1]
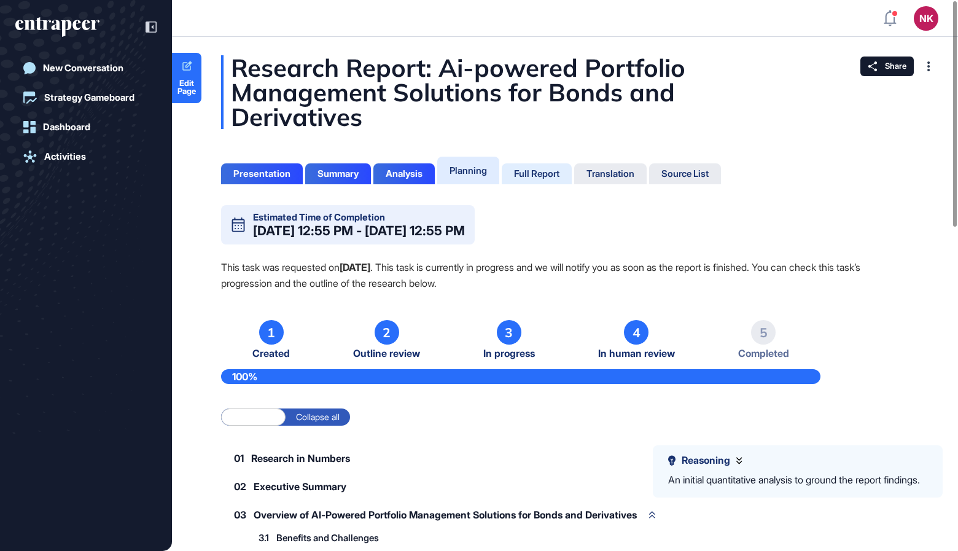
click at [540, 173] on div "Full Report" at bounding box center [536, 173] width 45 height 11
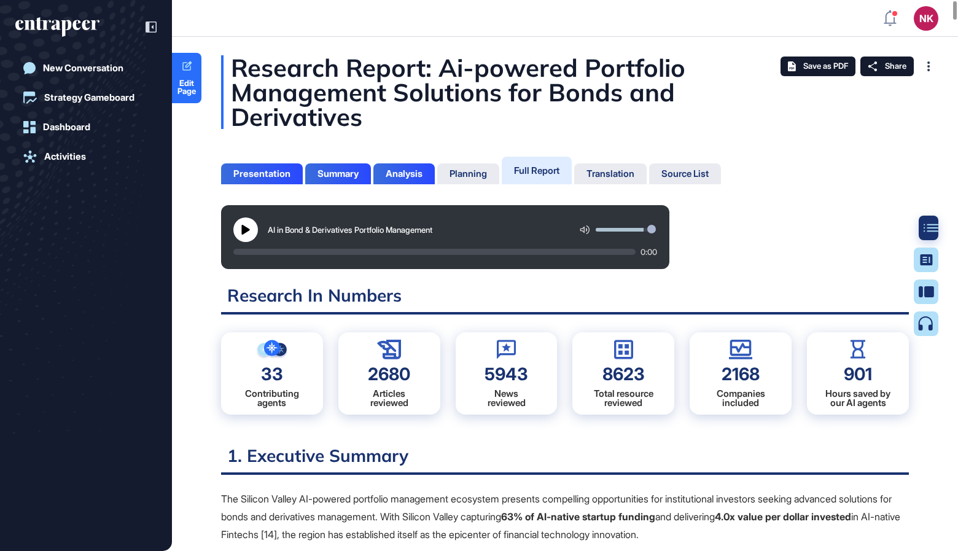
scroll to position [5, 1]
click at [919, 230] on div at bounding box center [931, 228] width 25 height 25
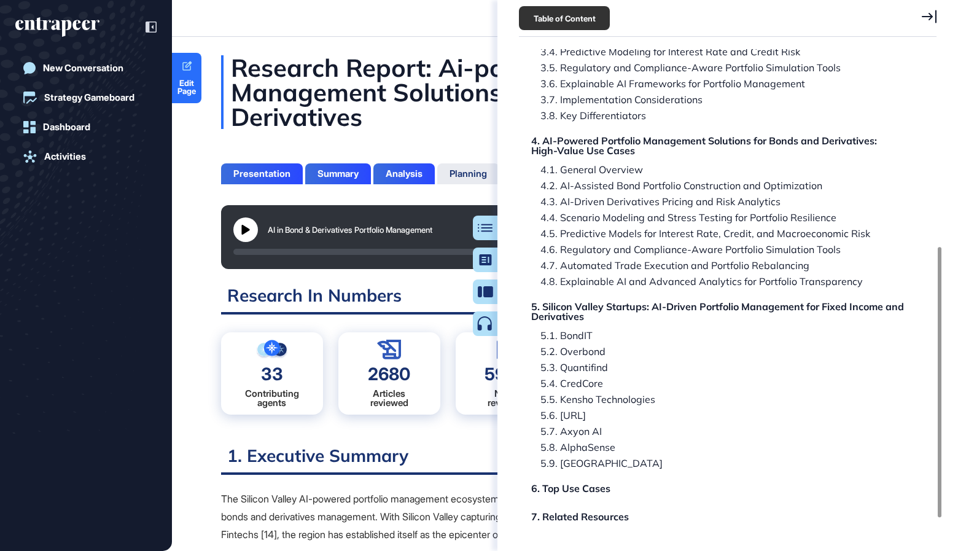
scroll to position [393, 0]
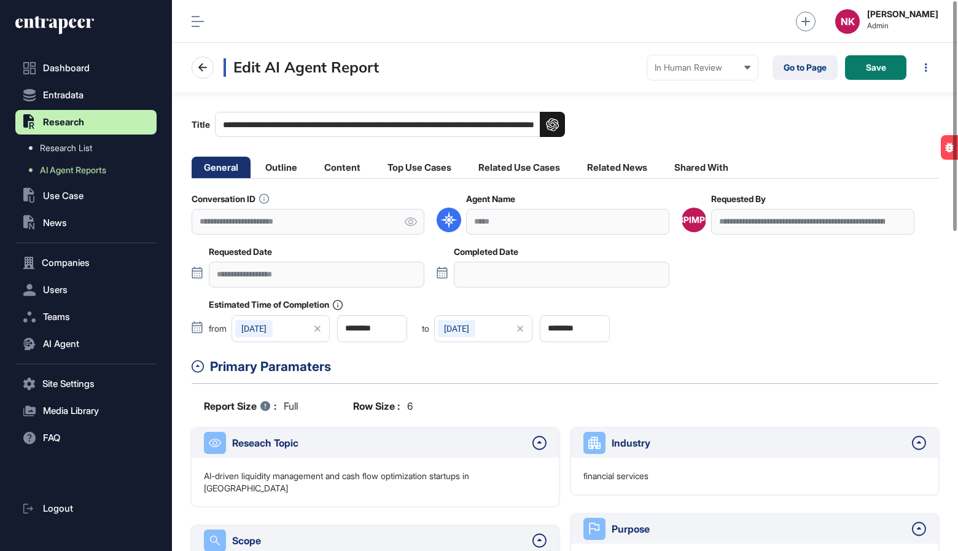
scroll to position [551, 786]
click at [794, 77] on link "Go to Page" at bounding box center [805, 67] width 65 height 25
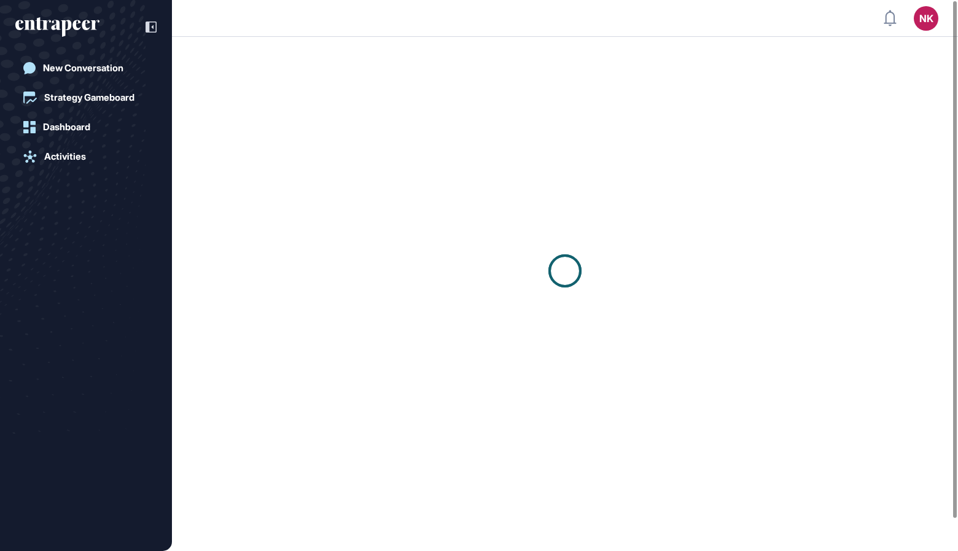
scroll to position [1, 1]
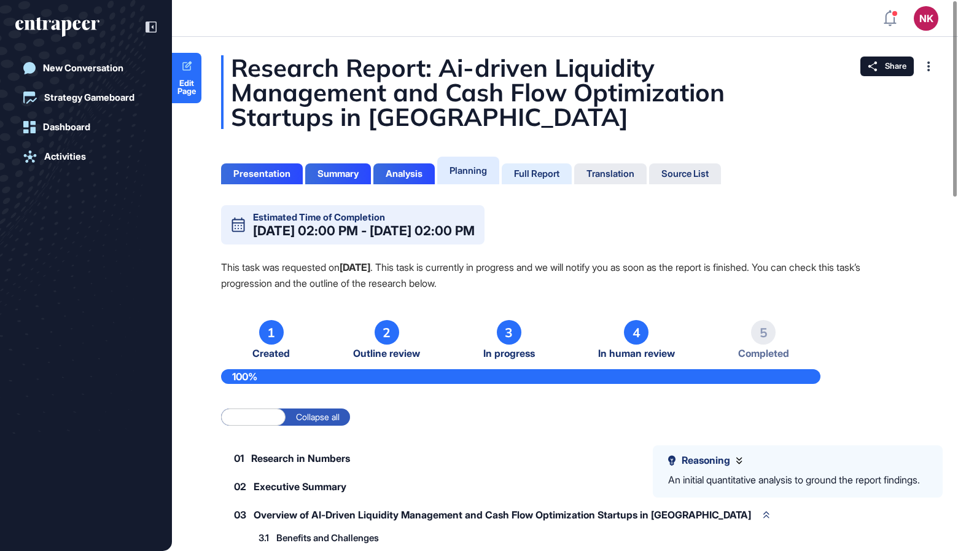
click at [546, 178] on div "Full Report" at bounding box center [536, 173] width 45 height 11
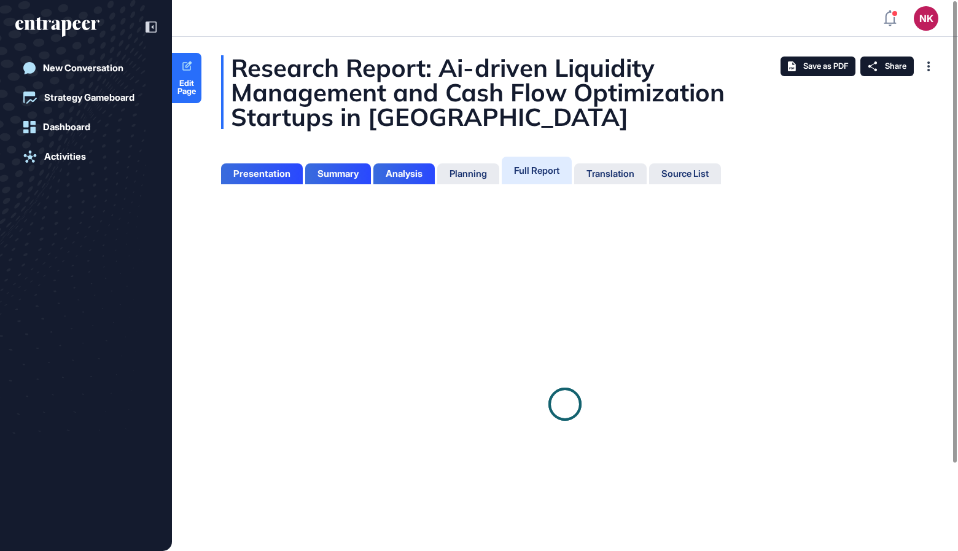
scroll to position [5, 1]
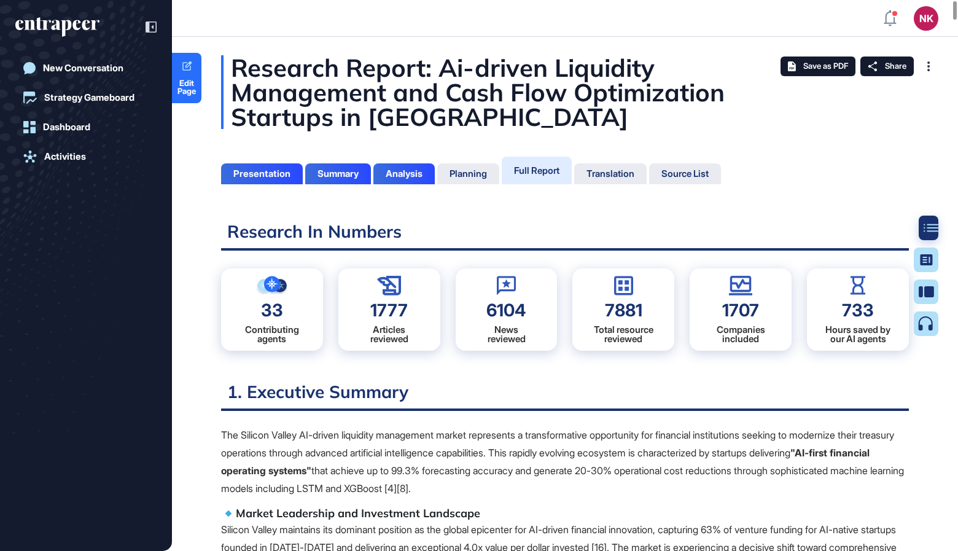
click at [924, 229] on icon at bounding box center [931, 228] width 15 height 9
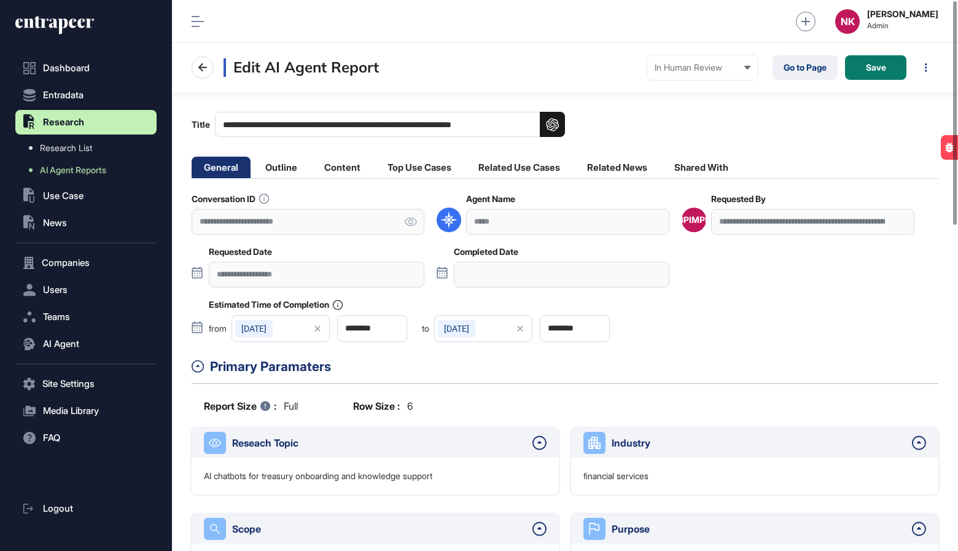
scroll to position [551, 786]
click at [809, 68] on link "Go to Page" at bounding box center [805, 67] width 65 height 25
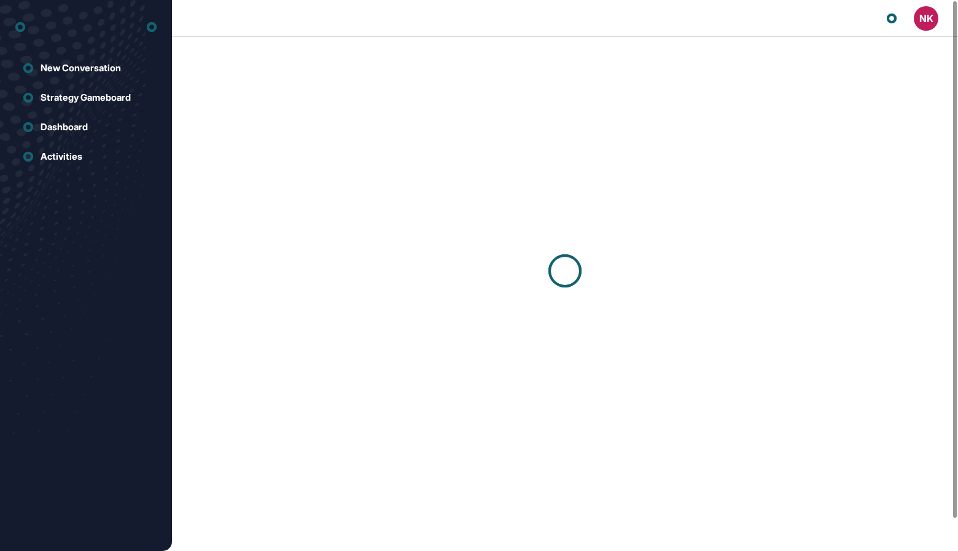
scroll to position [1, 1]
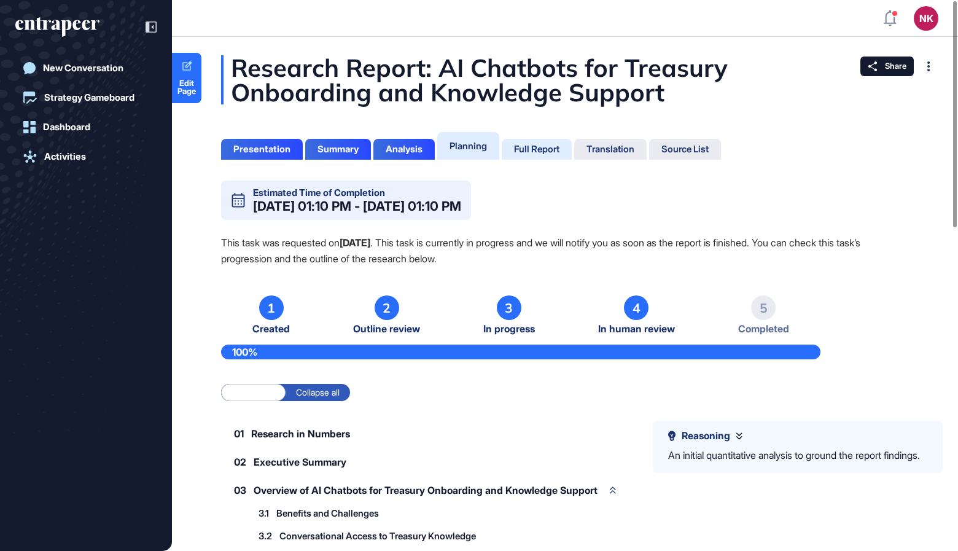
click at [545, 149] on div "Full Report" at bounding box center [536, 149] width 45 height 11
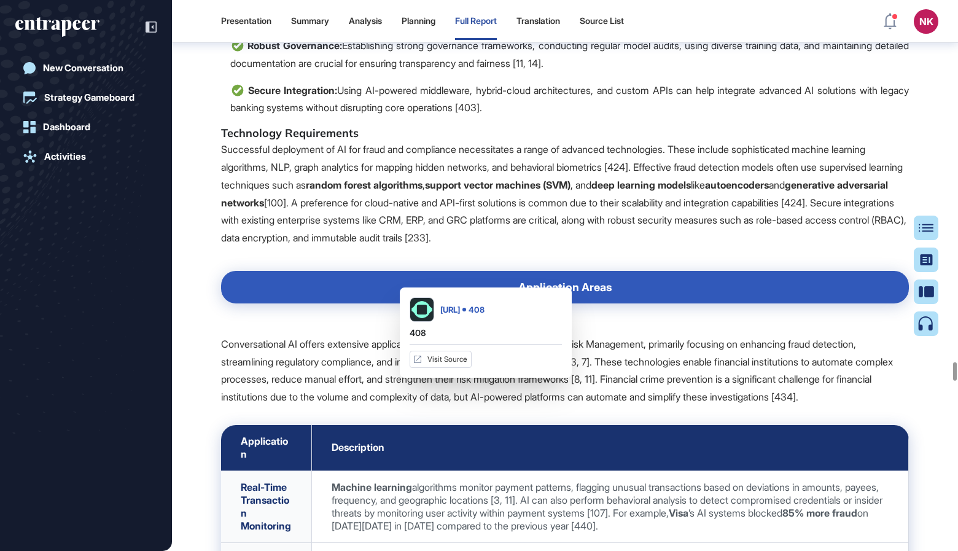
scroll to position [62734, 0]
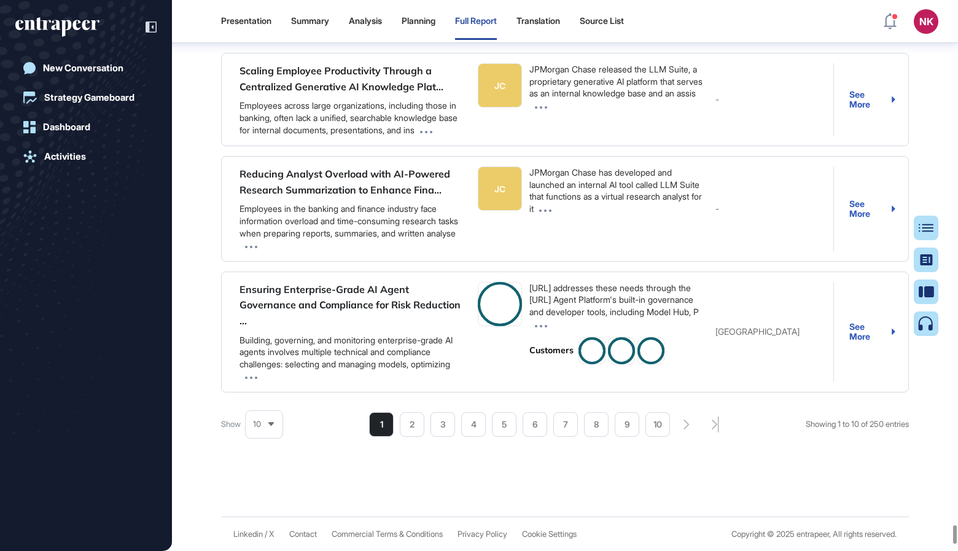
scroll to position [90831, 0]
click at [928, 229] on icon at bounding box center [931, 228] width 15 height 9
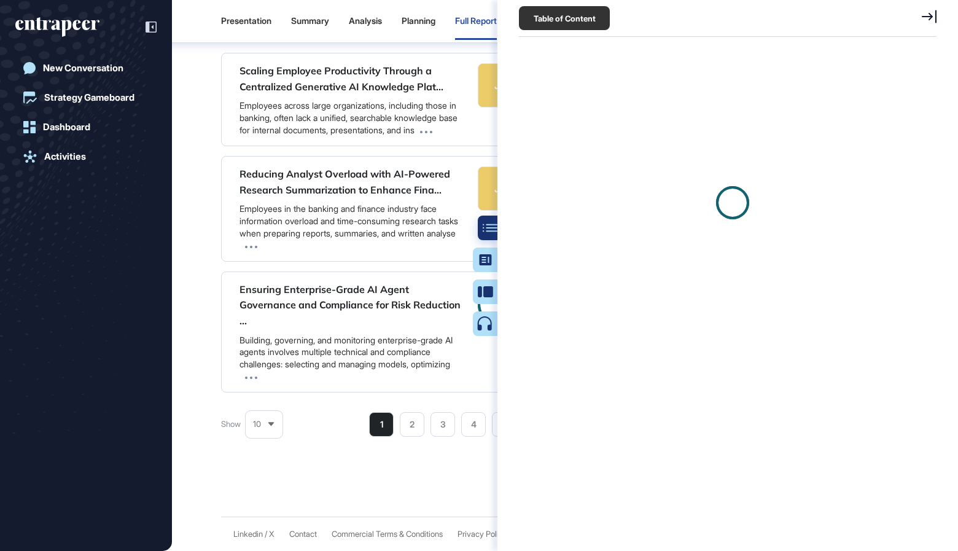
scroll to position [5, 1]
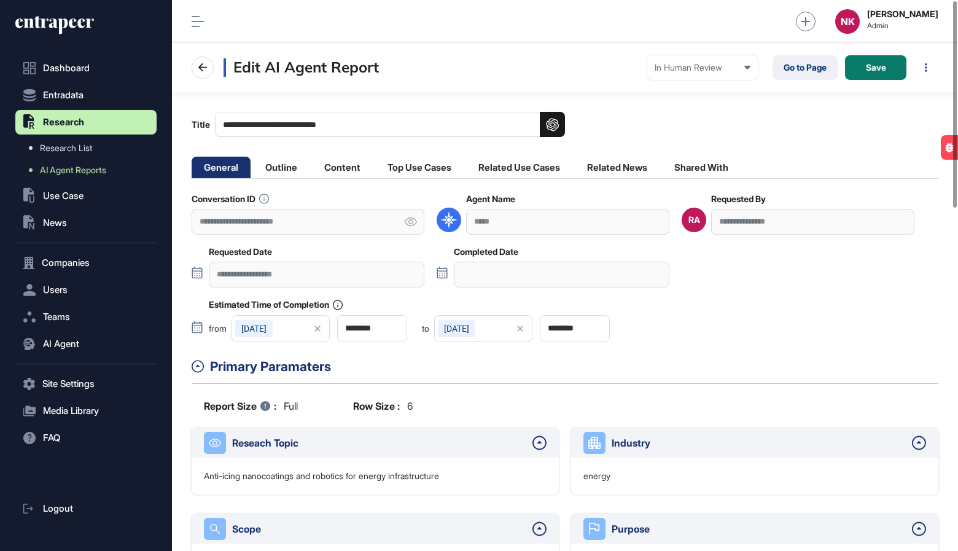
scroll to position [551, 786]
click at [804, 71] on link "Go to Page" at bounding box center [805, 67] width 65 height 25
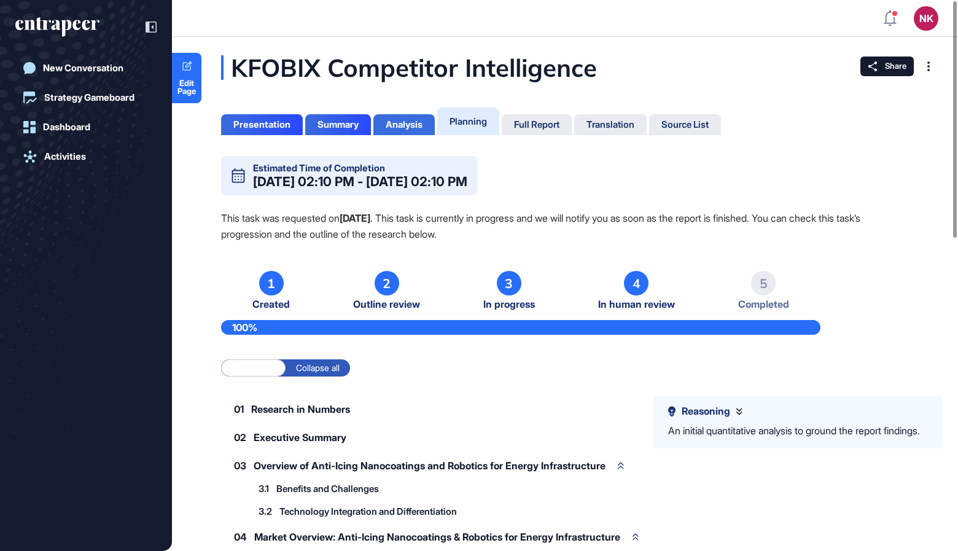
click at [421, 123] on div "Analysis" at bounding box center [404, 124] width 37 height 11
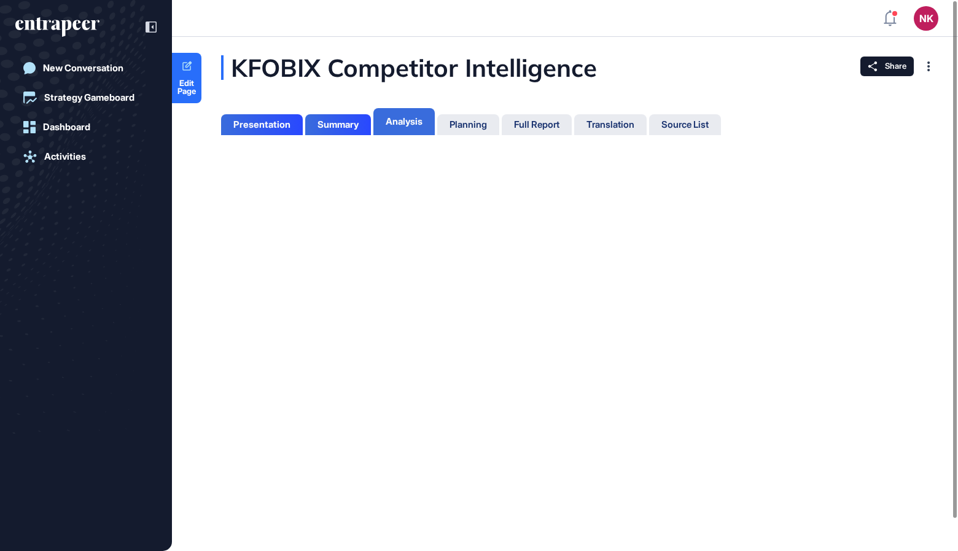
scroll to position [5, 1]
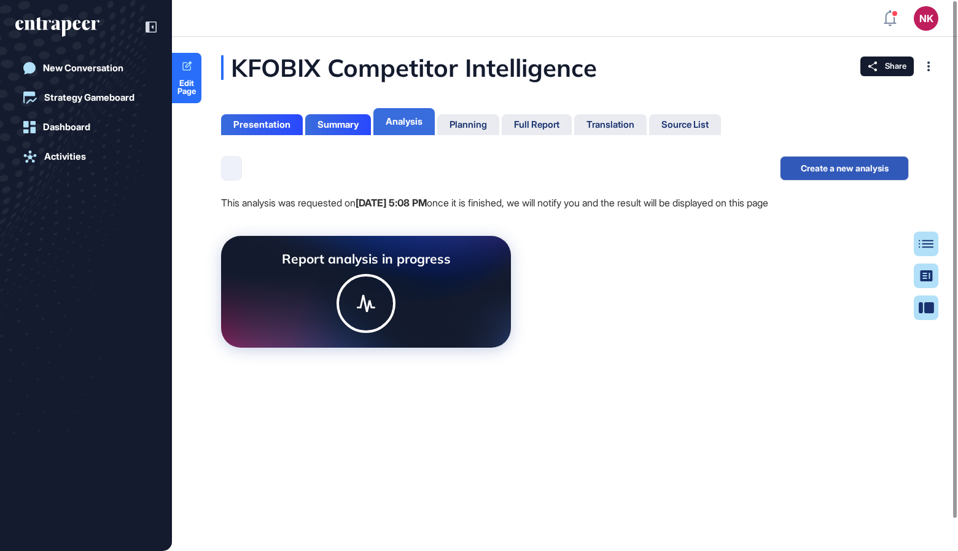
scroll to position [490, 2]
click at [347, 120] on div "Summary" at bounding box center [338, 124] width 41 height 11
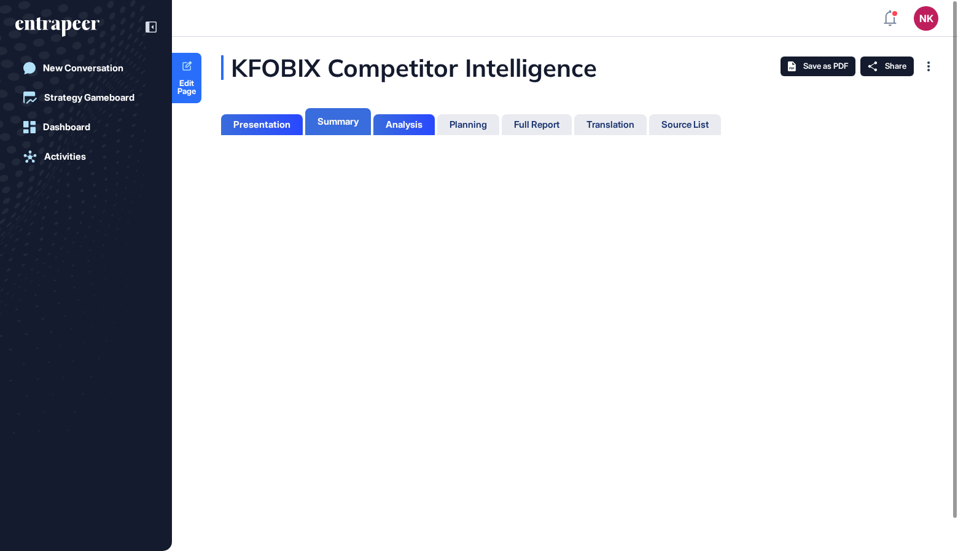
scroll to position [5, 1]
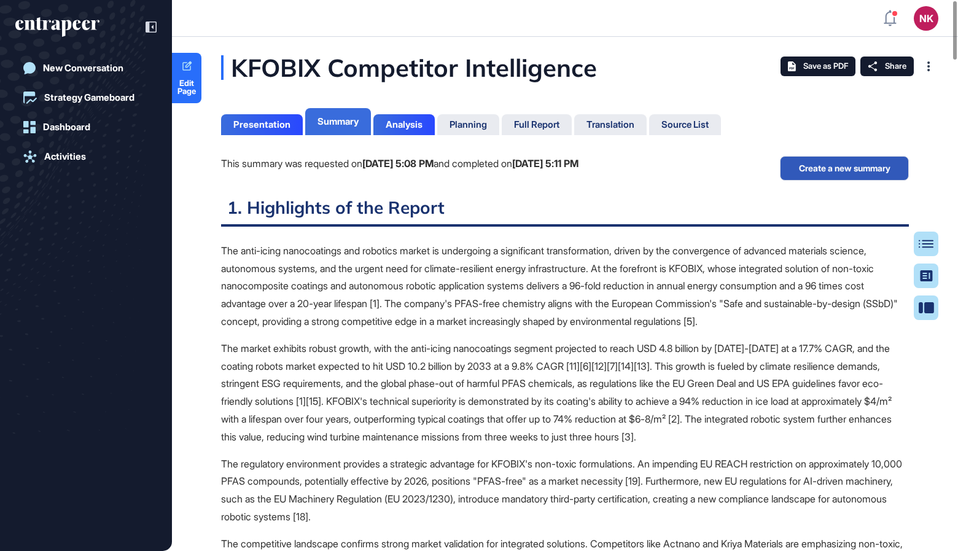
scroll to position [490, 2]
click at [275, 120] on div "Presentation" at bounding box center [261, 124] width 57 height 11
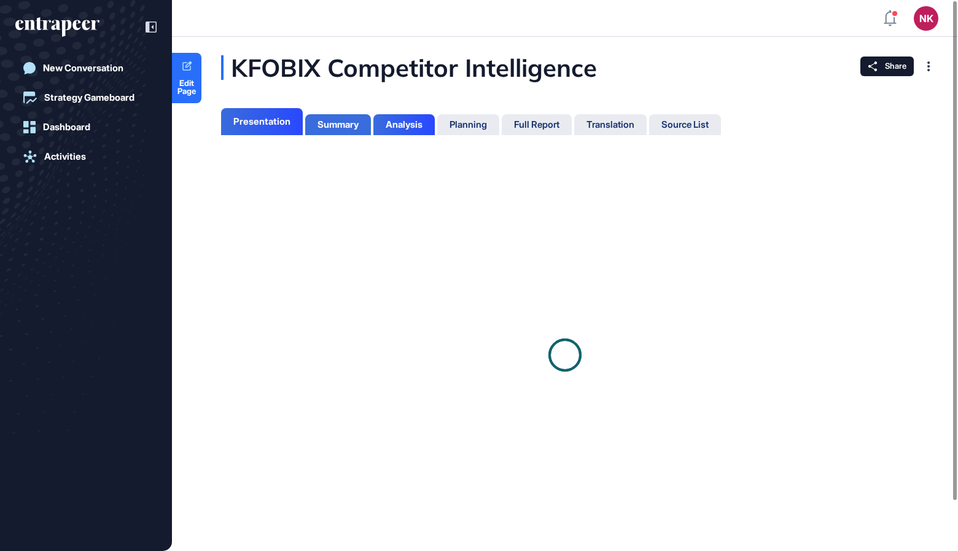
scroll to position [5, 1]
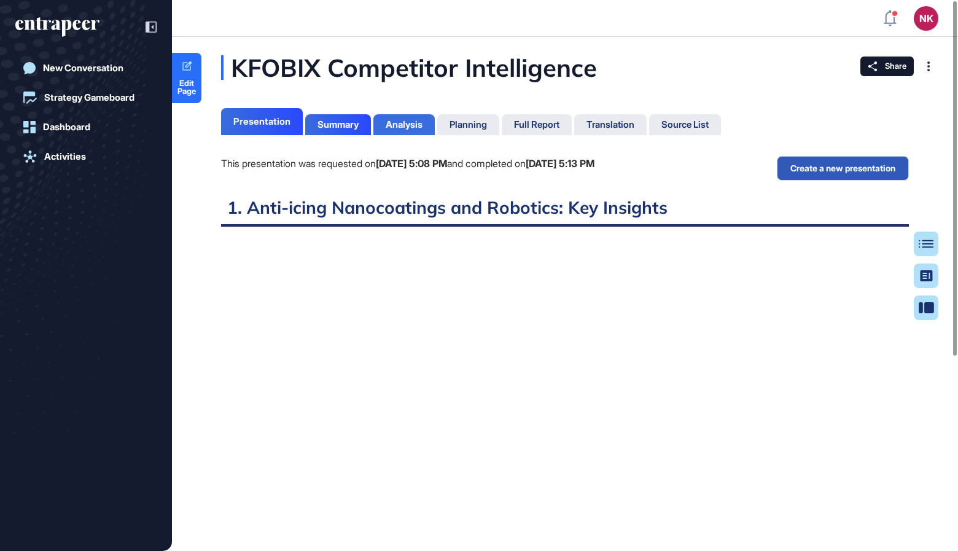
scroll to position [5, 1]
click at [404, 123] on div "Analysis" at bounding box center [404, 124] width 37 height 11
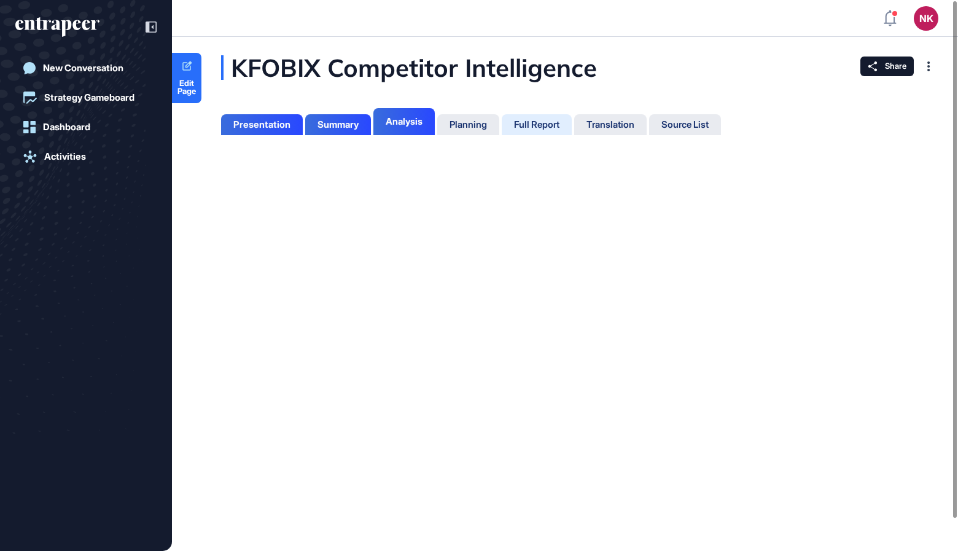
scroll to position [5, 1]
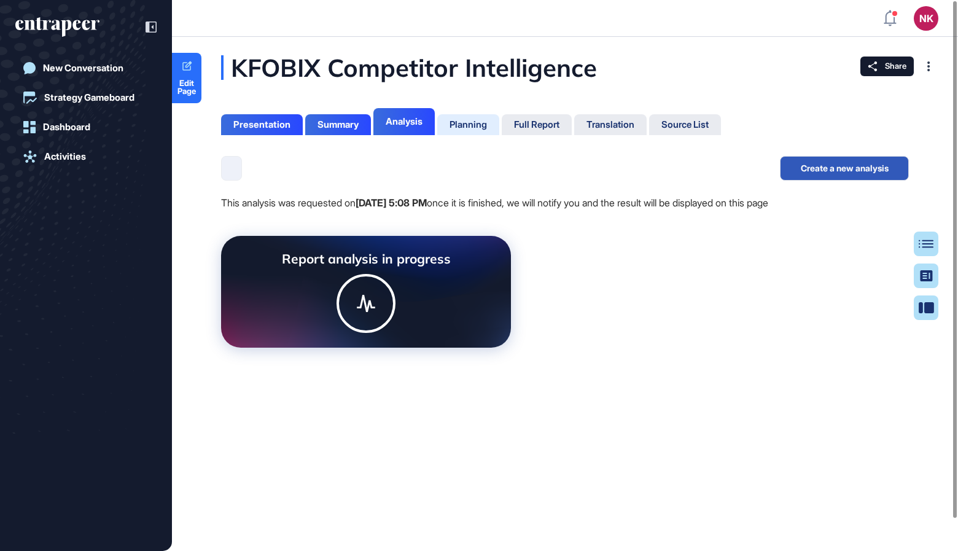
click at [479, 123] on div "Planning" at bounding box center [468, 124] width 37 height 11
